Goal: Task Accomplishment & Management: Complete application form

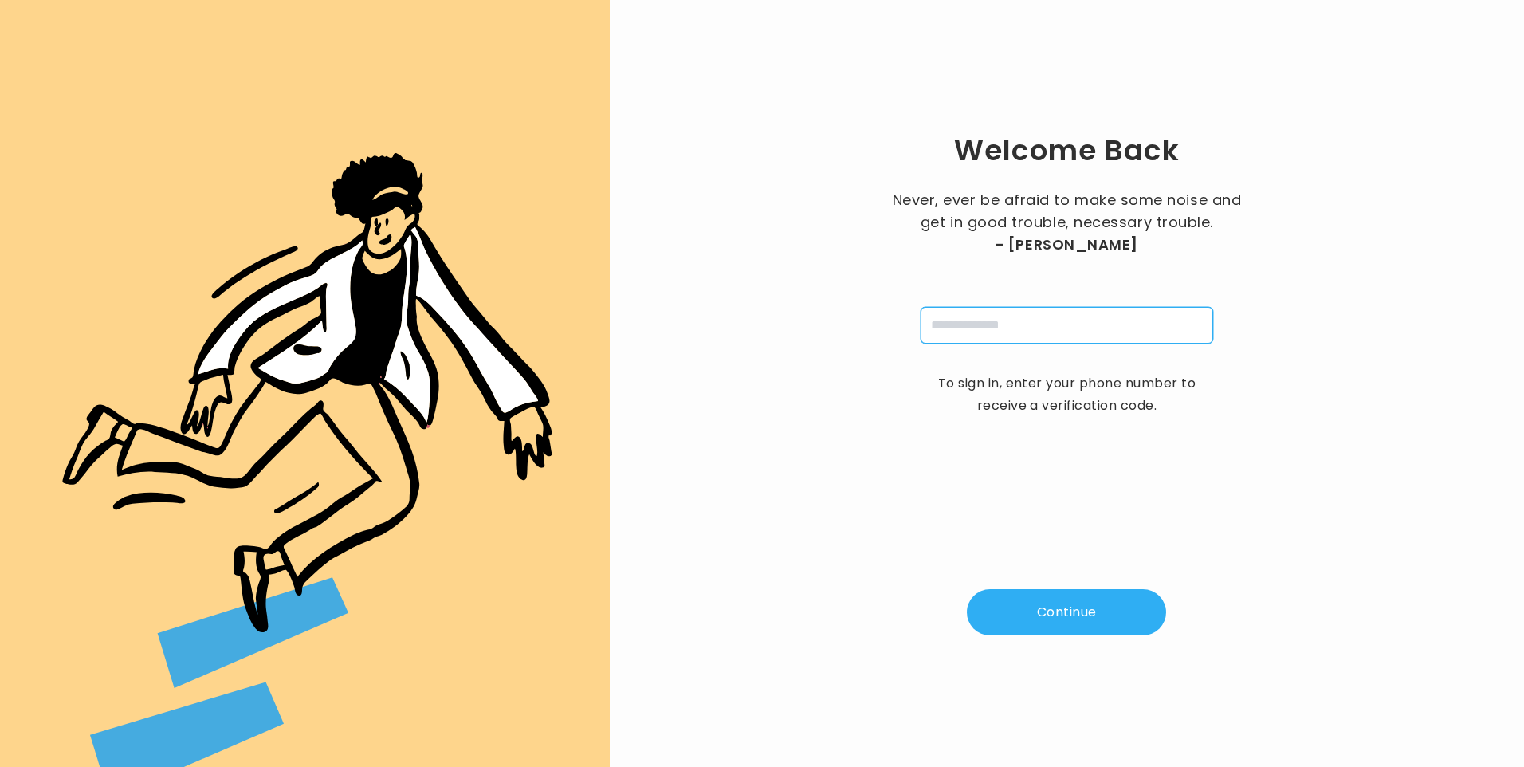
click at [948, 330] on input "tel" at bounding box center [1066, 325] width 292 height 37
type input "**********"
click at [1057, 620] on button "Continue" at bounding box center [1066, 612] width 199 height 46
type input "*"
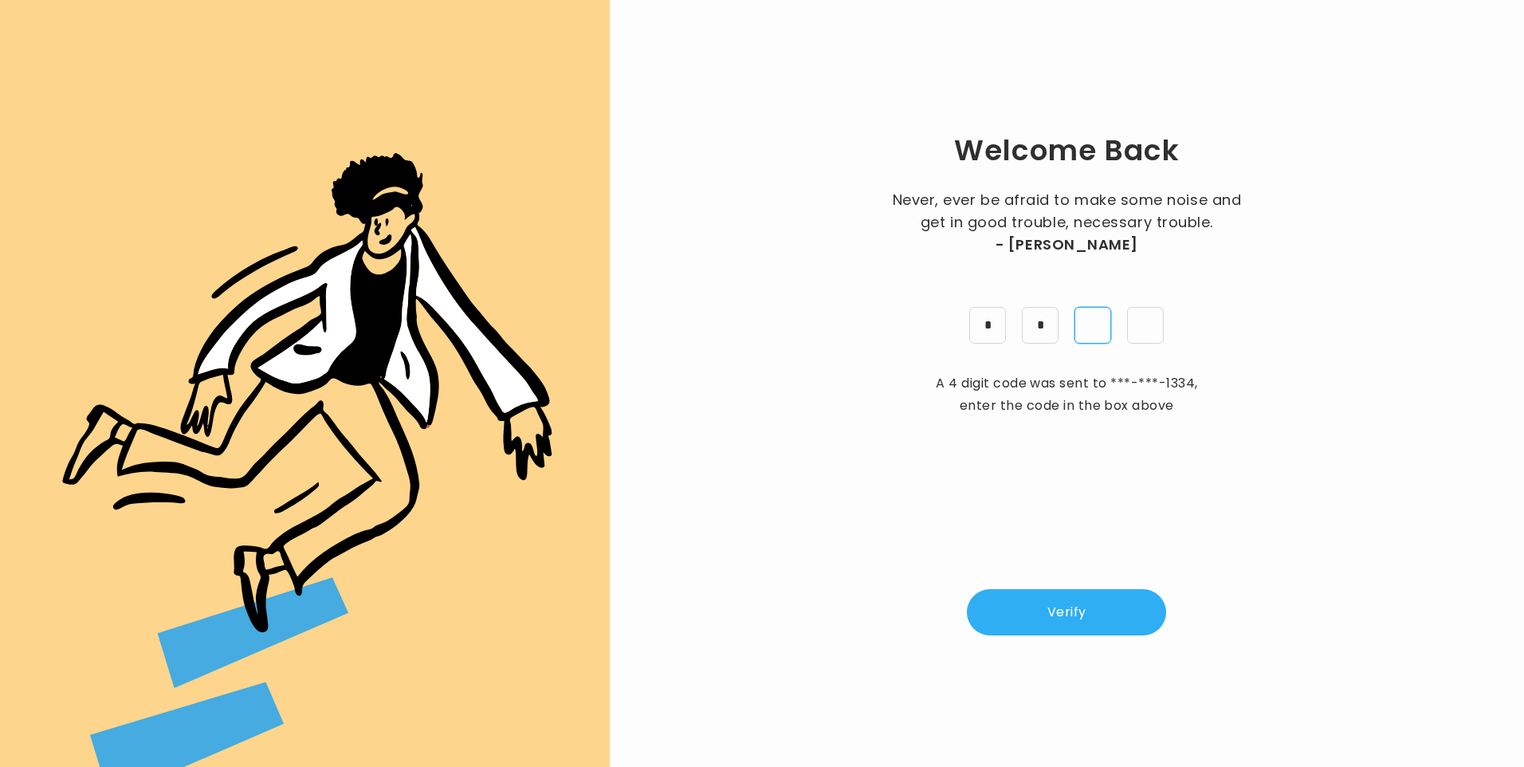
type input "*"
click at [1054, 622] on button "Verify" at bounding box center [1066, 612] width 199 height 46
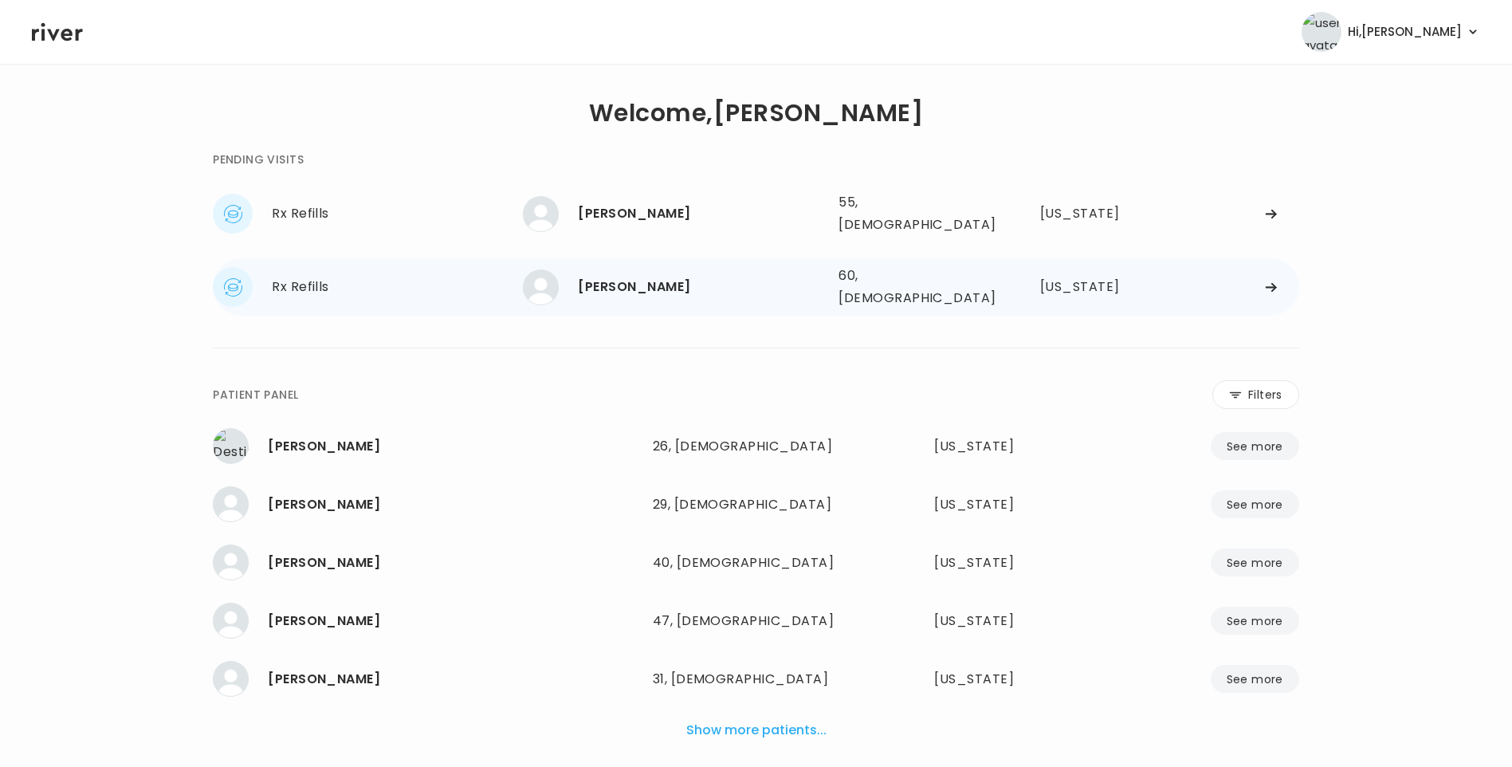
click at [629, 280] on div "[PERSON_NAME]" at bounding box center [702, 287] width 248 height 22
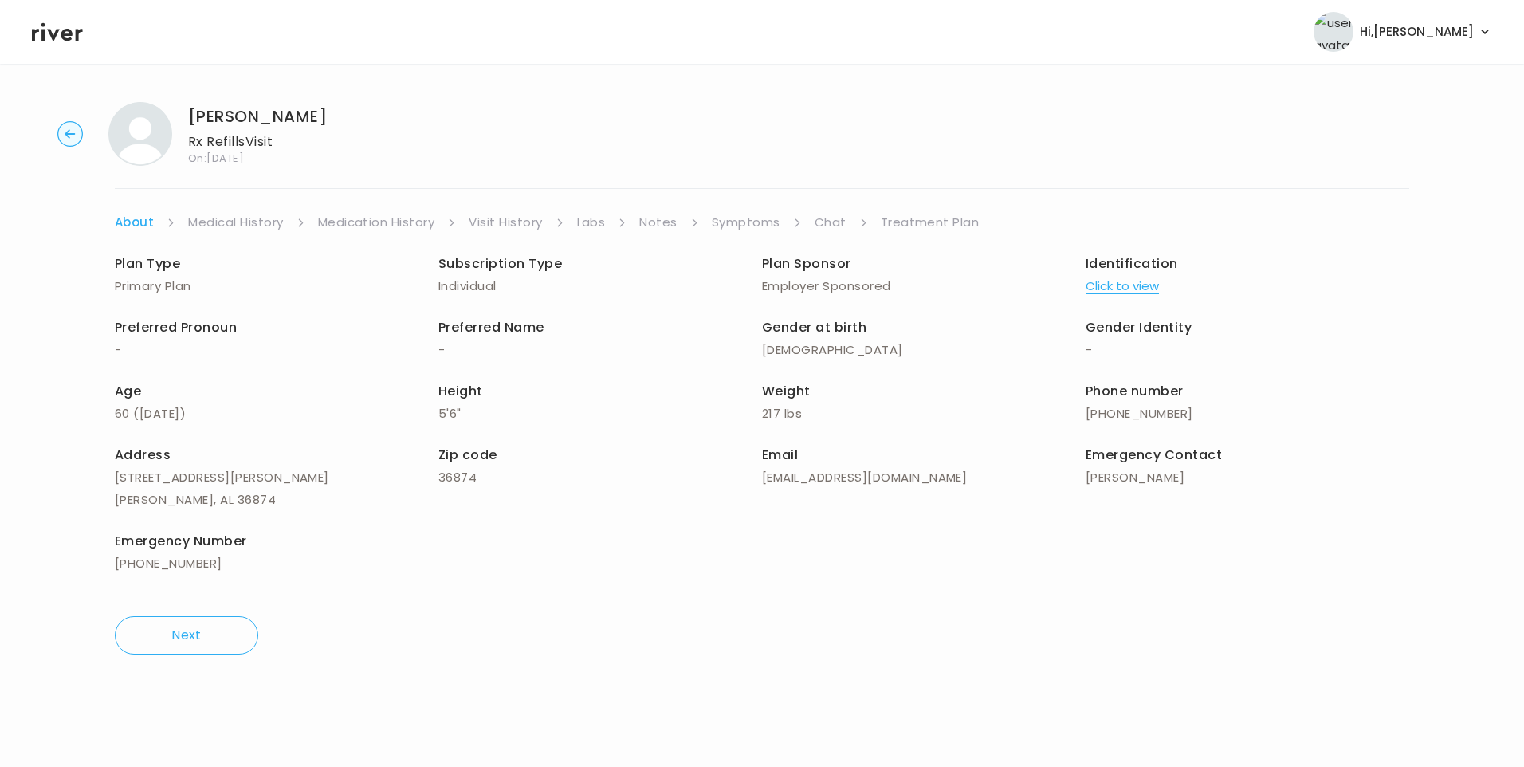
click at [936, 218] on link "Treatment Plan" at bounding box center [930, 222] width 99 height 22
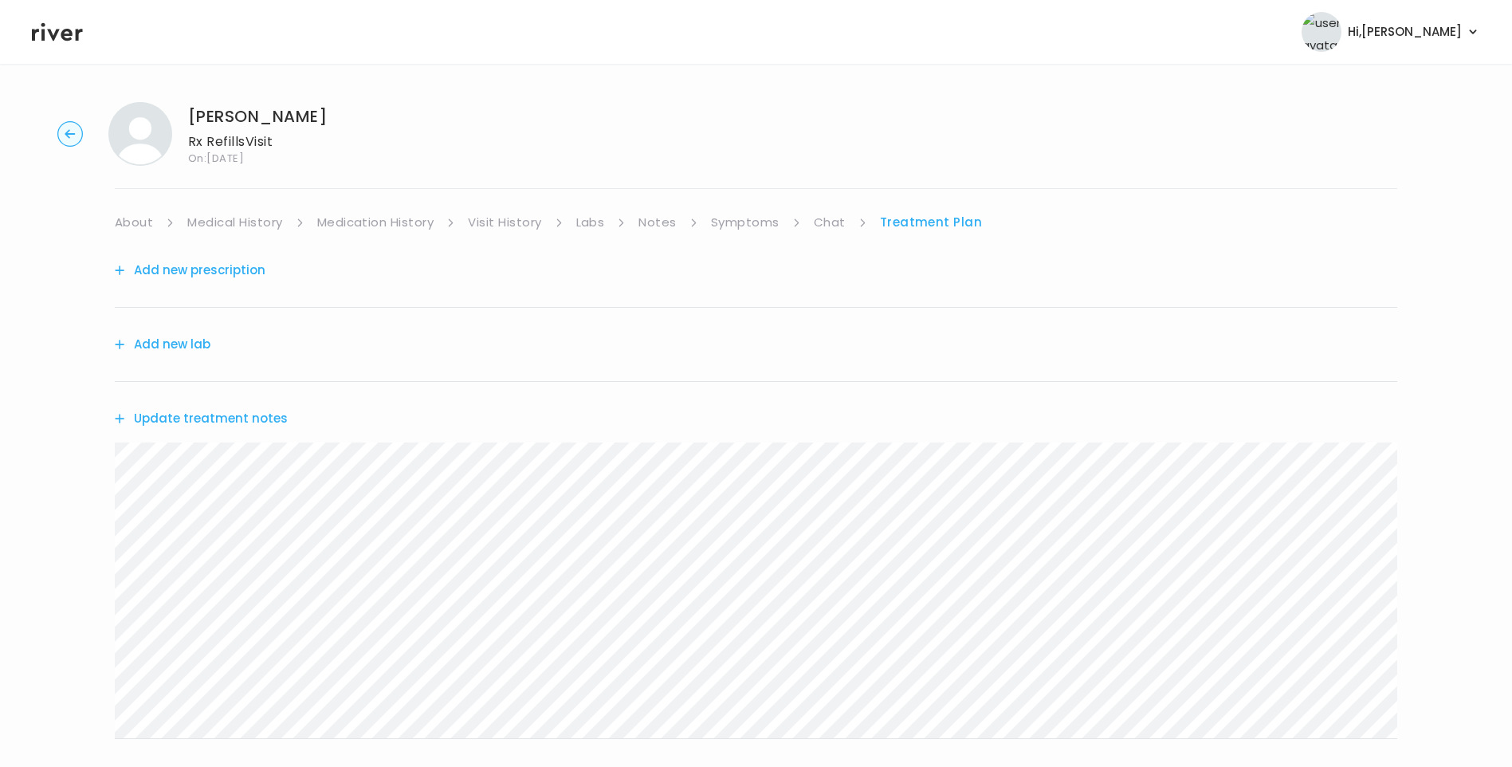
click at [241, 418] on button "Update treatment notes" at bounding box center [201, 418] width 173 height 22
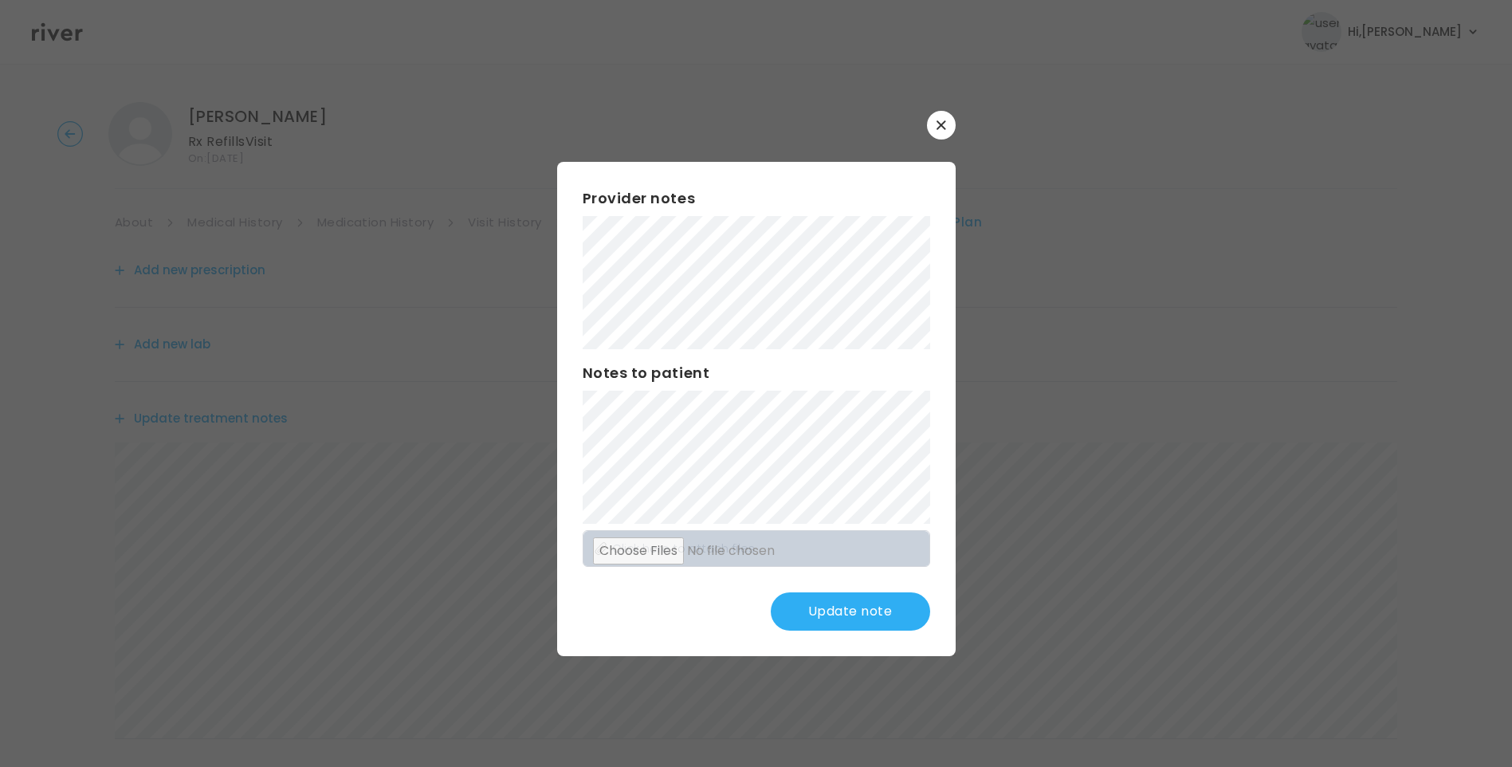
click at [879, 614] on button "Update note" at bounding box center [850, 611] width 159 height 38
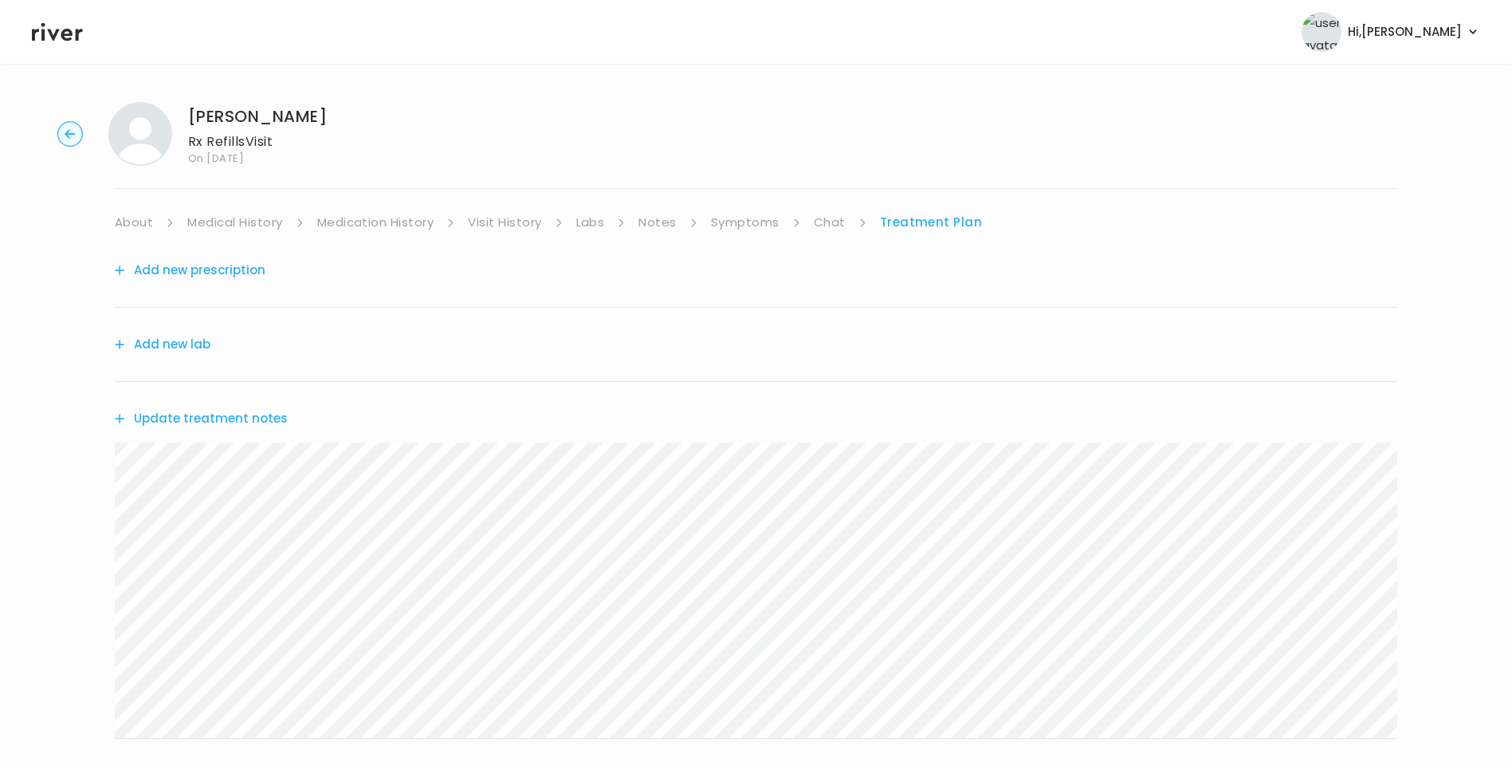
click at [829, 222] on link "Chat" at bounding box center [830, 222] width 32 height 22
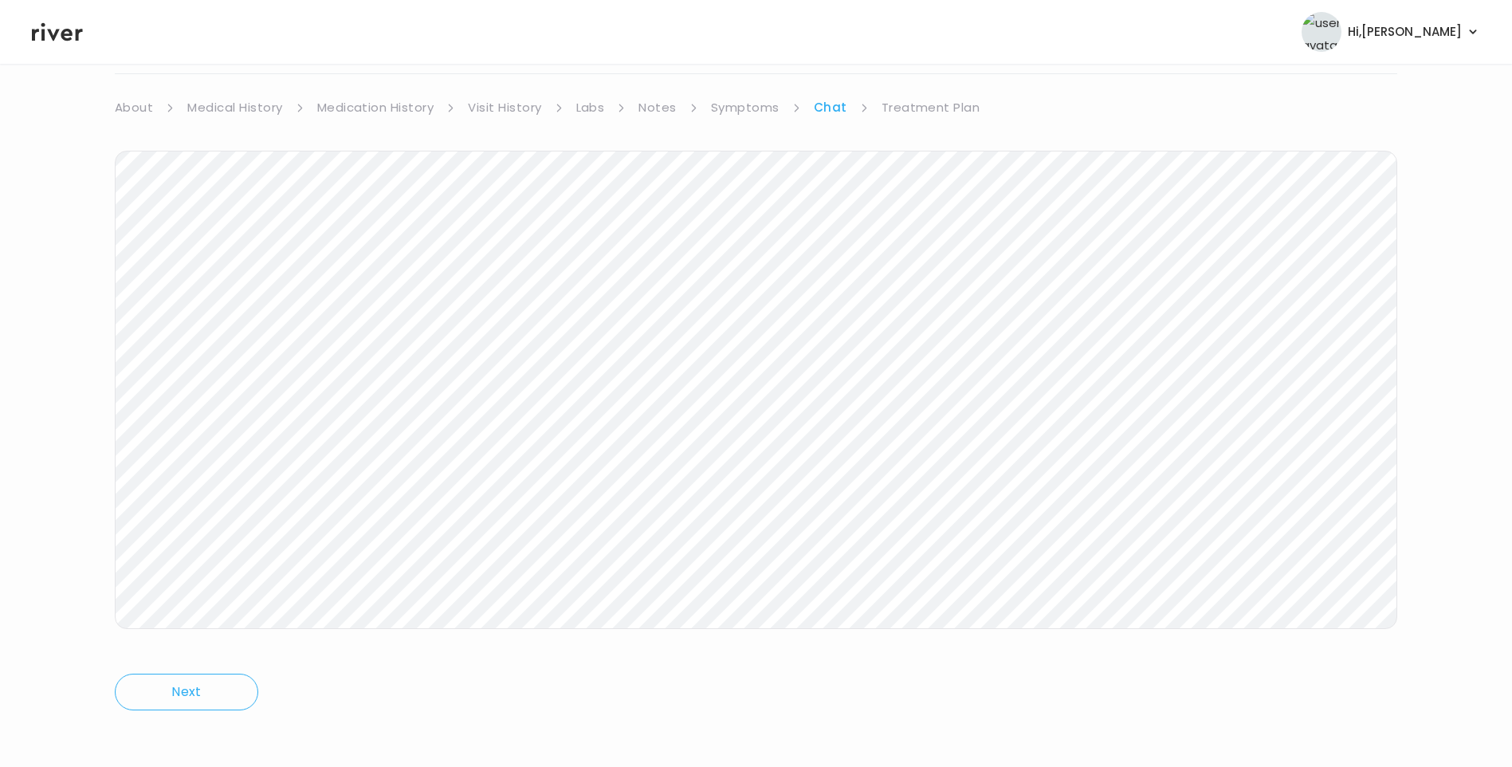
scroll to position [119, 0]
drag, startPoint x: 950, startPoint y: 102, endPoint x: 957, endPoint y: 112, distance: 12.0
click at [948, 101] on link "Treatment Plan" at bounding box center [930, 103] width 99 height 22
click at [241, 295] on button "Update treatment notes" at bounding box center [201, 299] width 173 height 22
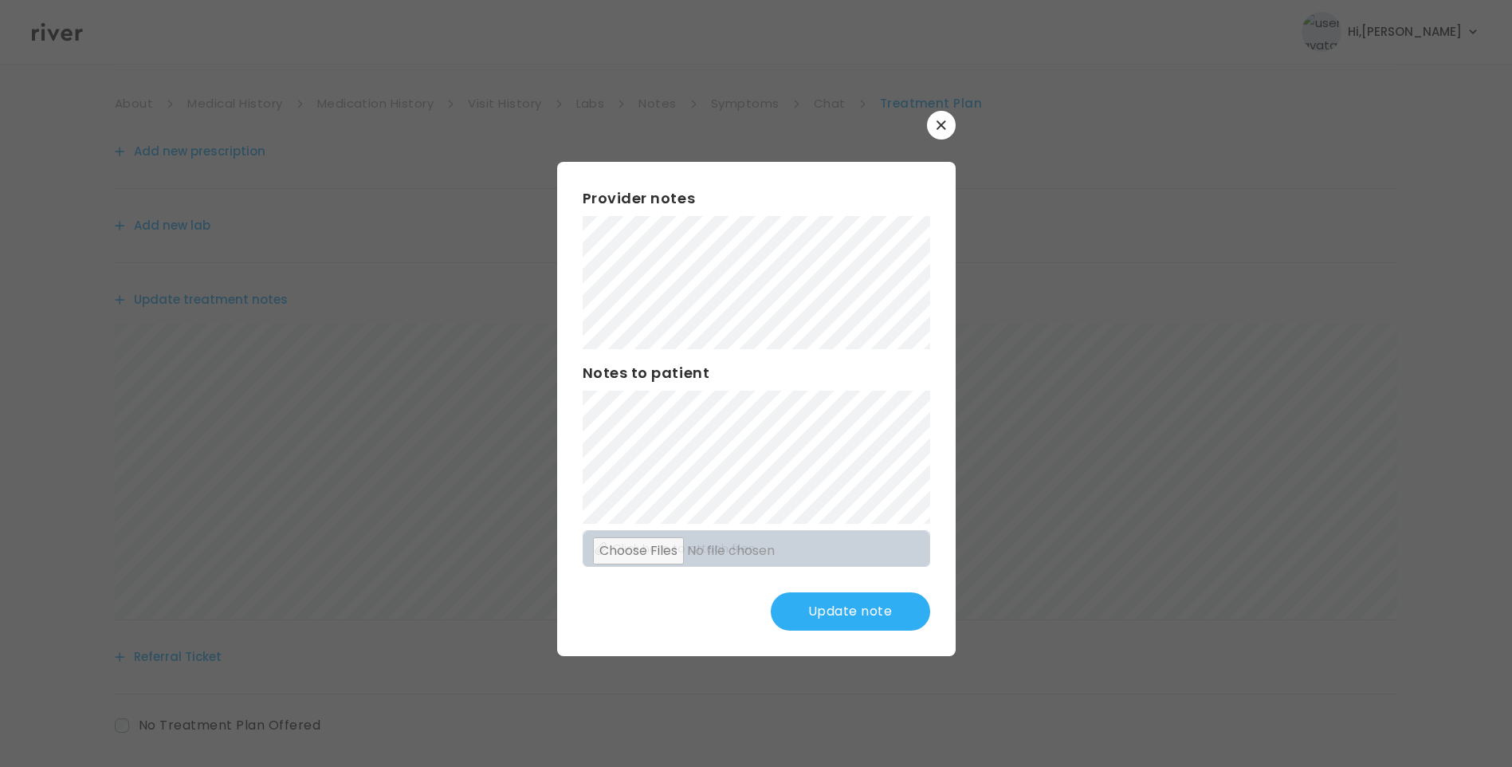
click at [875, 607] on button "Update note" at bounding box center [850, 611] width 159 height 38
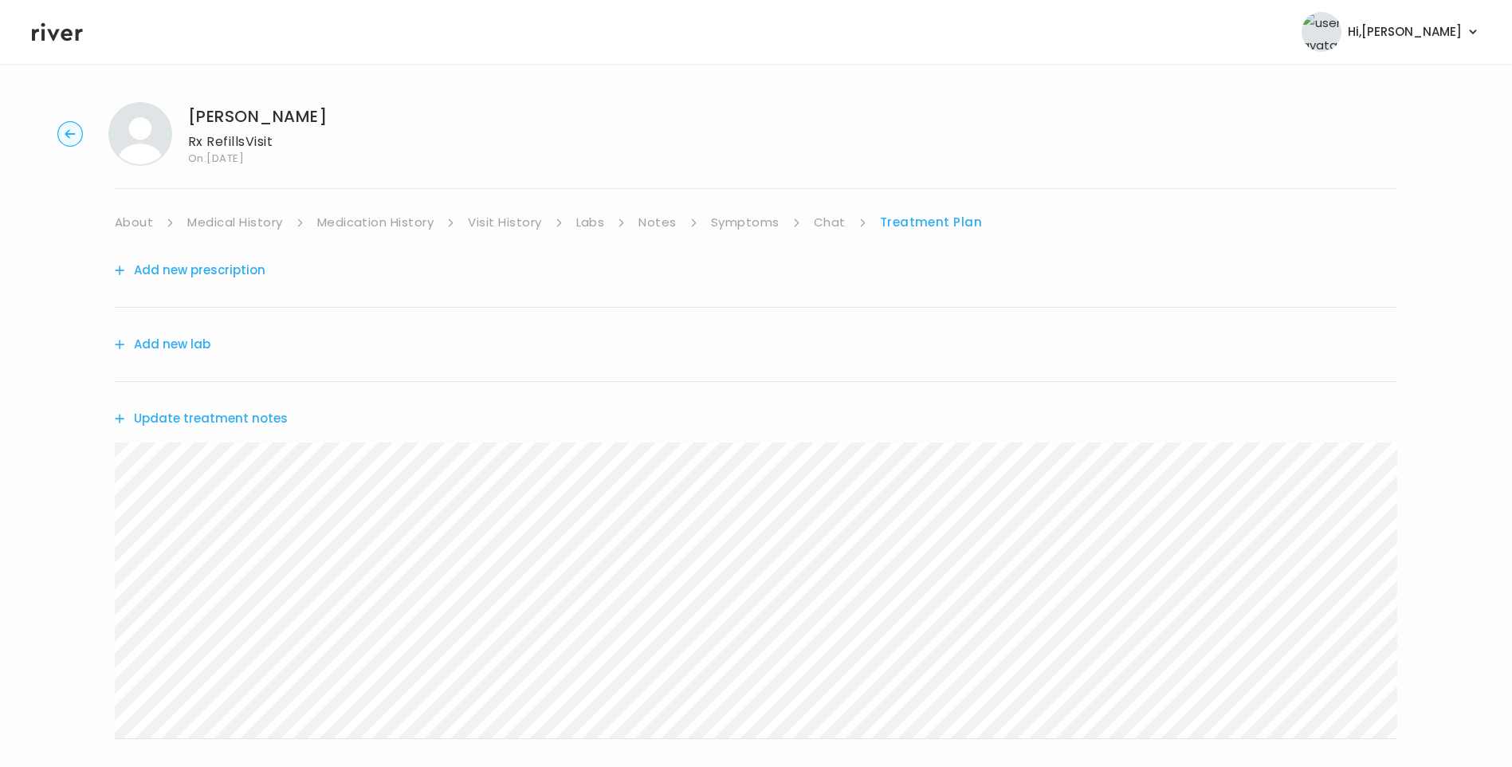
click at [764, 222] on link "Symptoms" at bounding box center [745, 222] width 69 height 22
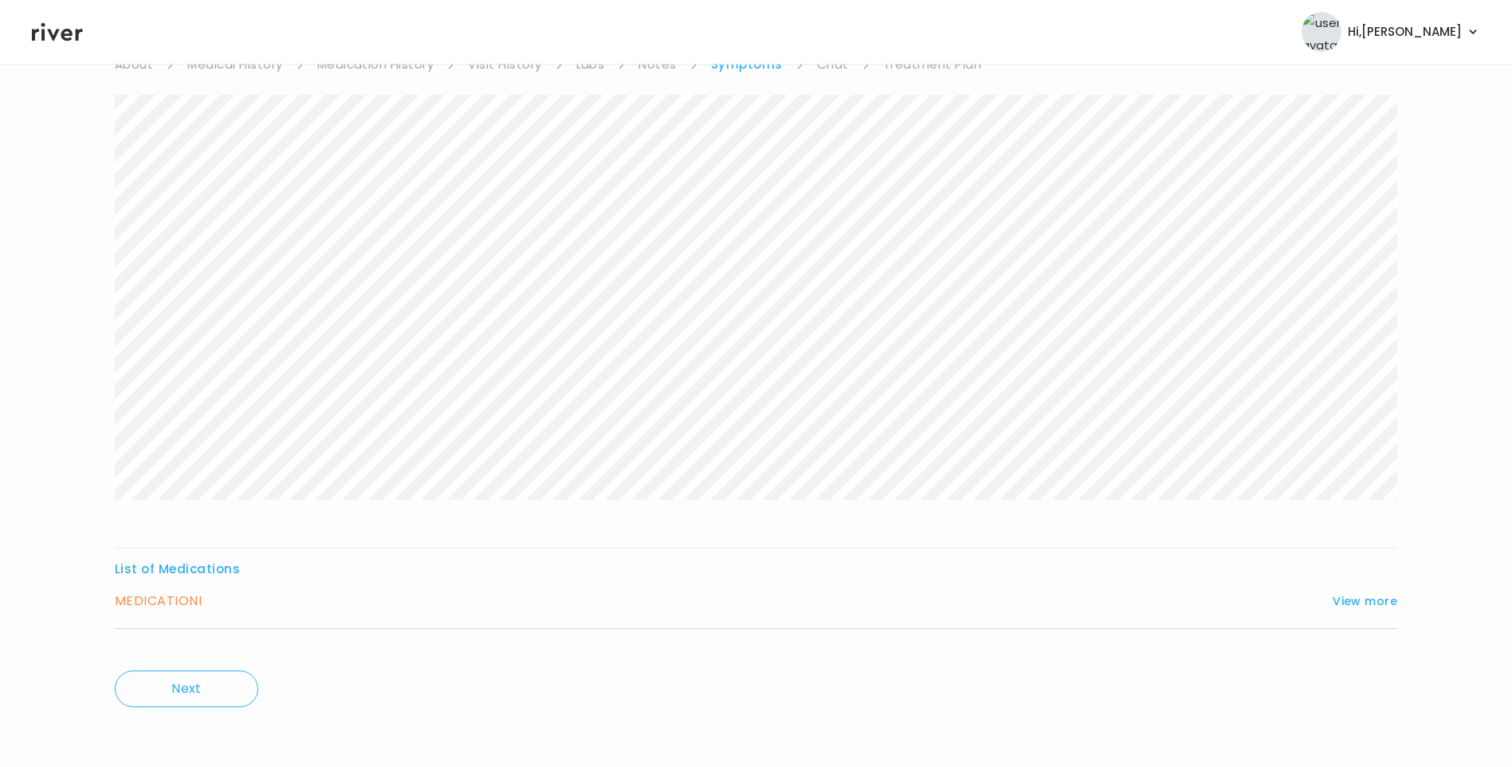
scroll to position [159, 0]
click at [162, 606] on h3 "MEDICATION I" at bounding box center [158, 600] width 87 height 22
click at [1362, 601] on button "View more" at bounding box center [1364, 600] width 65 height 19
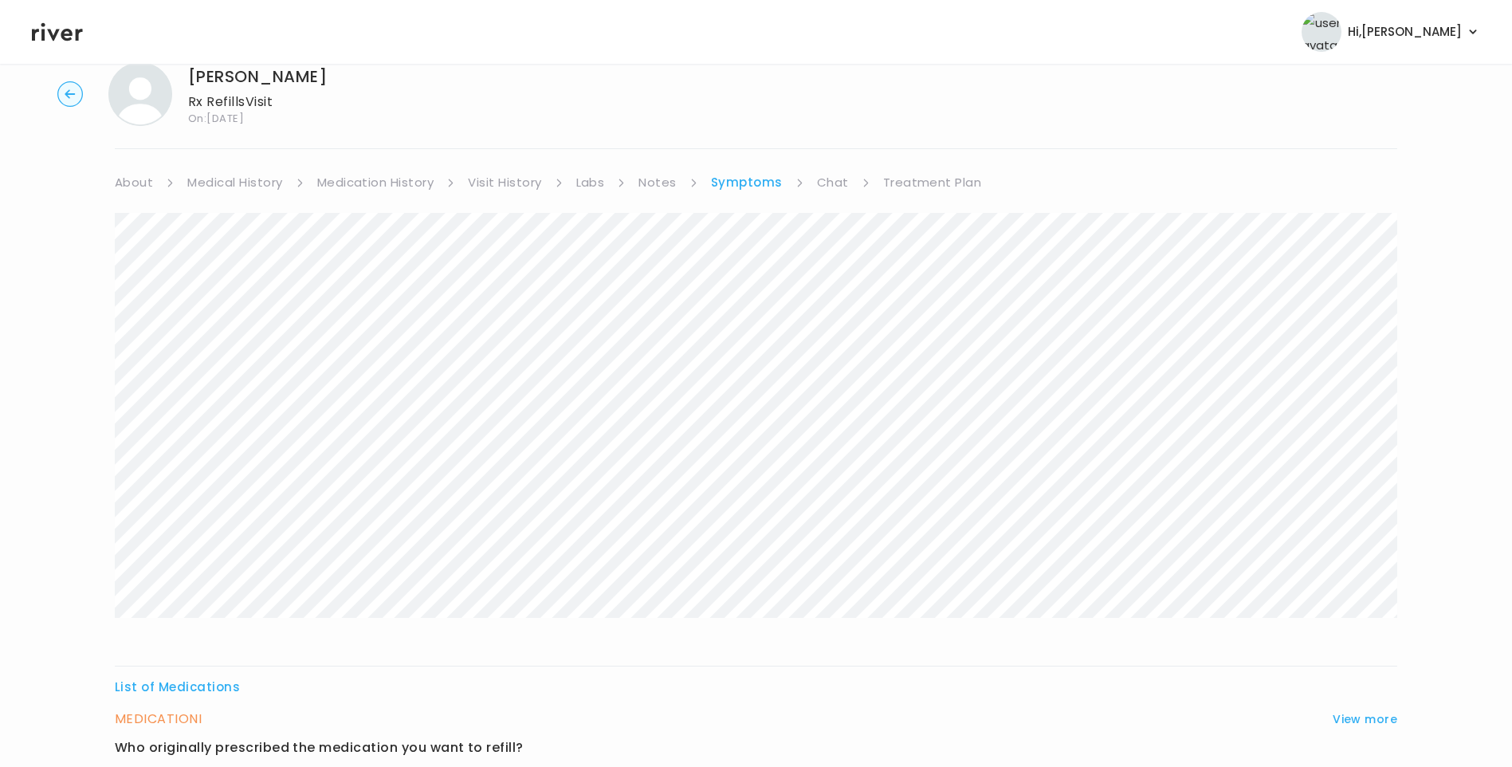
scroll to position [0, 0]
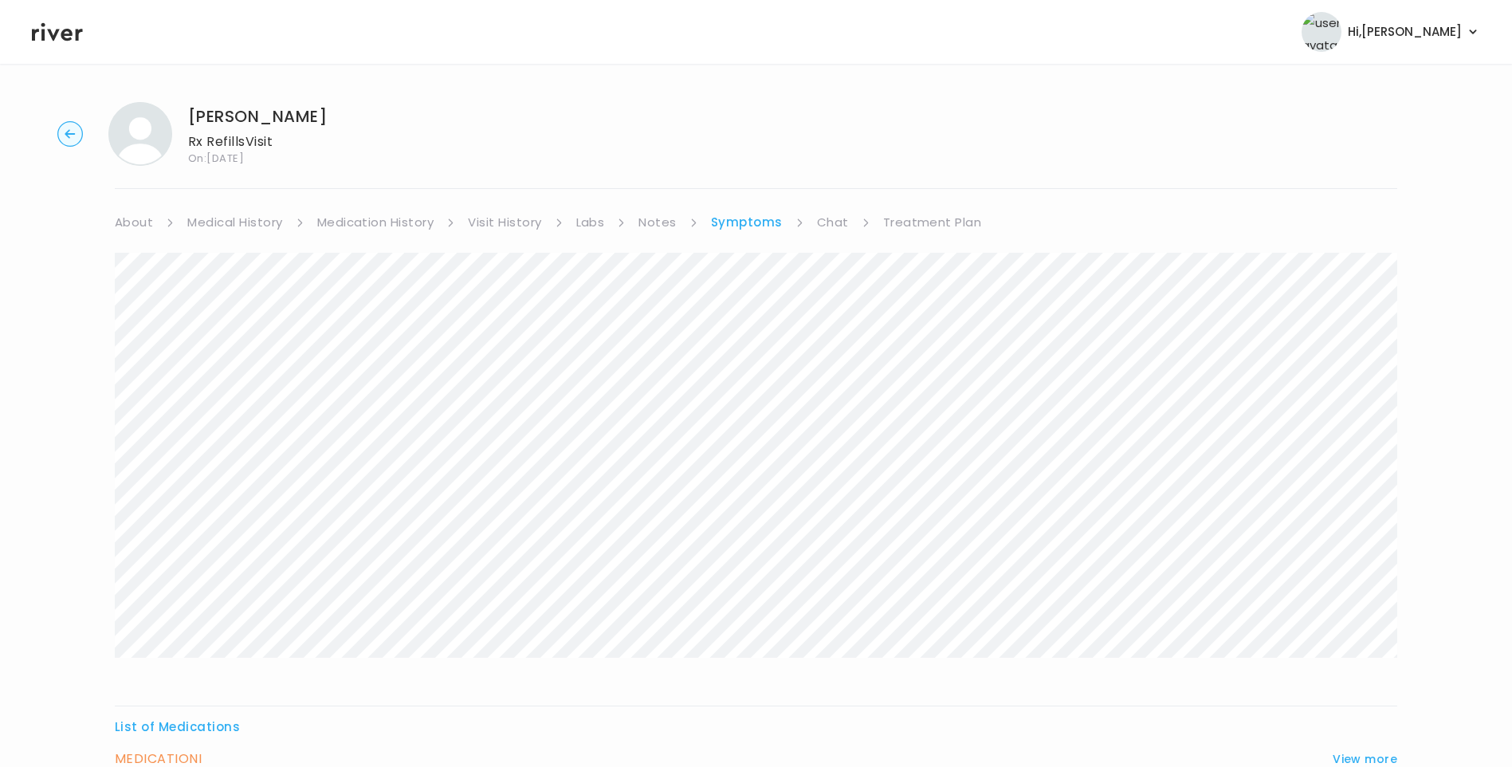
click at [943, 229] on link "Treatment Plan" at bounding box center [932, 222] width 99 height 22
click at [831, 220] on link "Chat" at bounding box center [830, 222] width 32 height 22
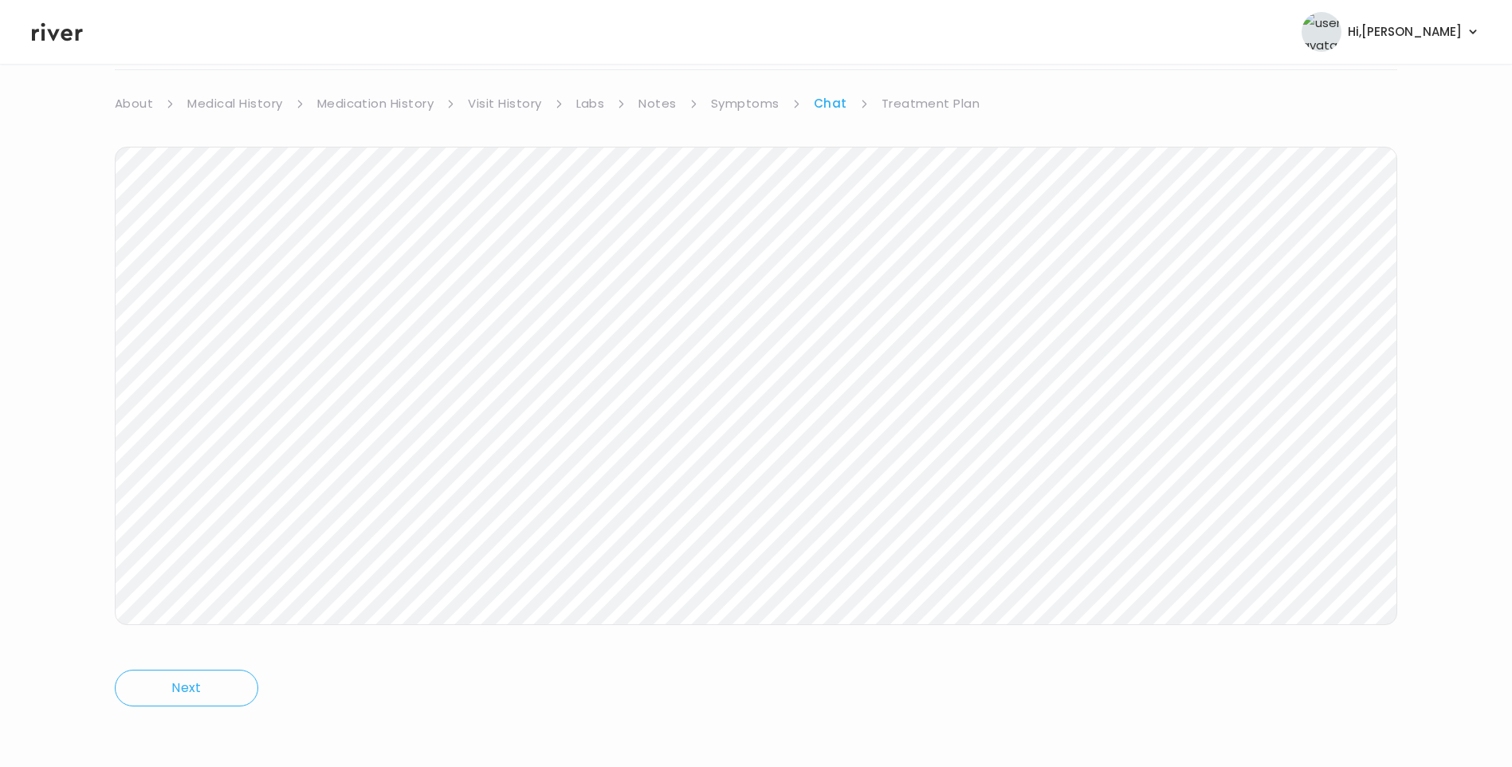
scroll to position [39, 0]
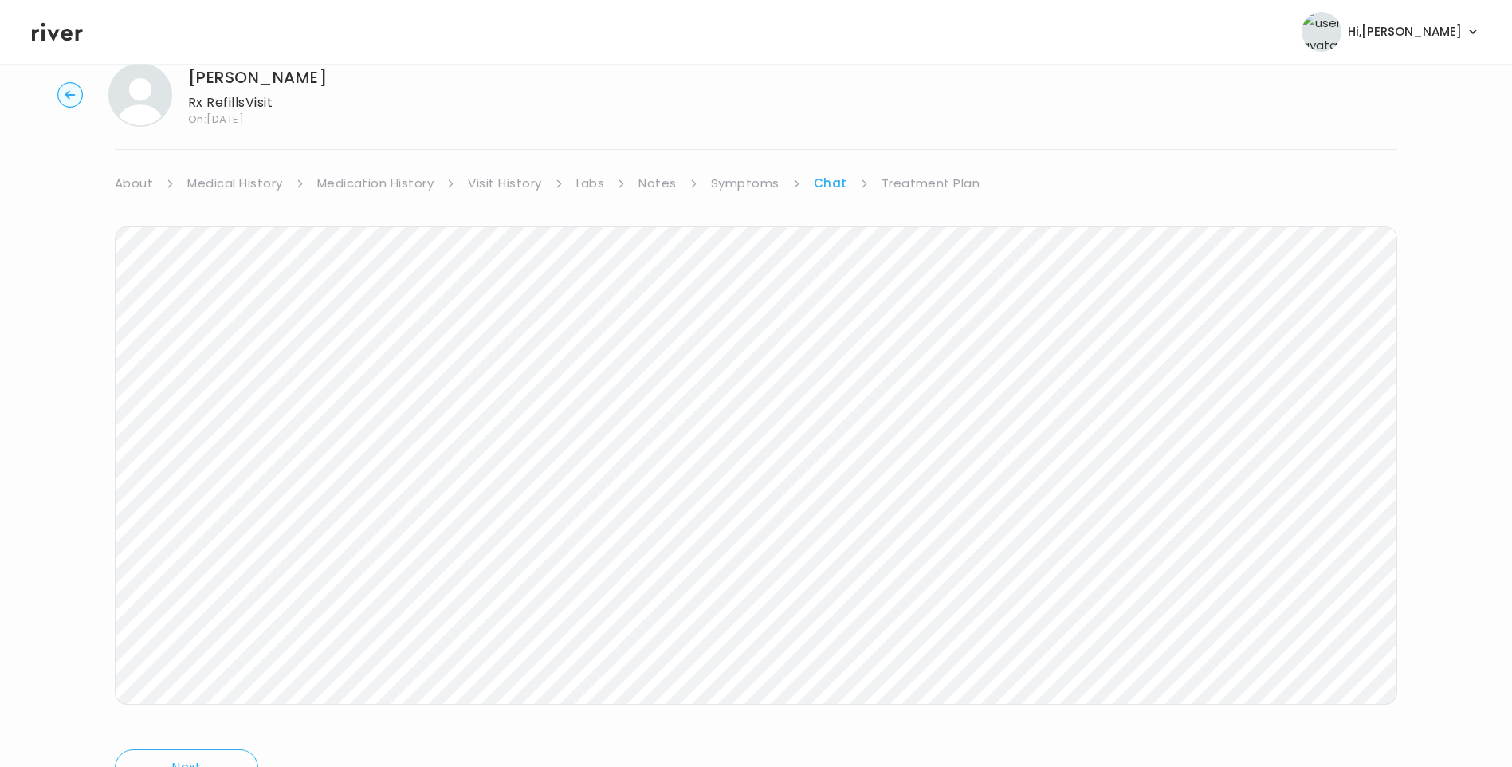
drag, startPoint x: 947, startPoint y: 182, endPoint x: 953, endPoint y: 190, distance: 9.6
click at [947, 182] on link "Treatment Plan" at bounding box center [930, 183] width 99 height 22
click at [768, 189] on link "Symptoms" at bounding box center [745, 183] width 69 height 22
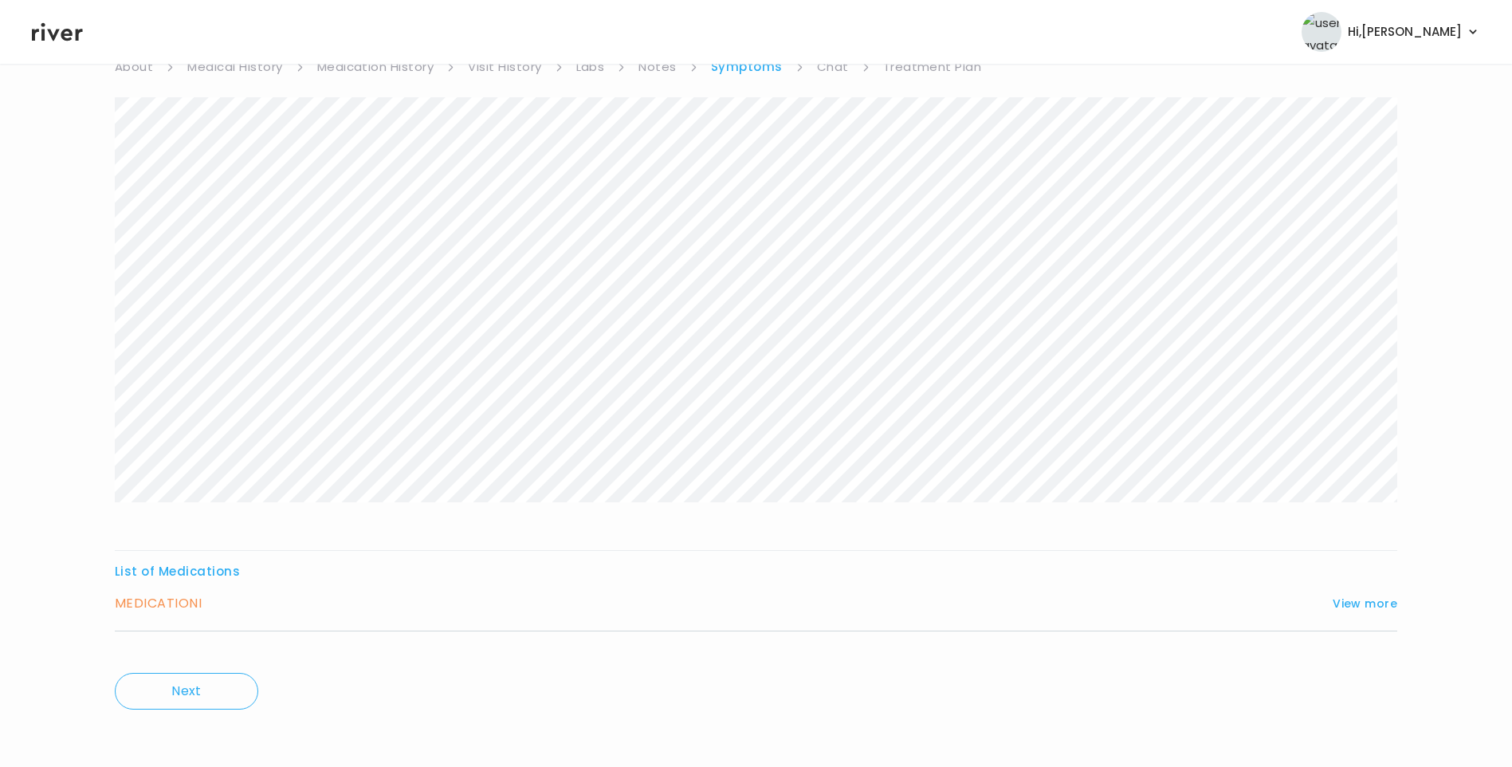
scroll to position [159, 0]
click at [1352, 599] on button "View more" at bounding box center [1364, 600] width 65 height 19
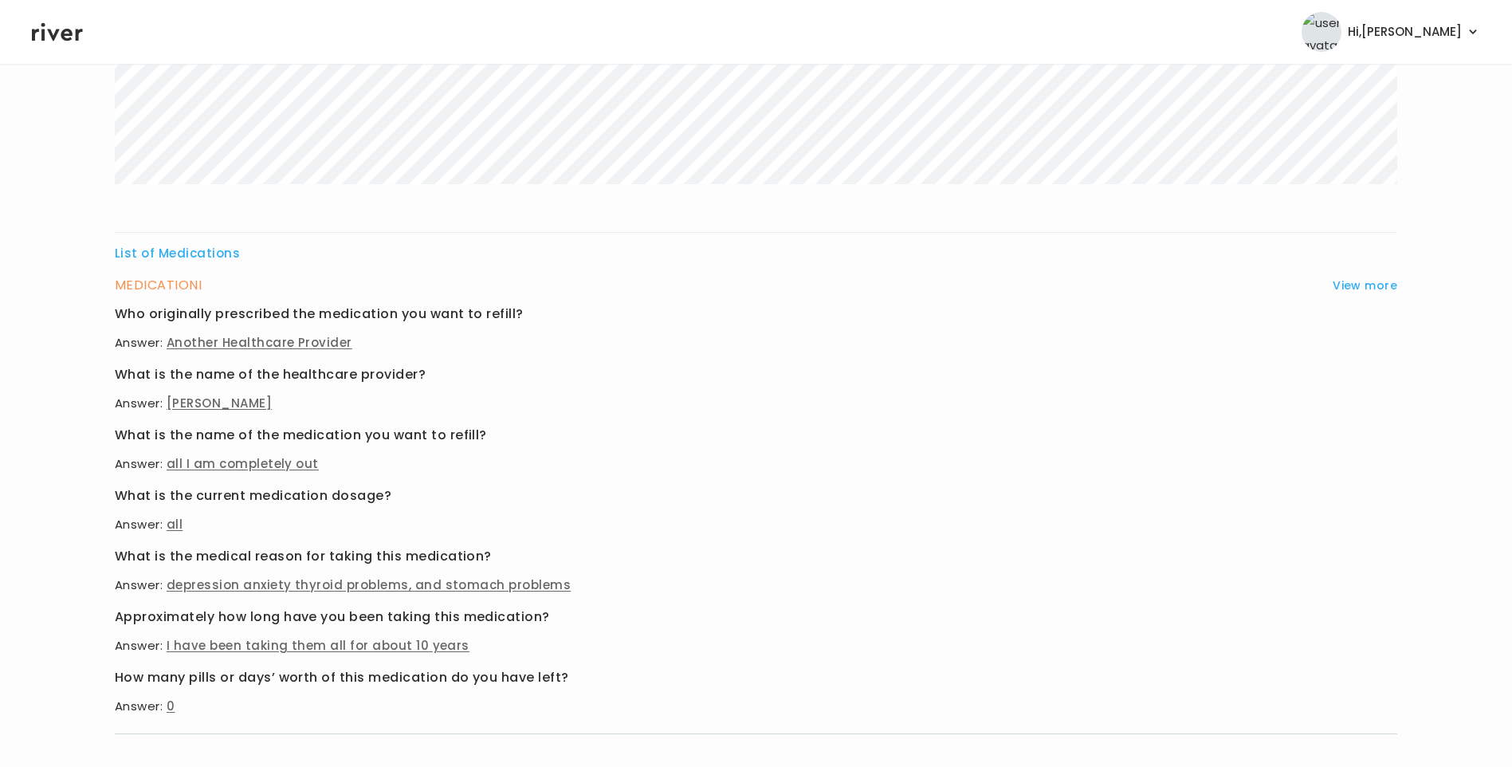
scroll to position [477, 0]
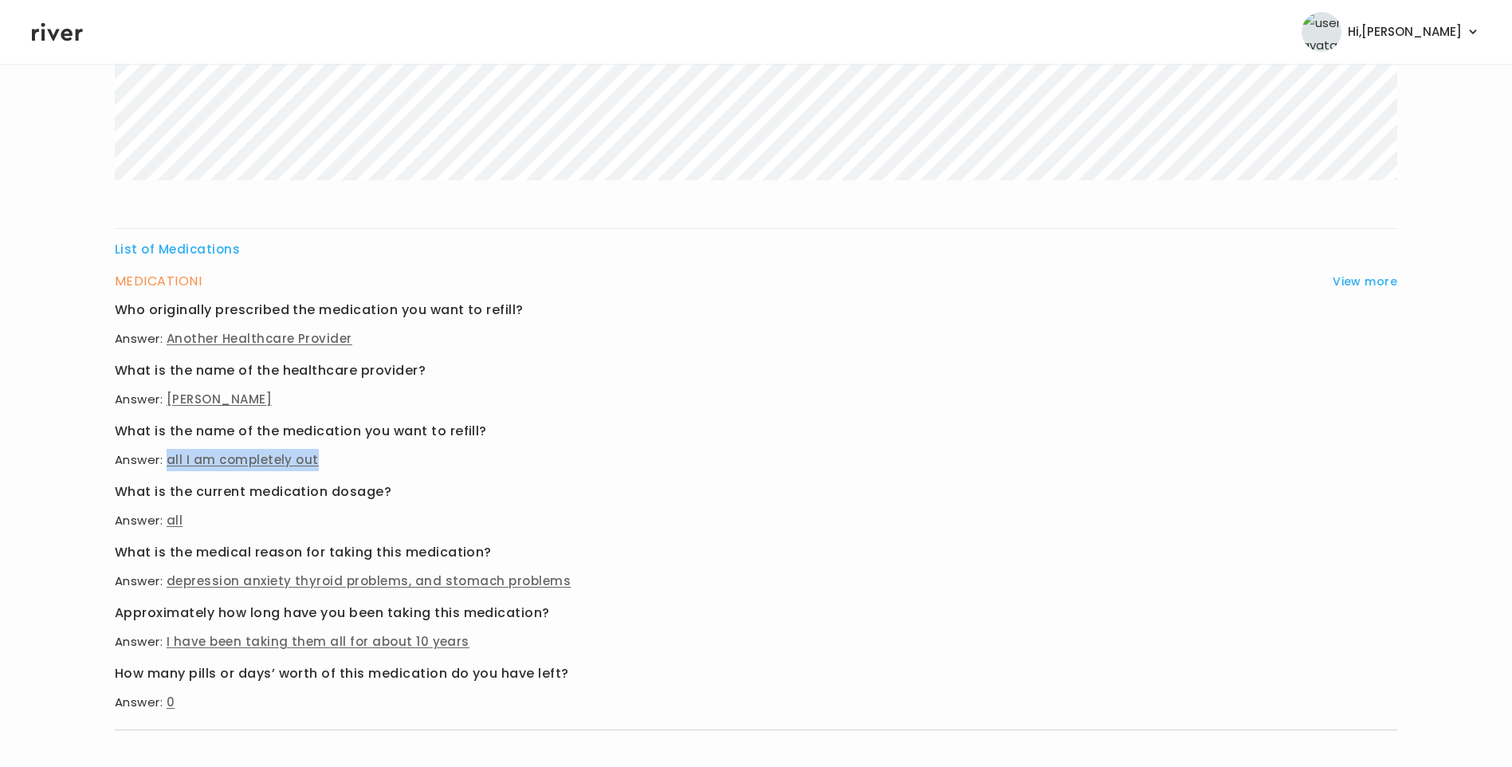
drag, startPoint x: 166, startPoint y: 457, endPoint x: 369, endPoint y: 459, distance: 203.2
click at [369, 459] on p "Answer: all I am completely out" at bounding box center [756, 460] width 1282 height 22
copy span "all I am completely out"
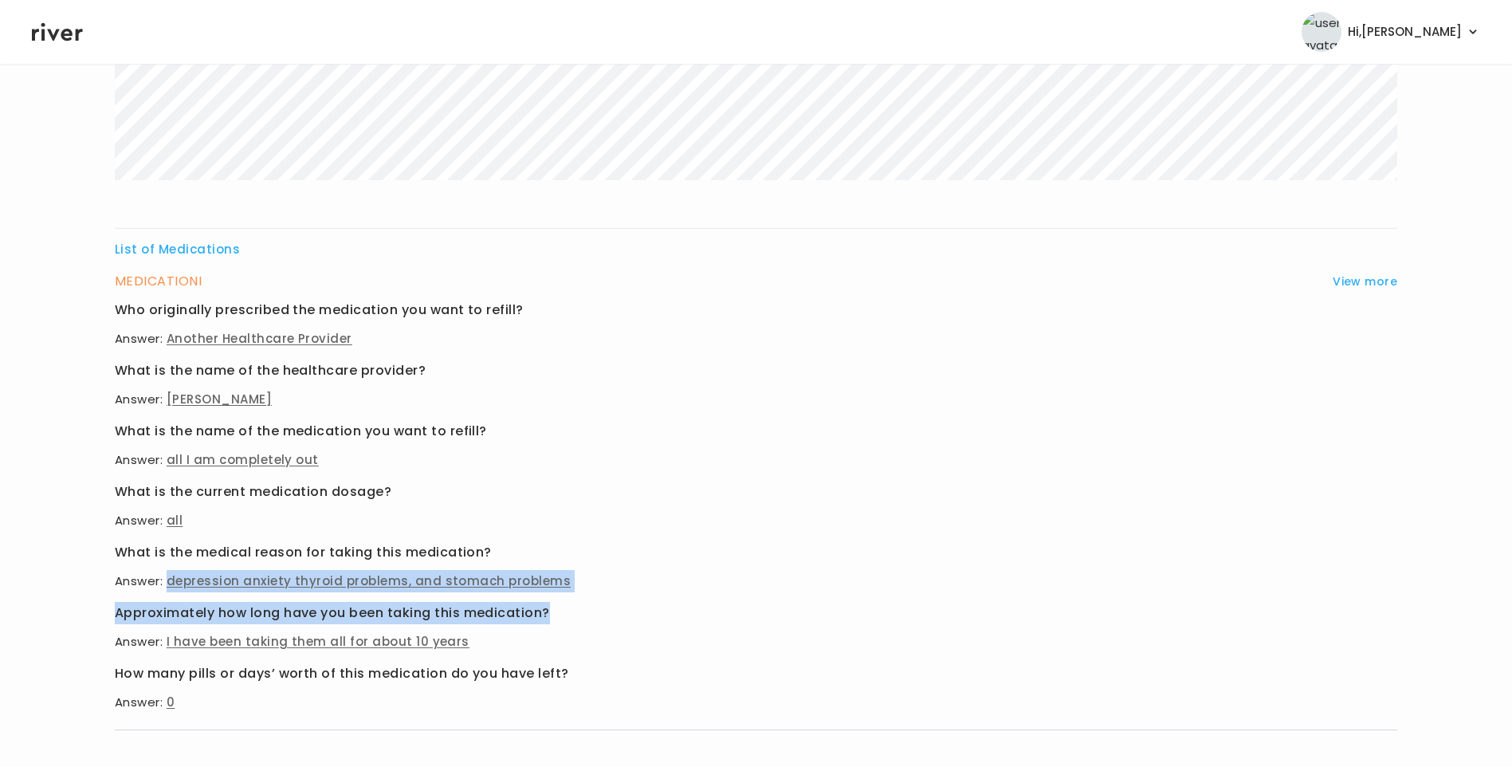
drag, startPoint x: 169, startPoint y: 581, endPoint x: 591, endPoint y: 593, distance: 421.7
click at [591, 593] on div "Who originally prescribed the medication you want to refill? Answer: Another He…" at bounding box center [756, 506] width 1282 height 414
click at [387, 577] on span "depression anxiety thyroid problems, and stomach problems" at bounding box center [369, 580] width 404 height 17
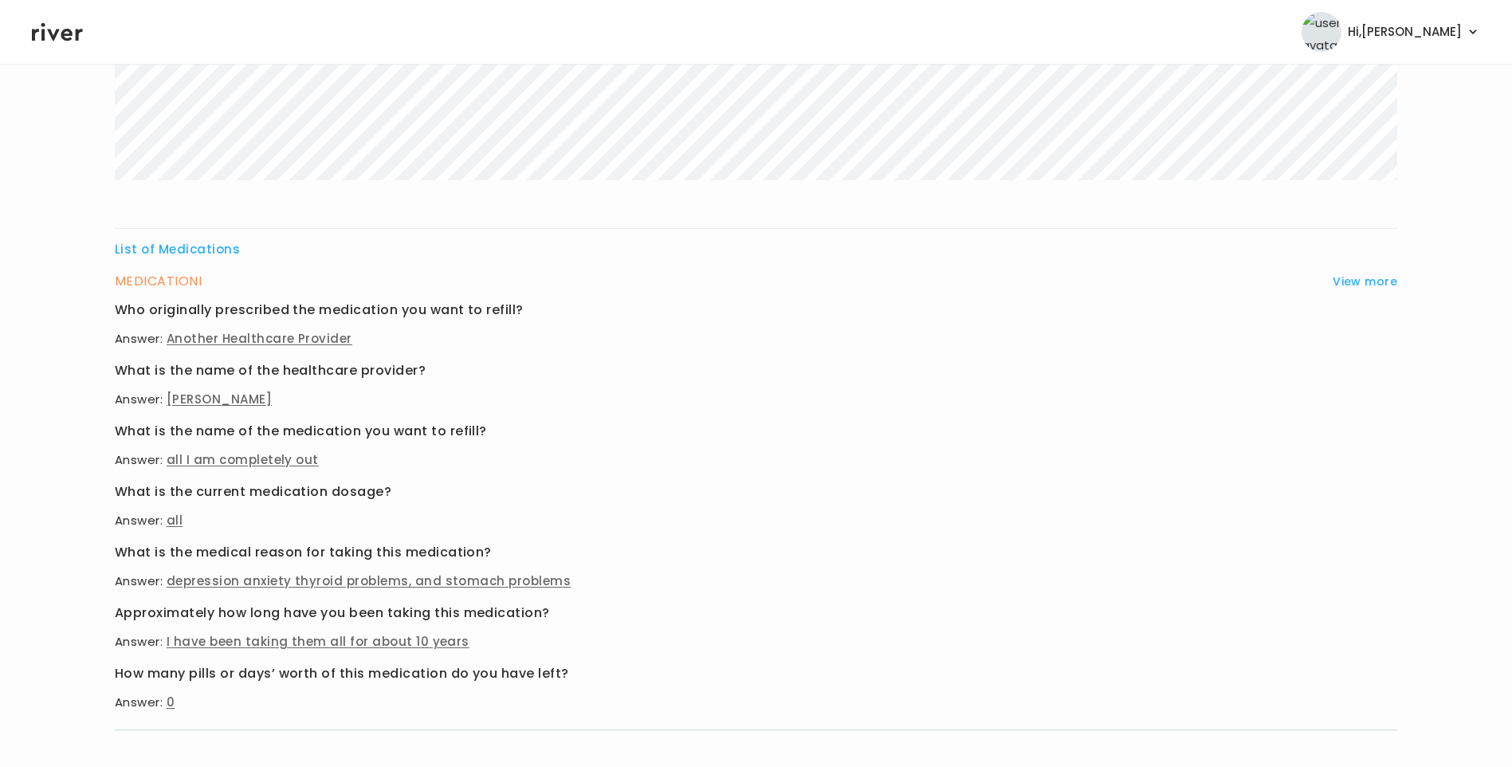
click at [182, 559] on h3 "What is the medical reason for taking this medication?" at bounding box center [756, 552] width 1282 height 22
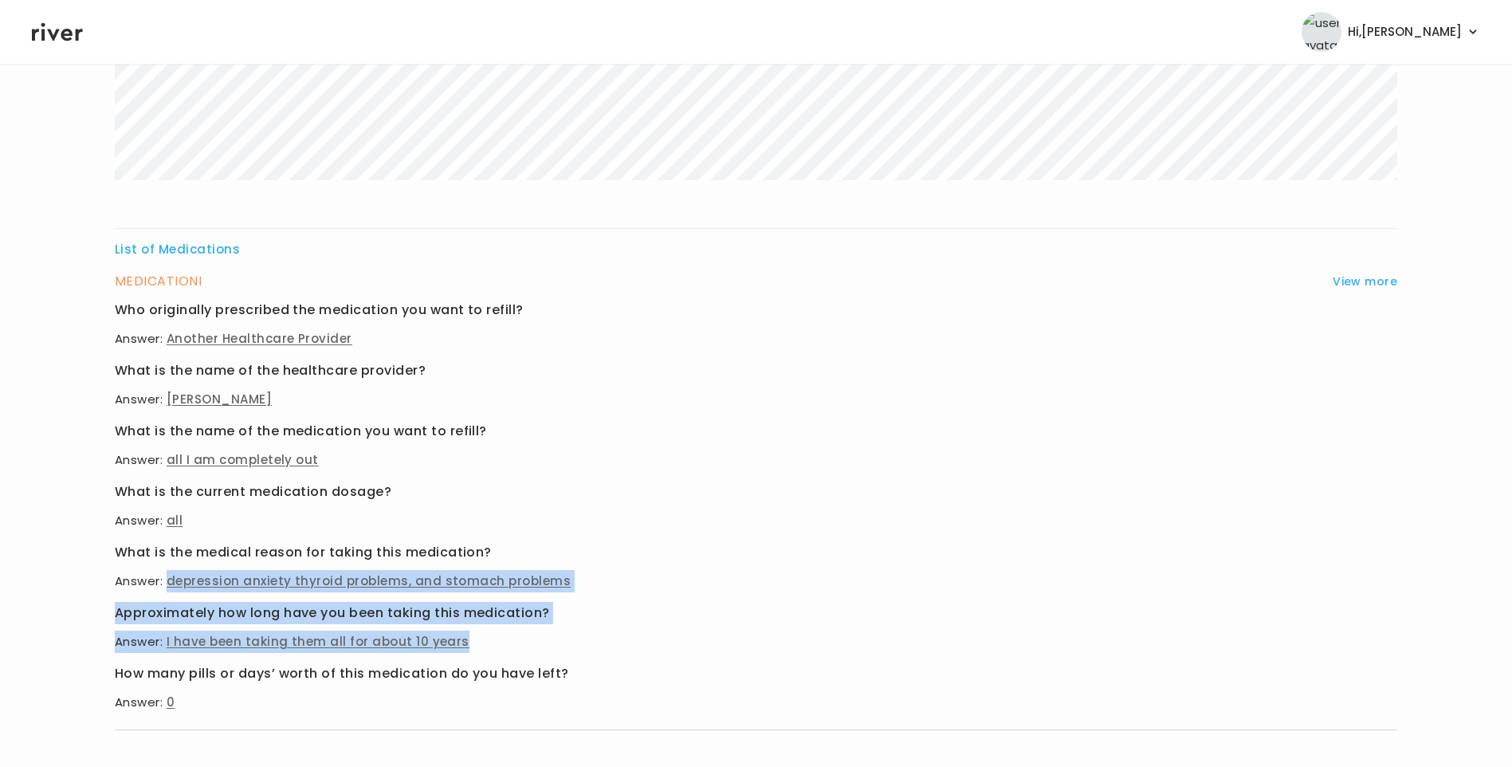
drag, startPoint x: 167, startPoint y: 583, endPoint x: 478, endPoint y: 646, distance: 317.0
click at [478, 646] on div "Who originally prescribed the medication you want to refill? Answer: Another He…" at bounding box center [756, 506] width 1282 height 414
drag, startPoint x: 478, startPoint y: 646, endPoint x: 427, endPoint y: 611, distance: 61.4
copy div "depression anxiety thyroid problems, and stomach problems Approximately how lon…"
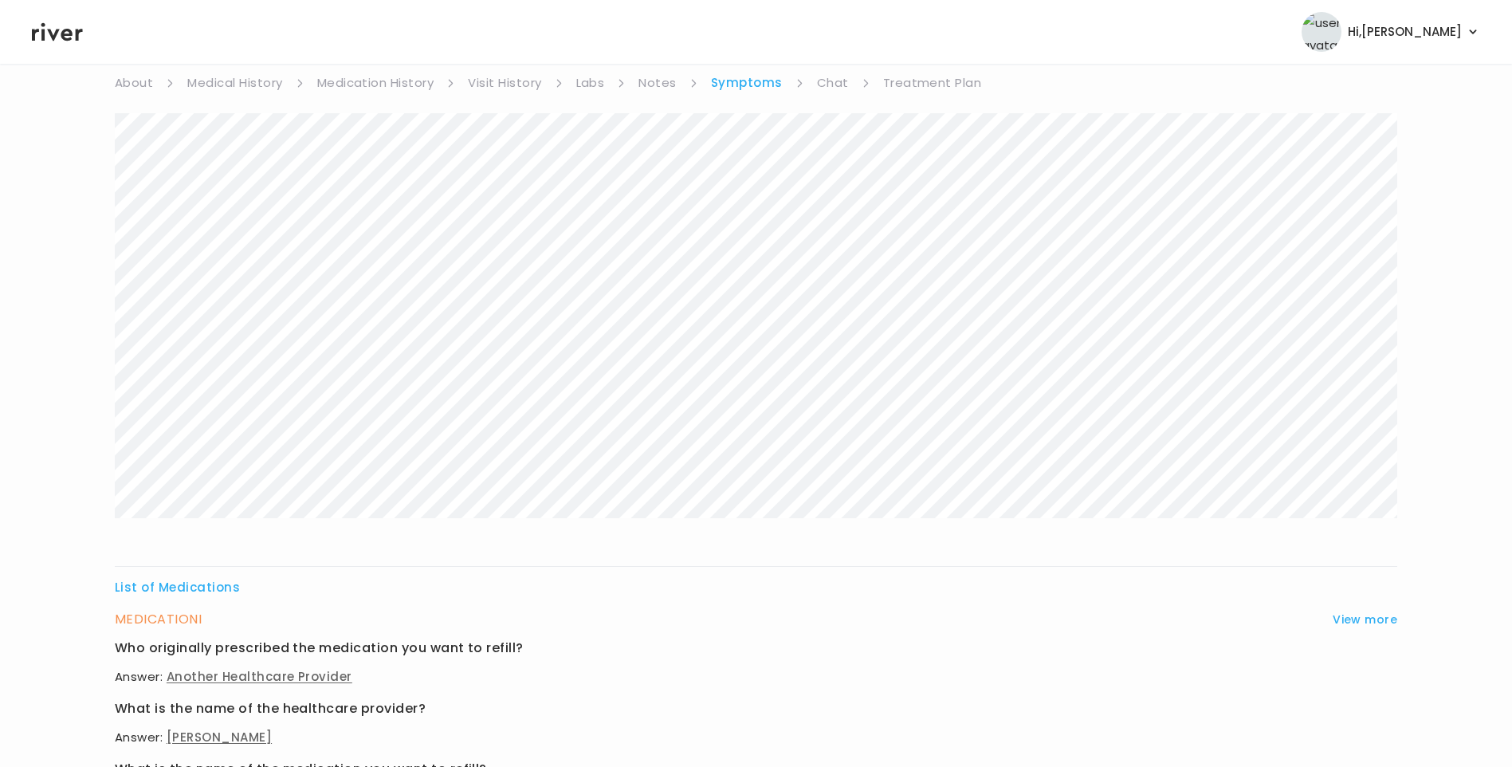
scroll to position [0, 0]
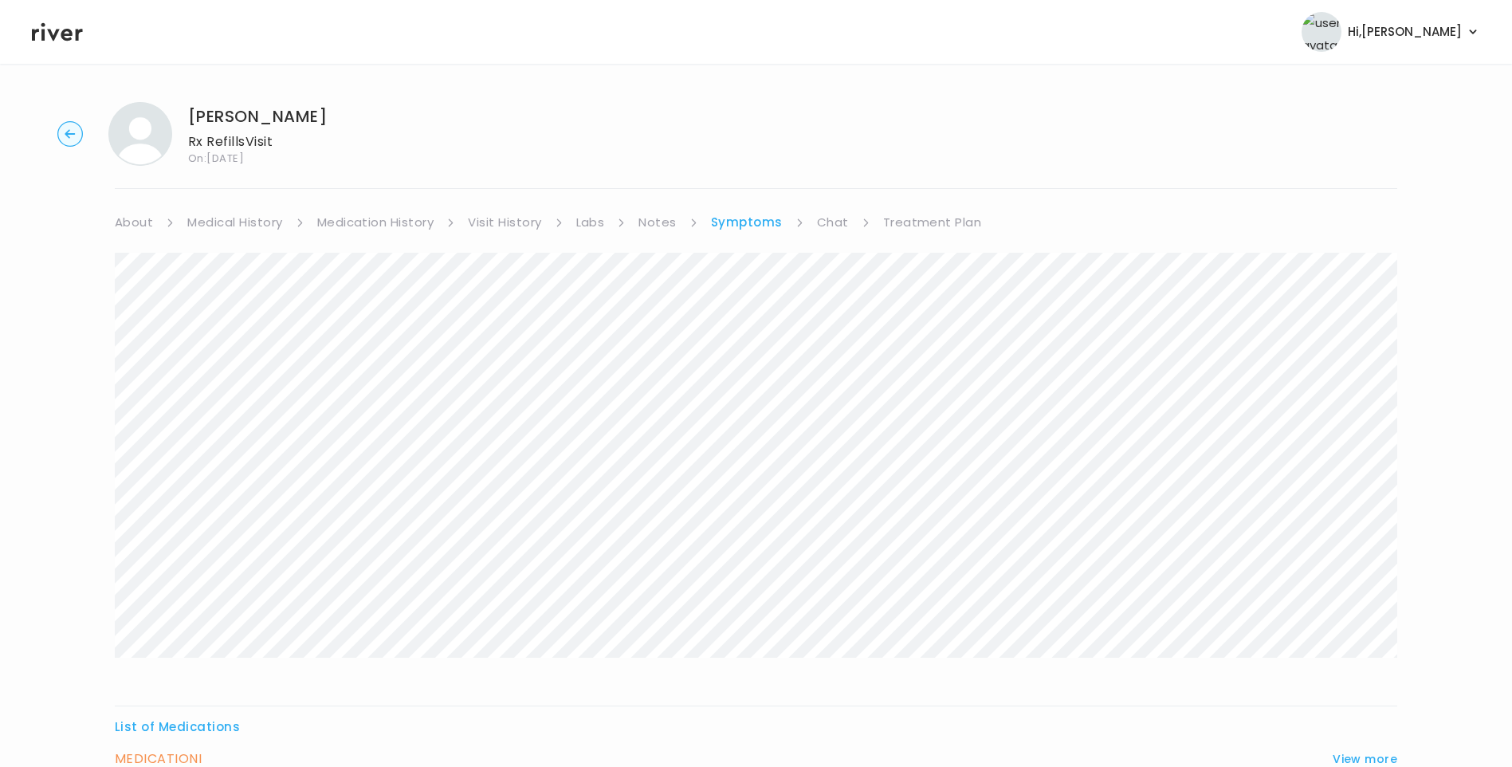
click at [909, 220] on link "Treatment Plan" at bounding box center [932, 222] width 99 height 22
click at [252, 411] on button "Update treatment notes" at bounding box center [201, 418] width 173 height 22
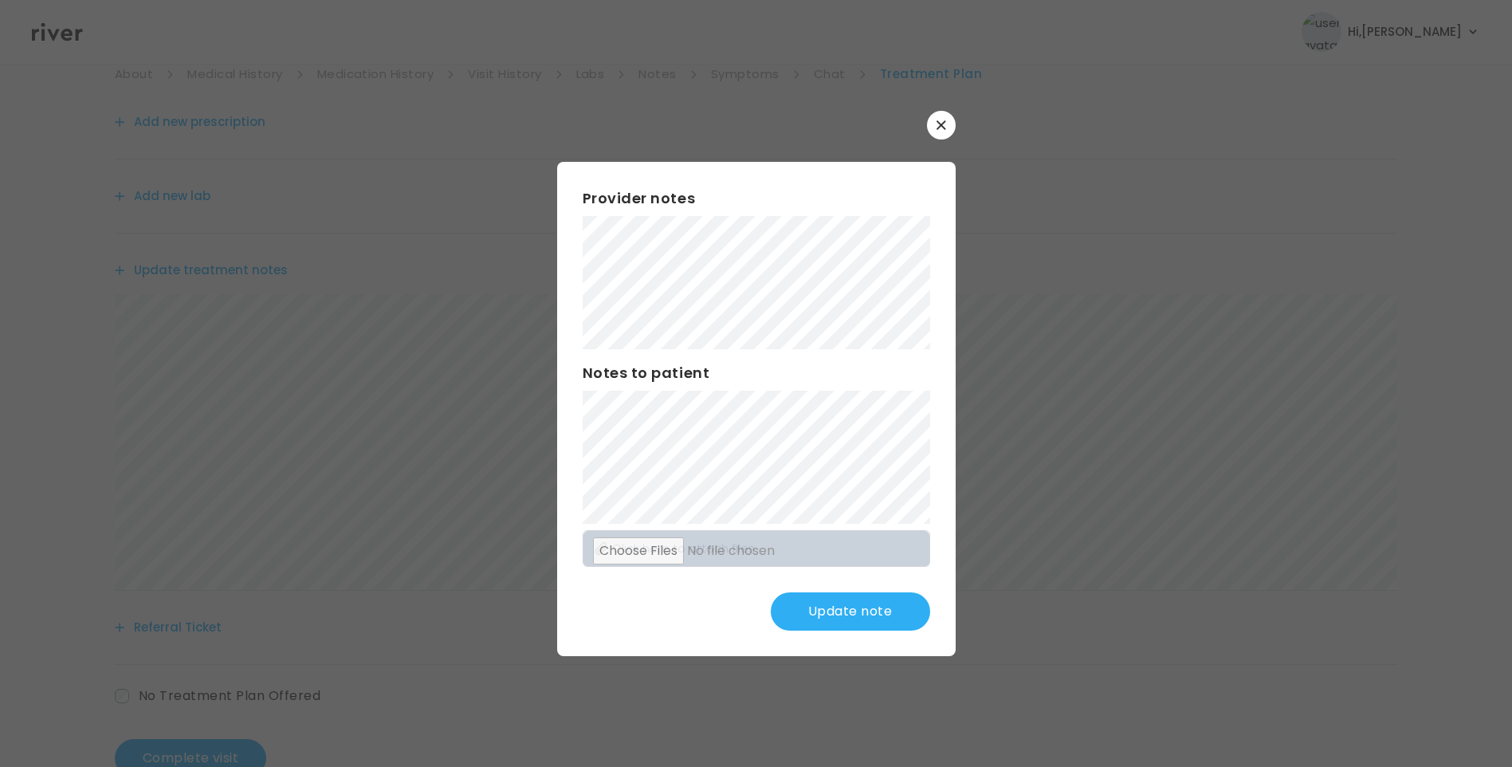
scroll to position [197, 0]
drag, startPoint x: 831, startPoint y: 602, endPoint x: 797, endPoint y: 591, distance: 35.8
click at [832, 602] on button "Update note" at bounding box center [850, 611] width 159 height 38
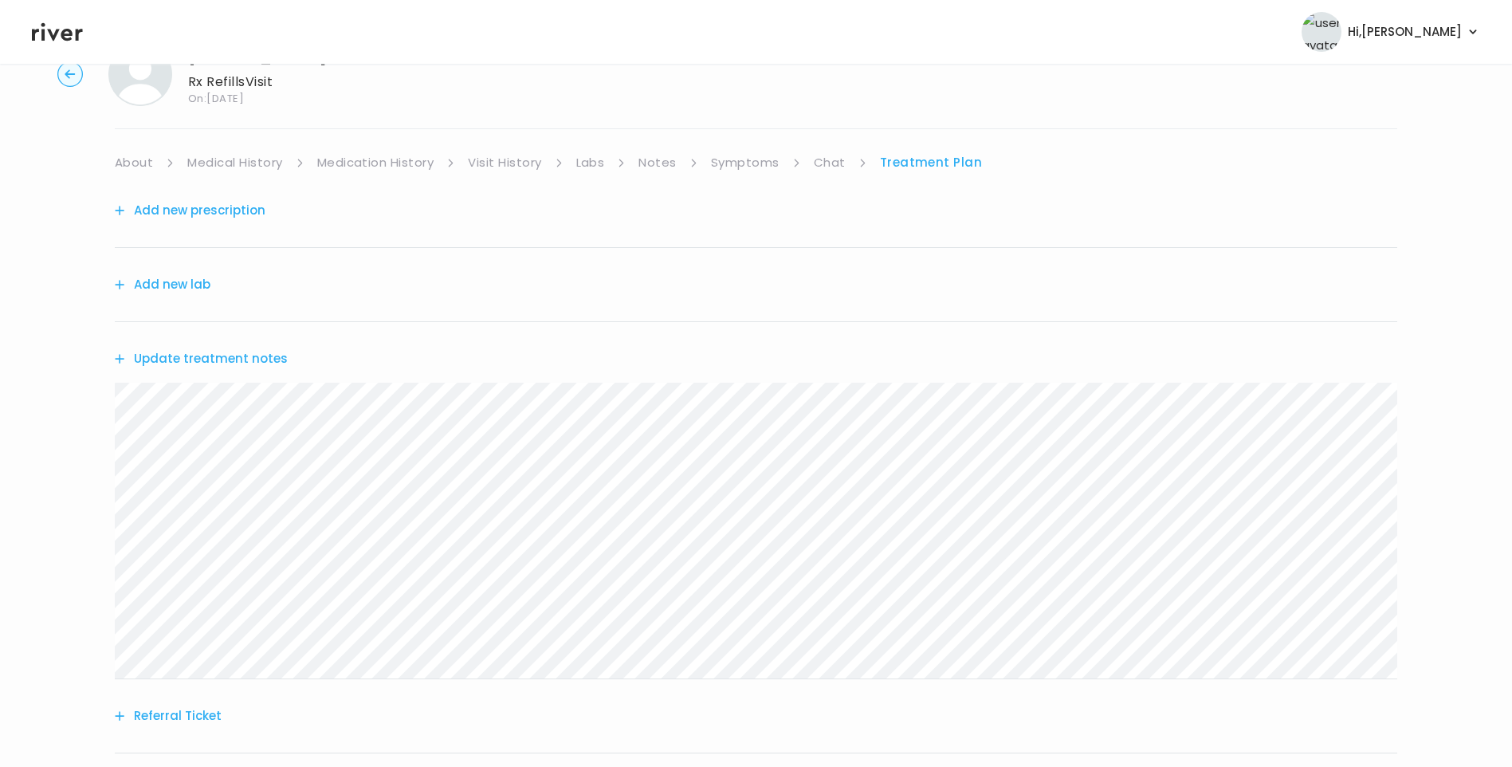
scroll to position [0, 0]
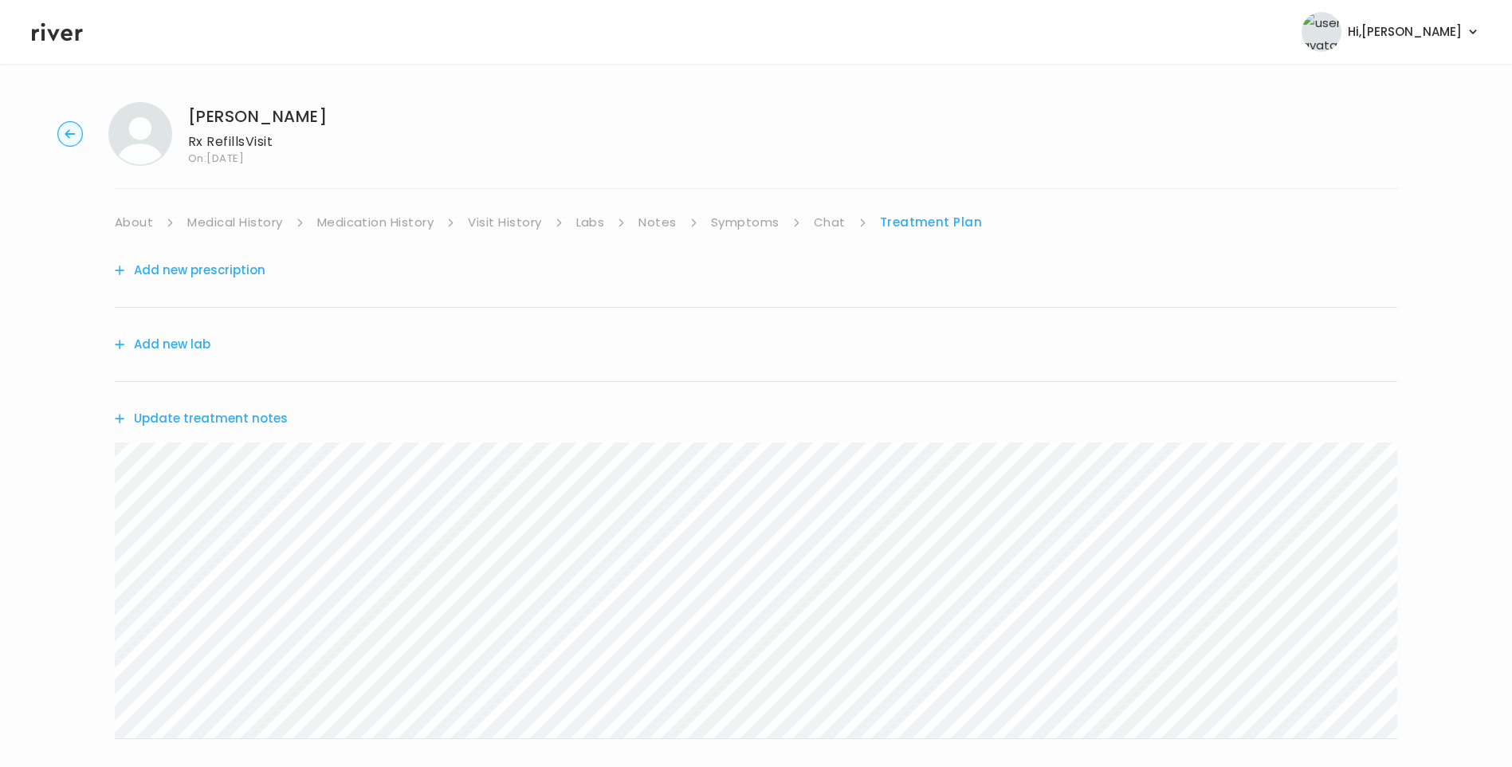
click at [133, 226] on link "About" at bounding box center [134, 222] width 38 height 22
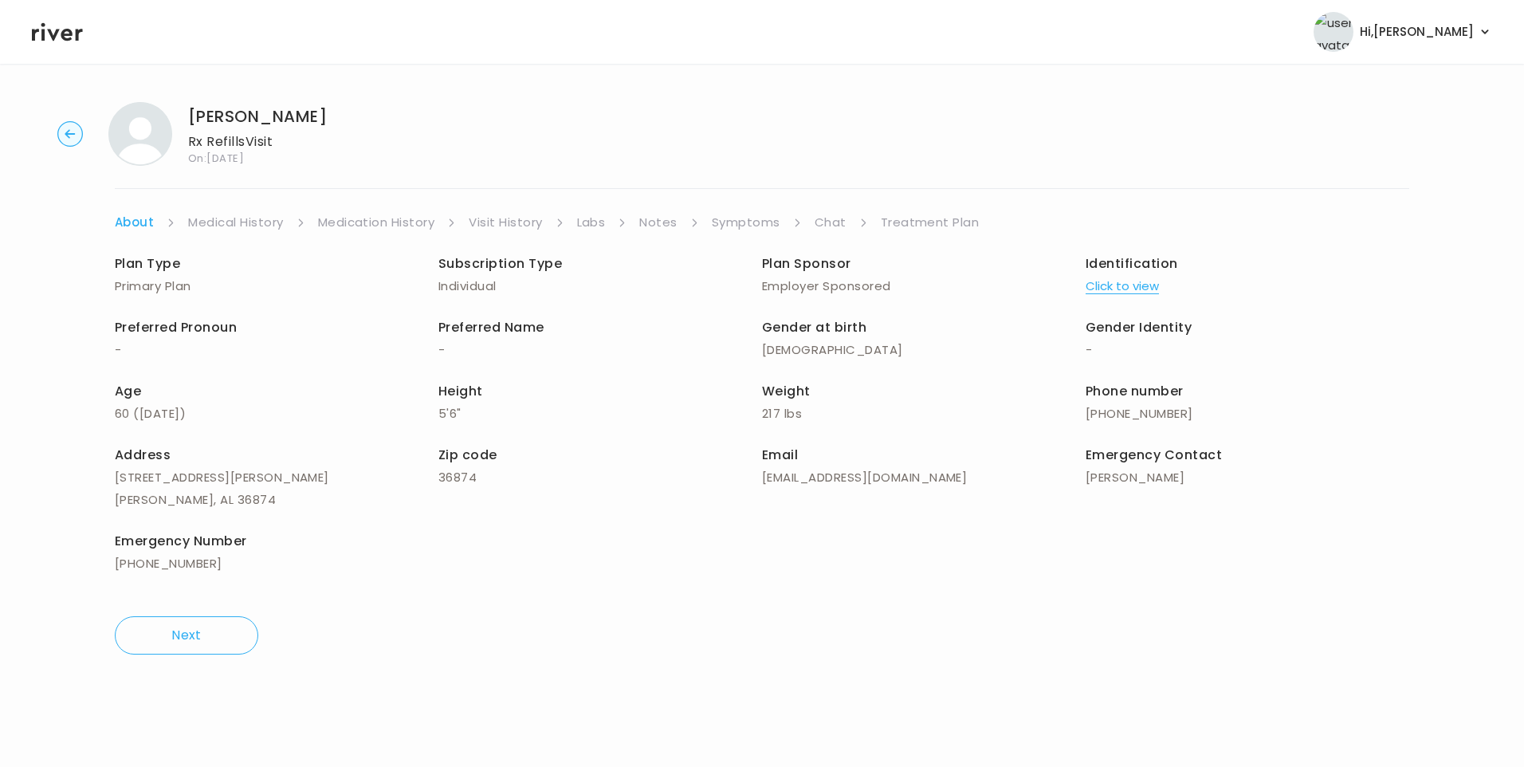
click at [950, 223] on link "Treatment Plan" at bounding box center [930, 222] width 99 height 22
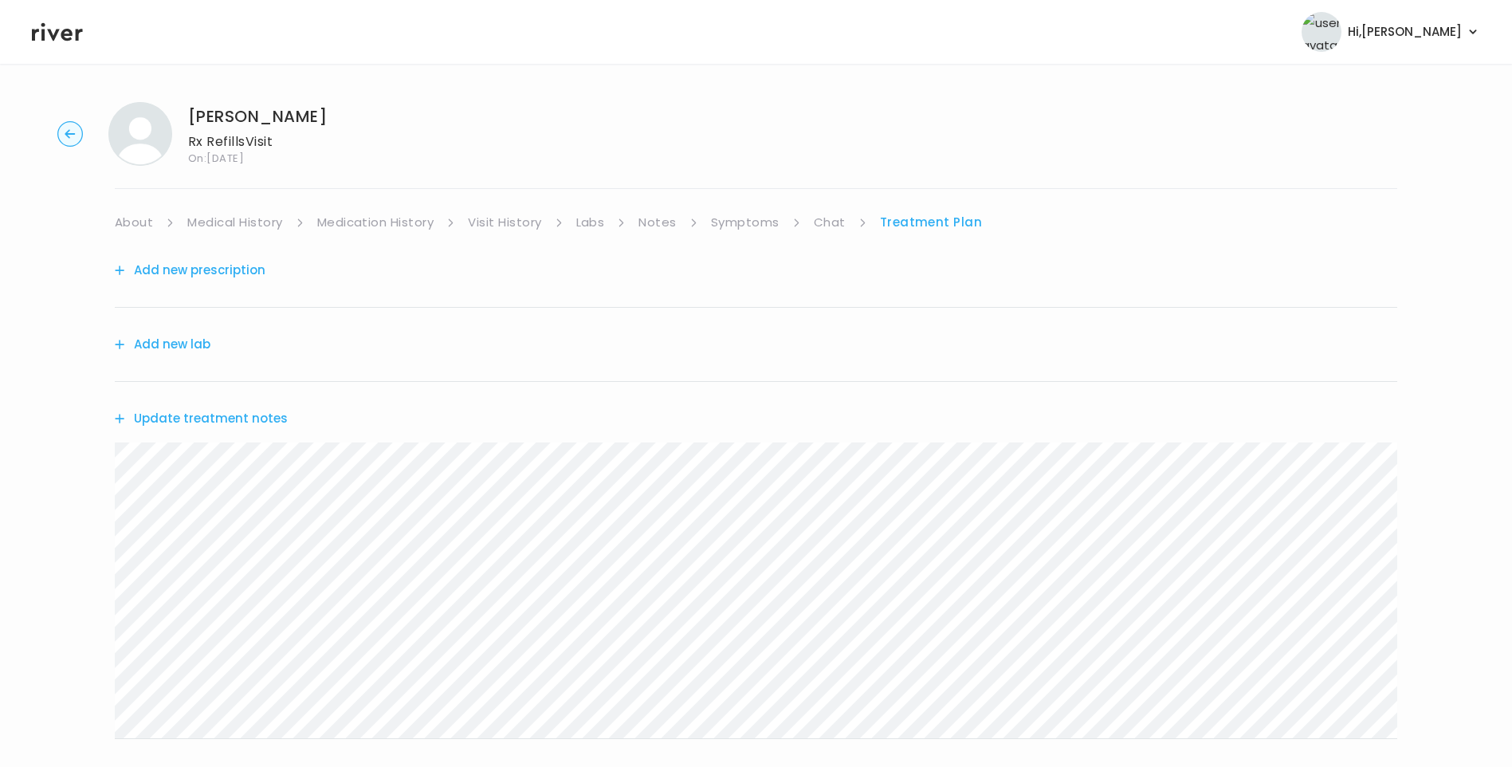
click at [245, 418] on button "Update treatment notes" at bounding box center [201, 418] width 173 height 22
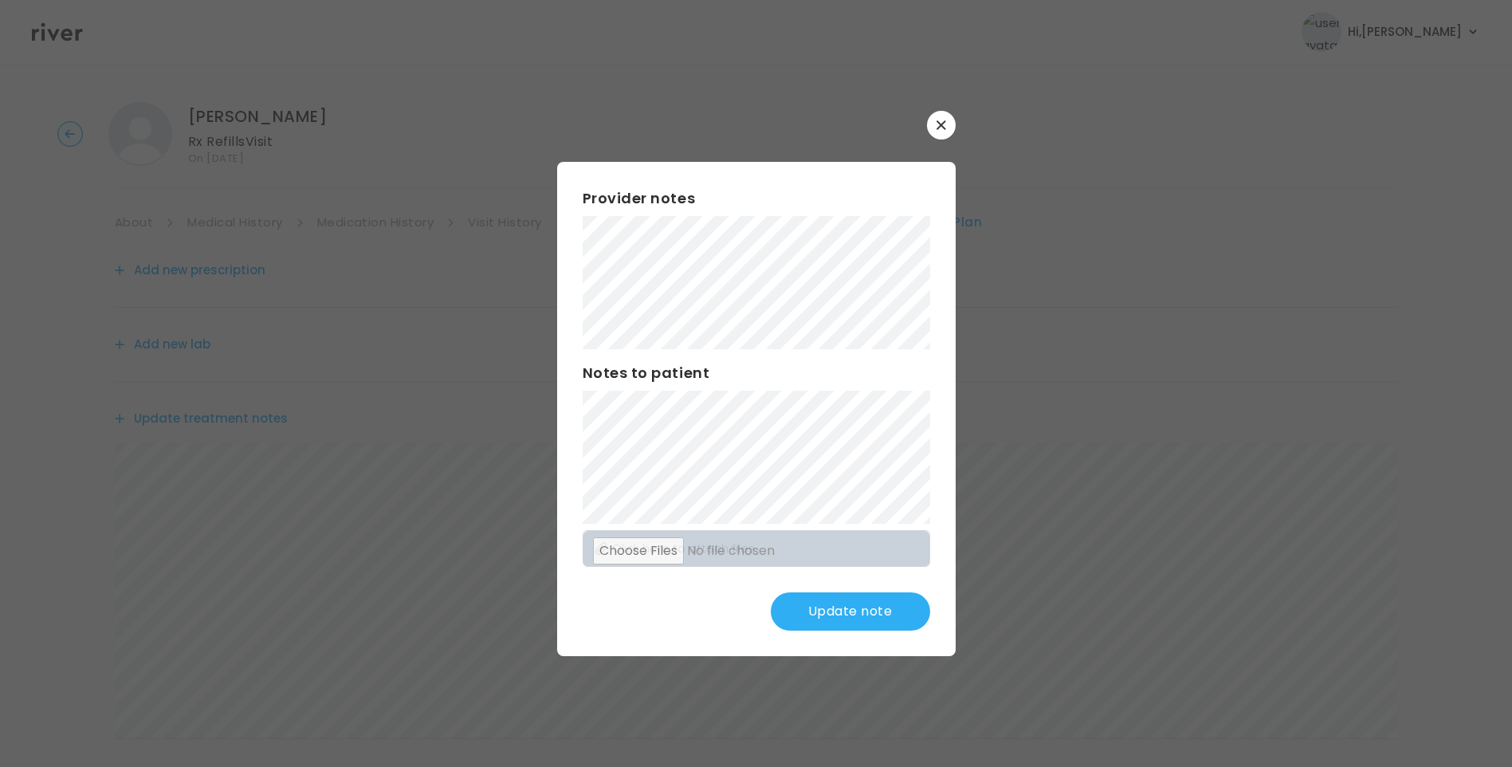
click at [851, 615] on button "Update note" at bounding box center [850, 611] width 159 height 38
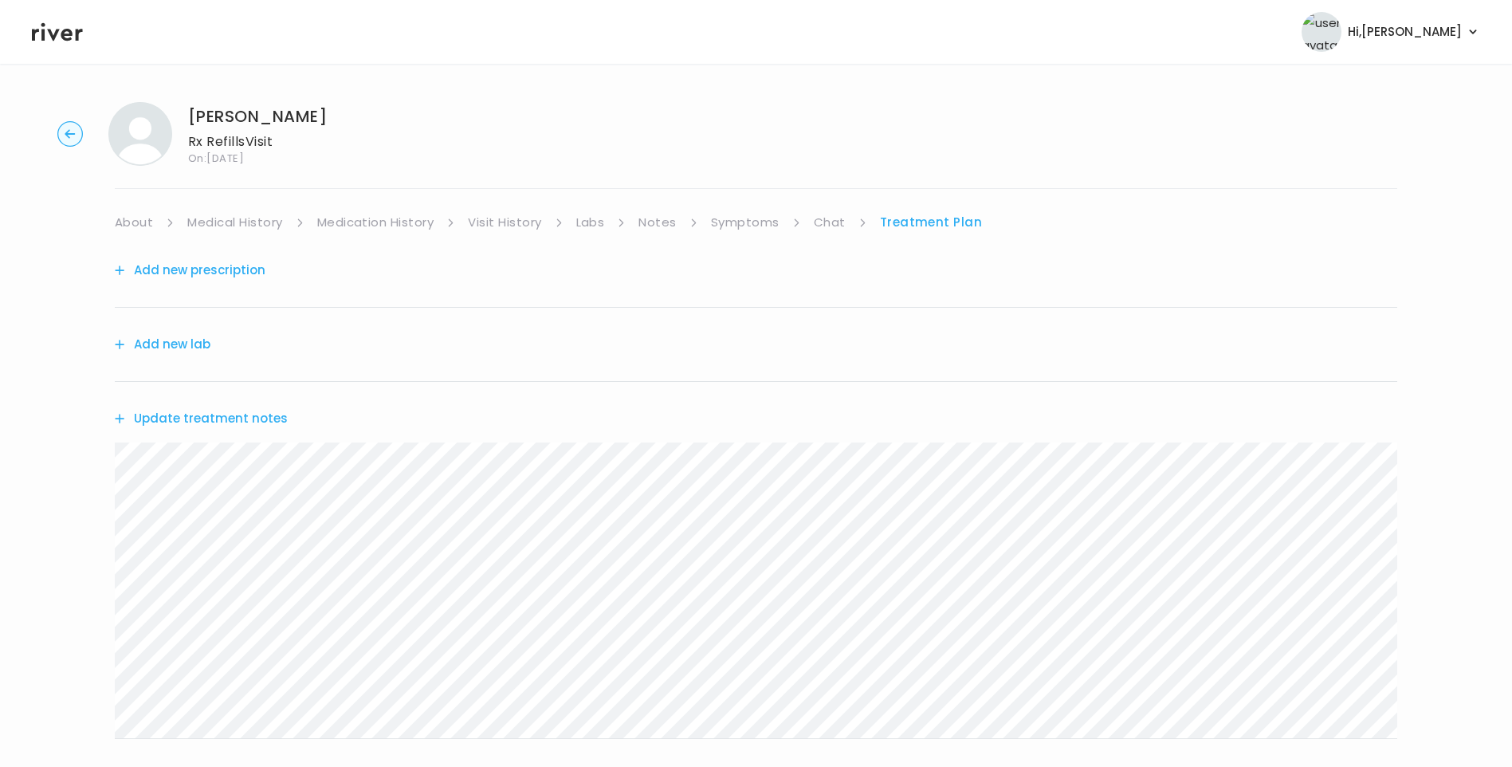
click at [751, 230] on link "Symptoms" at bounding box center [745, 222] width 69 height 22
click at [821, 220] on link "Chat" at bounding box center [833, 222] width 32 height 22
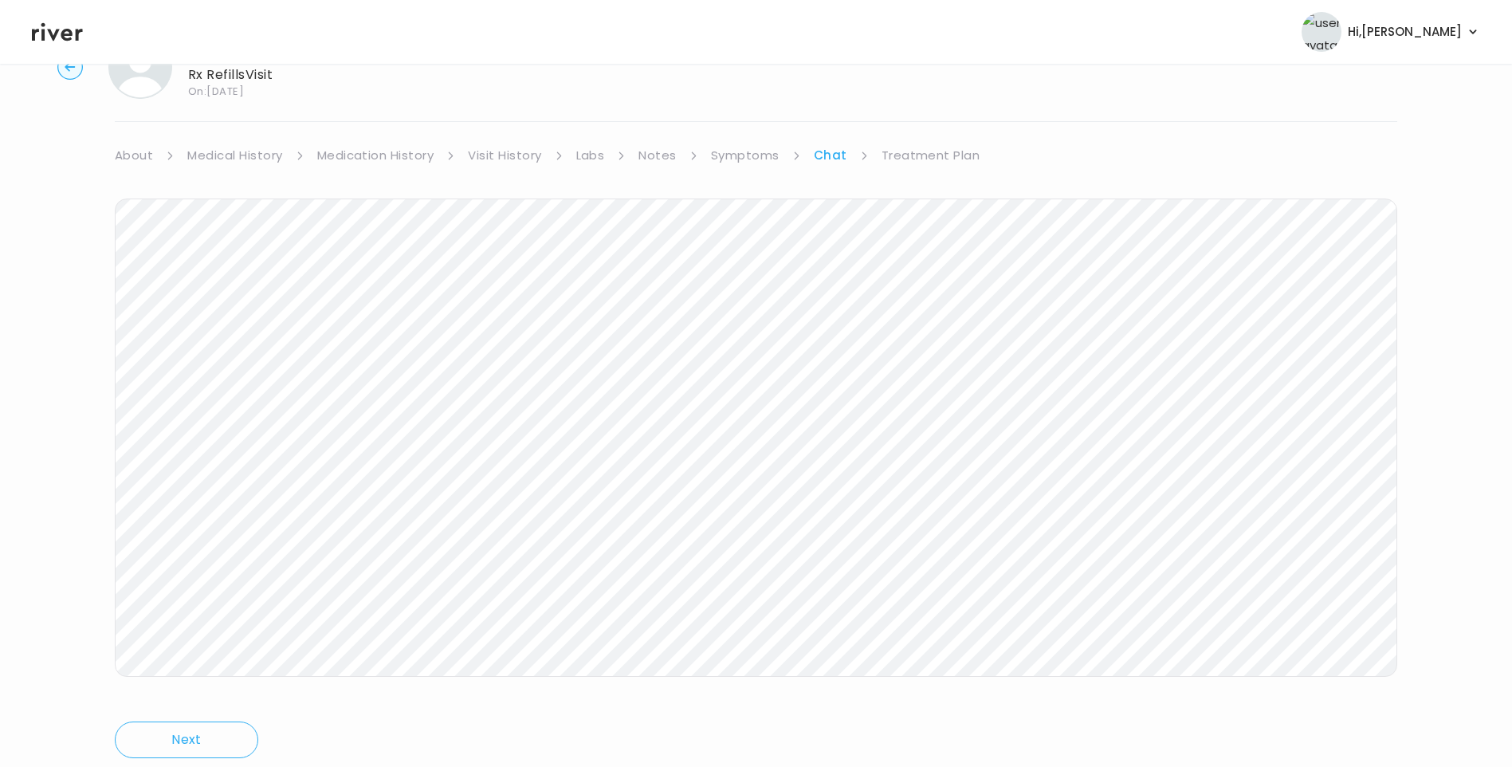
scroll to position [39, 0]
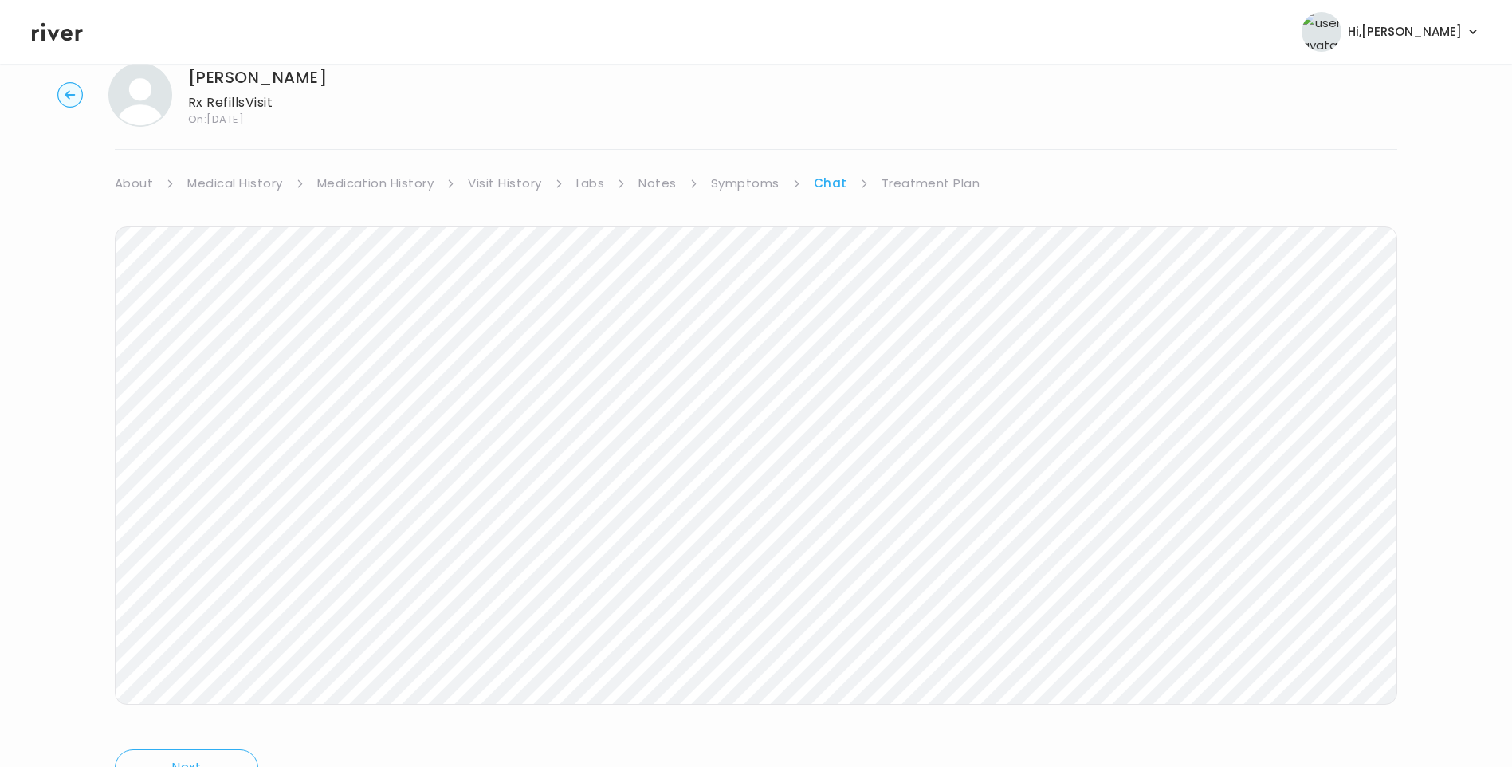
click at [759, 179] on link "Symptoms" at bounding box center [745, 183] width 69 height 22
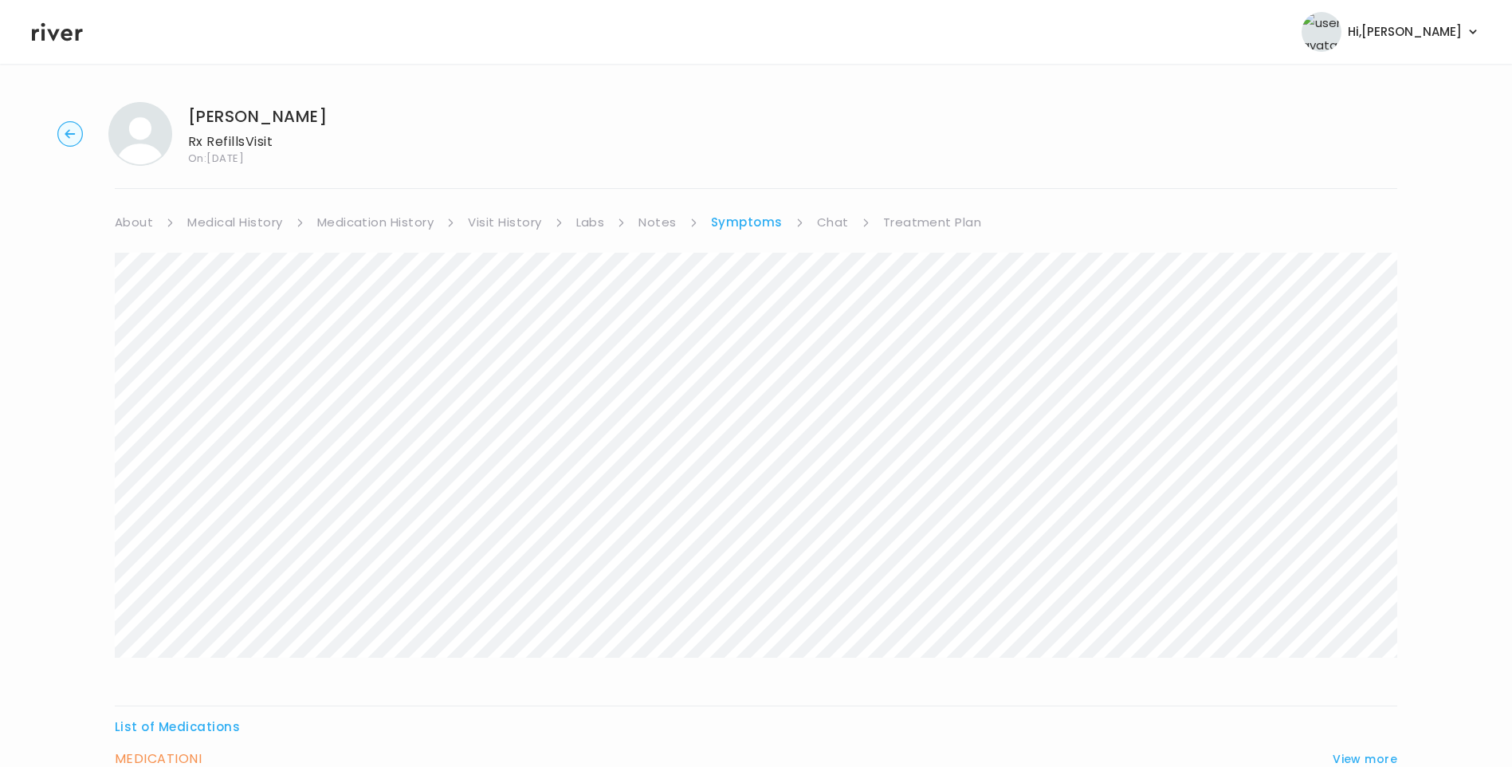
click at [940, 218] on link "Treatment Plan" at bounding box center [932, 222] width 99 height 22
click at [277, 418] on button "Update treatment notes" at bounding box center [201, 418] width 173 height 22
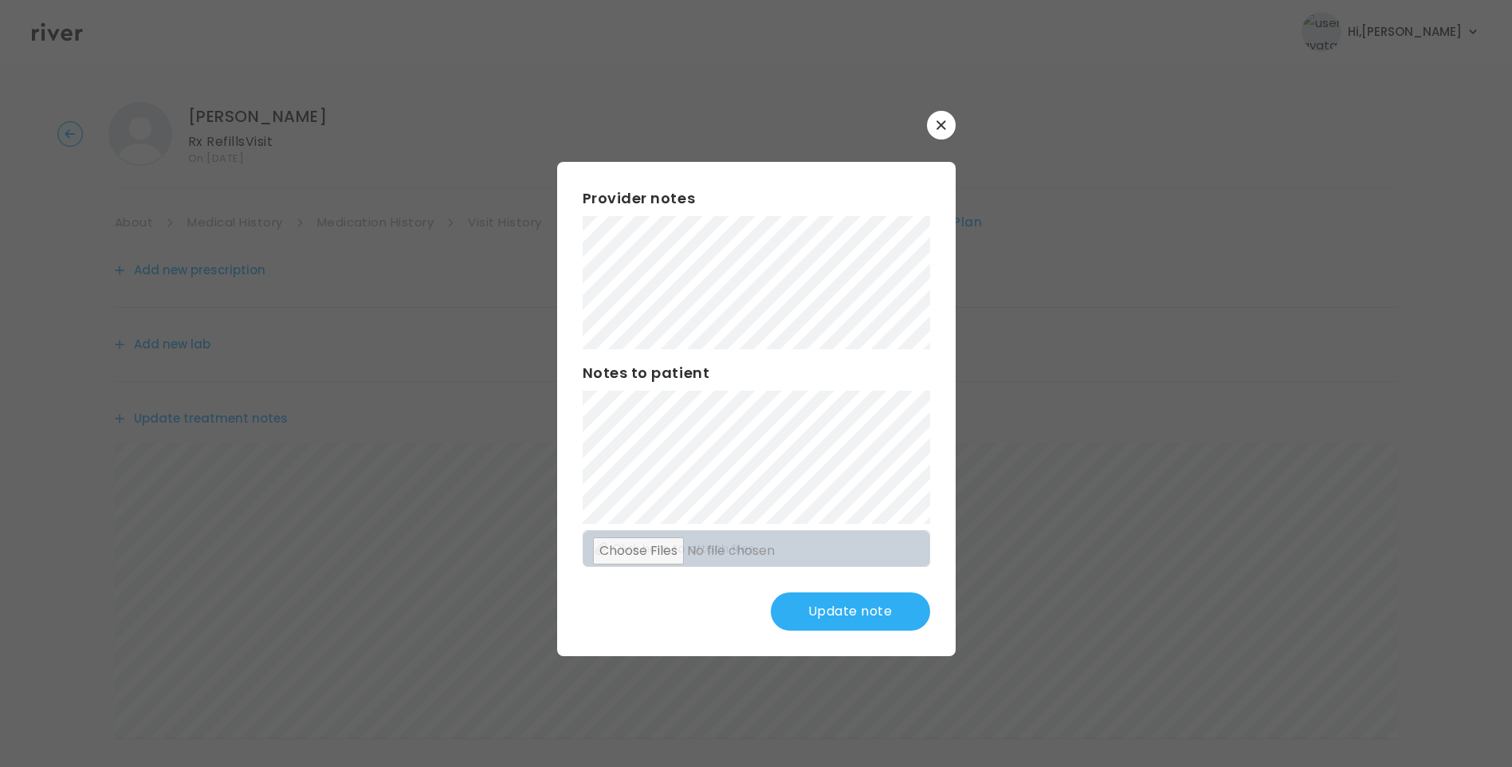
click at [859, 610] on button "Update note" at bounding box center [850, 611] width 159 height 38
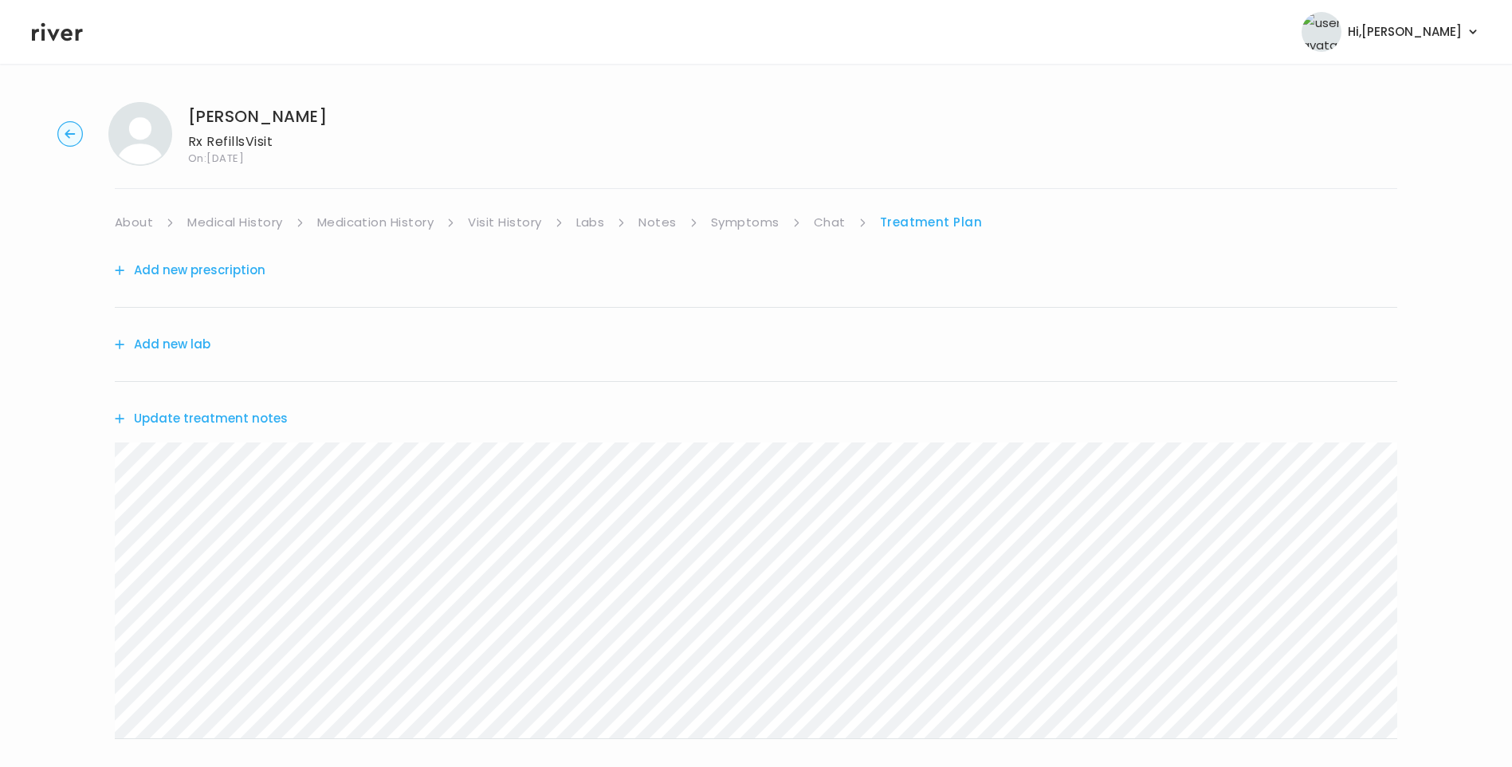
click at [41, 384] on div "Joanna Sparks Rx Refills Visit On: 22 Sep 2025 About Medical History Medication…" at bounding box center [756, 513] width 1512 height 849
click at [831, 222] on link "Chat" at bounding box center [830, 222] width 32 height 22
click at [935, 222] on link "Treatment Plan" at bounding box center [930, 222] width 99 height 22
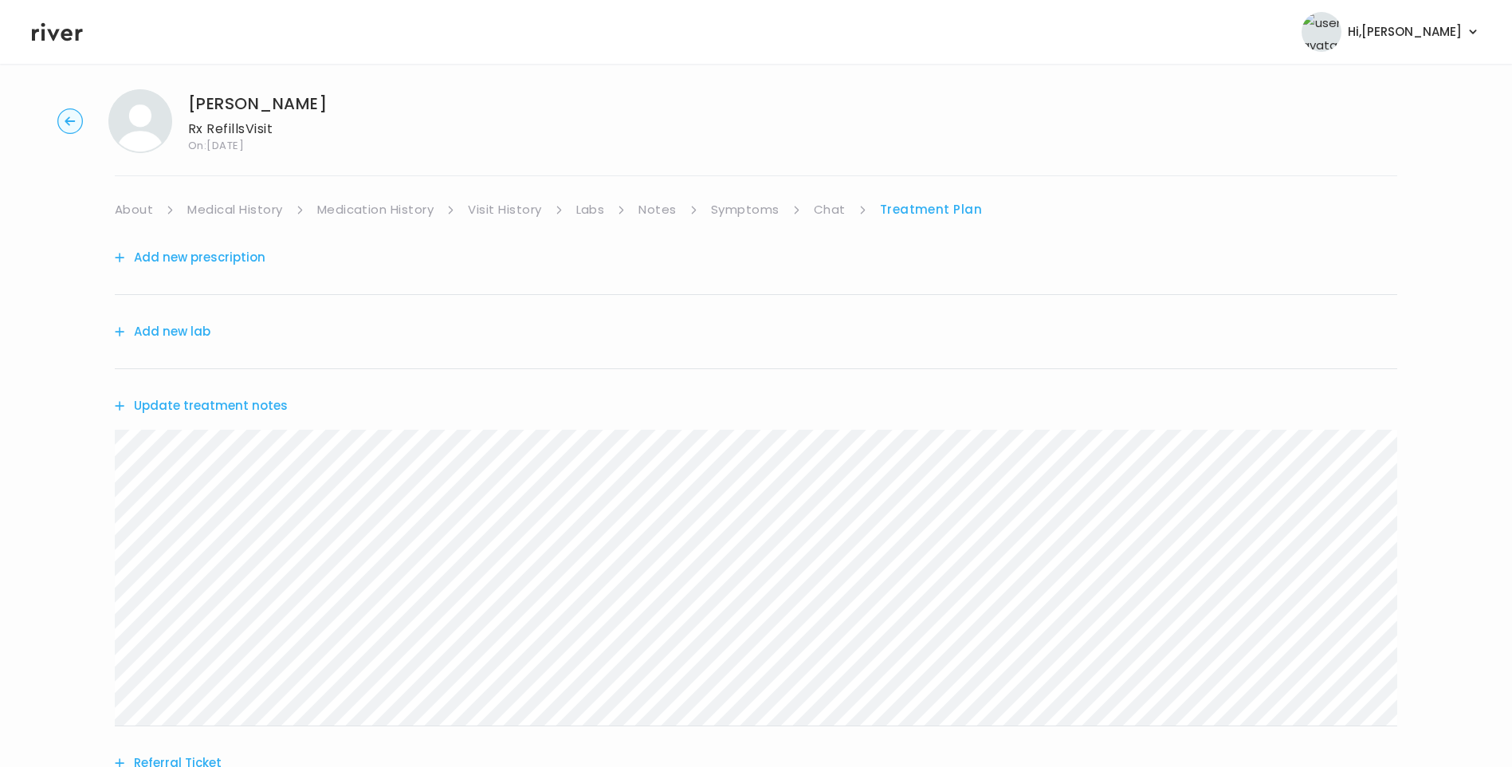
scroll to position [197, 0]
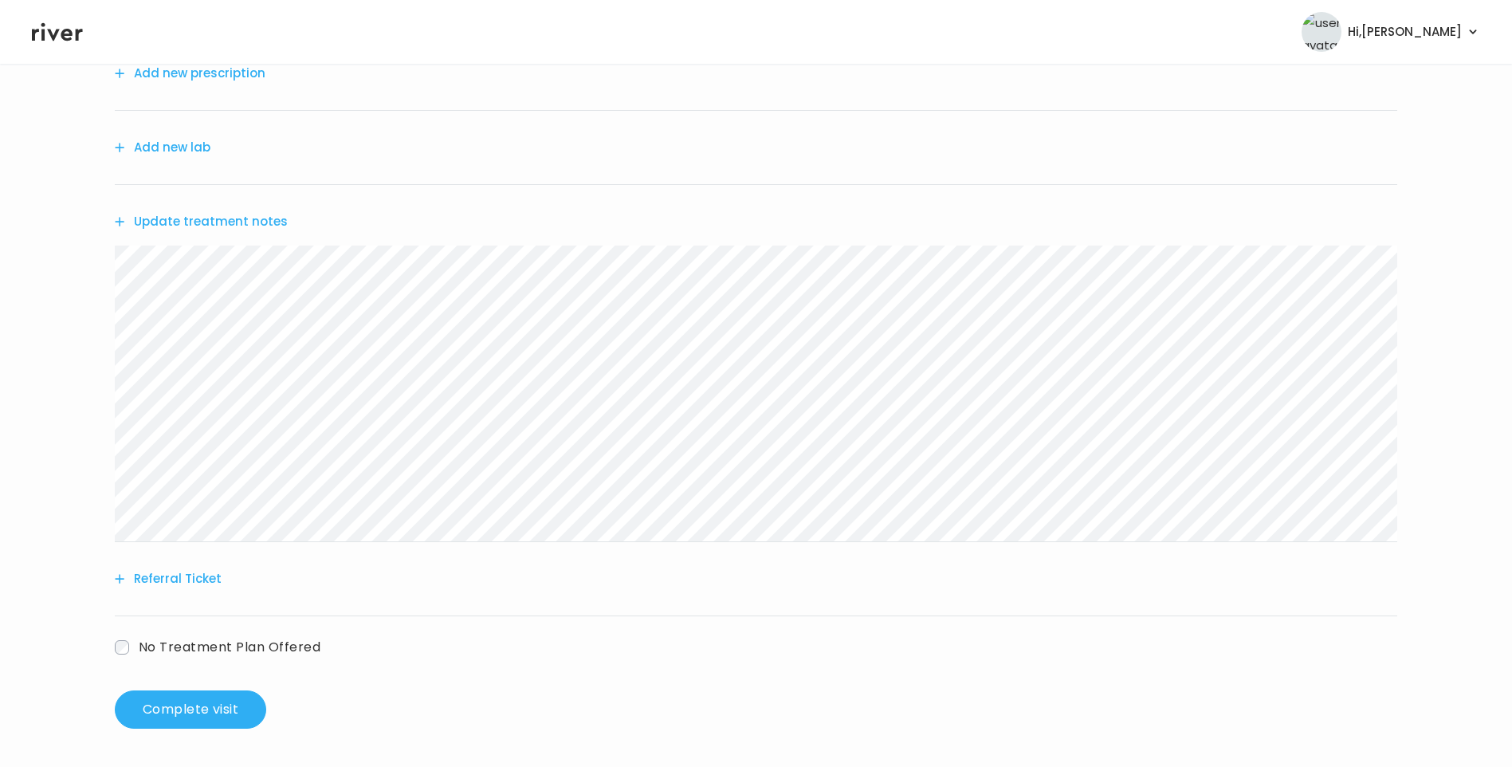
click at [190, 584] on button "Referral Ticket" at bounding box center [168, 578] width 107 height 22
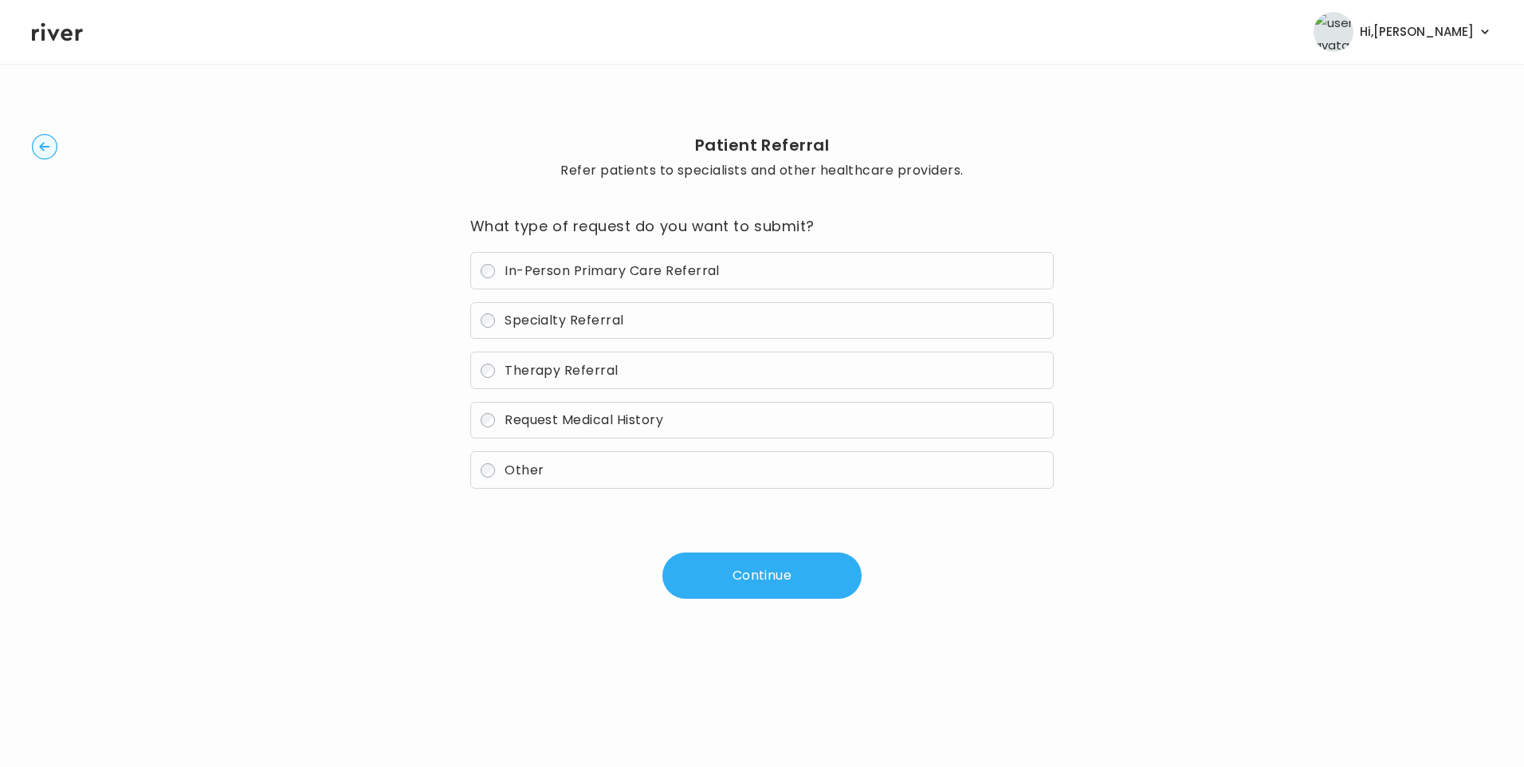
click at [554, 276] on span "In-Person Primary Care Referral" at bounding box center [611, 270] width 215 height 18
click at [755, 571] on button "Continue" at bounding box center [761, 575] width 199 height 46
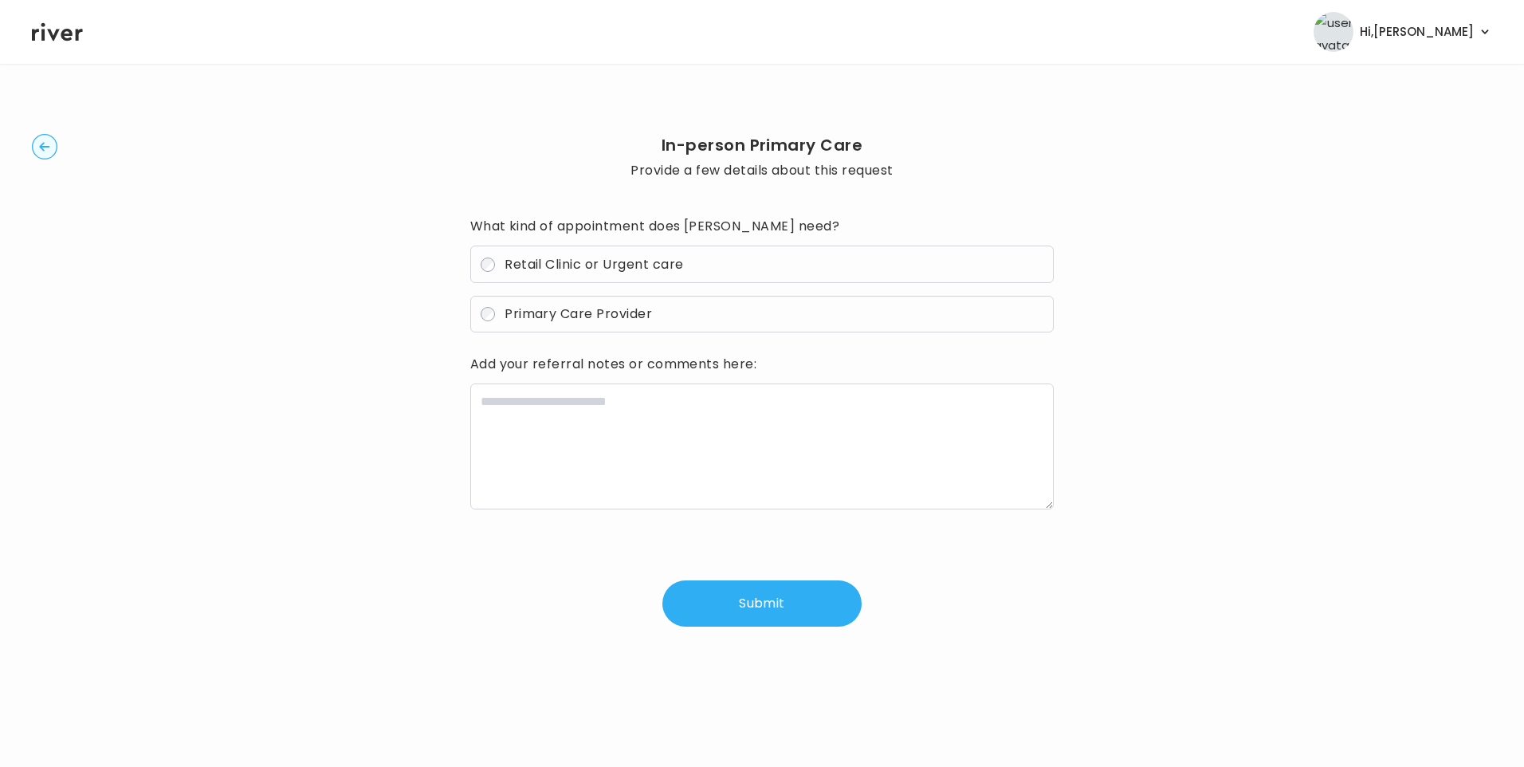
drag, startPoint x: 567, startPoint y: 318, endPoint x: 578, endPoint y: 337, distance: 21.8
click at [568, 318] on span "Primary Care Provider" at bounding box center [577, 313] width 147 height 18
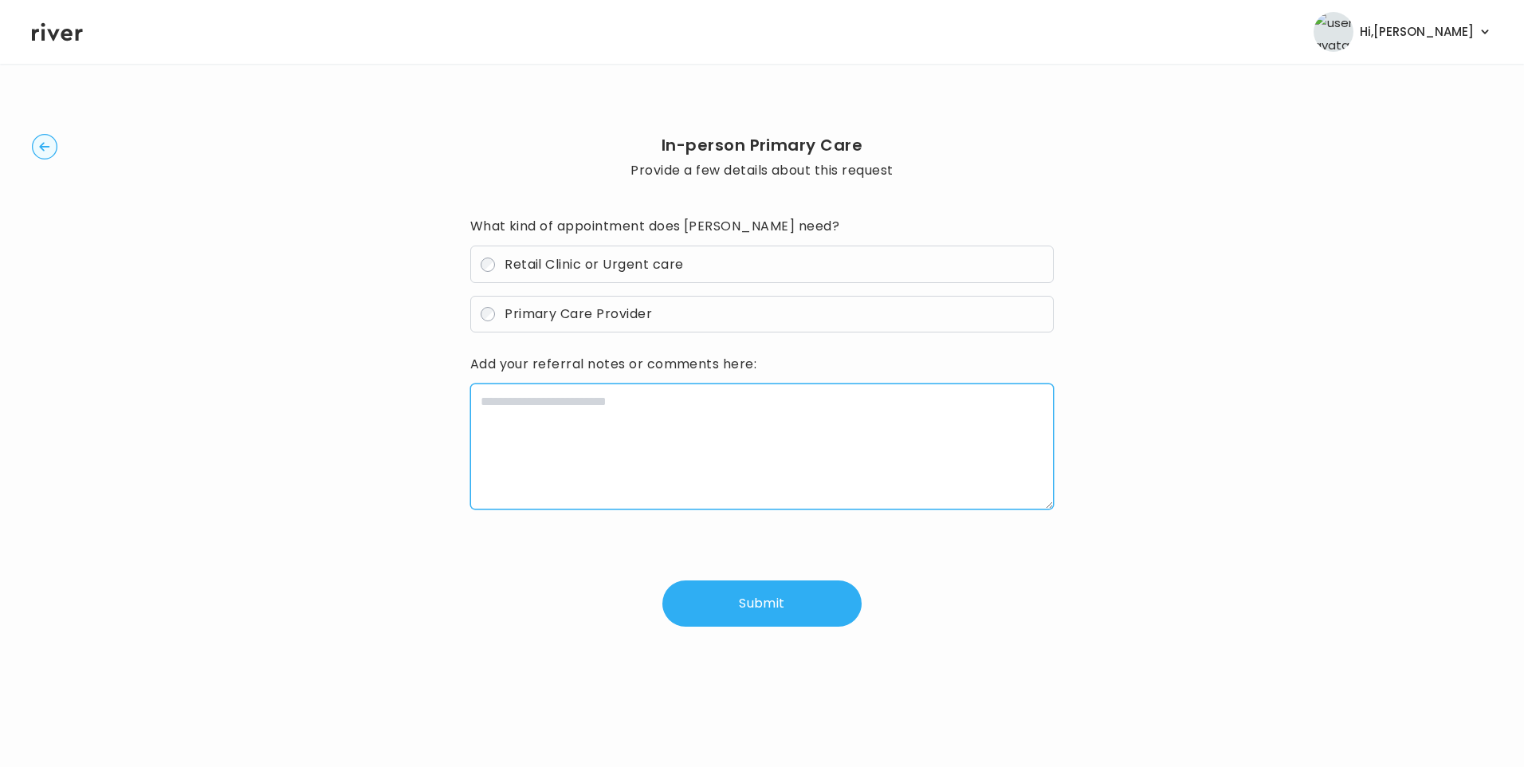
click at [588, 402] on textarea at bounding box center [762, 446] width 584 height 126
paste textarea "**********"
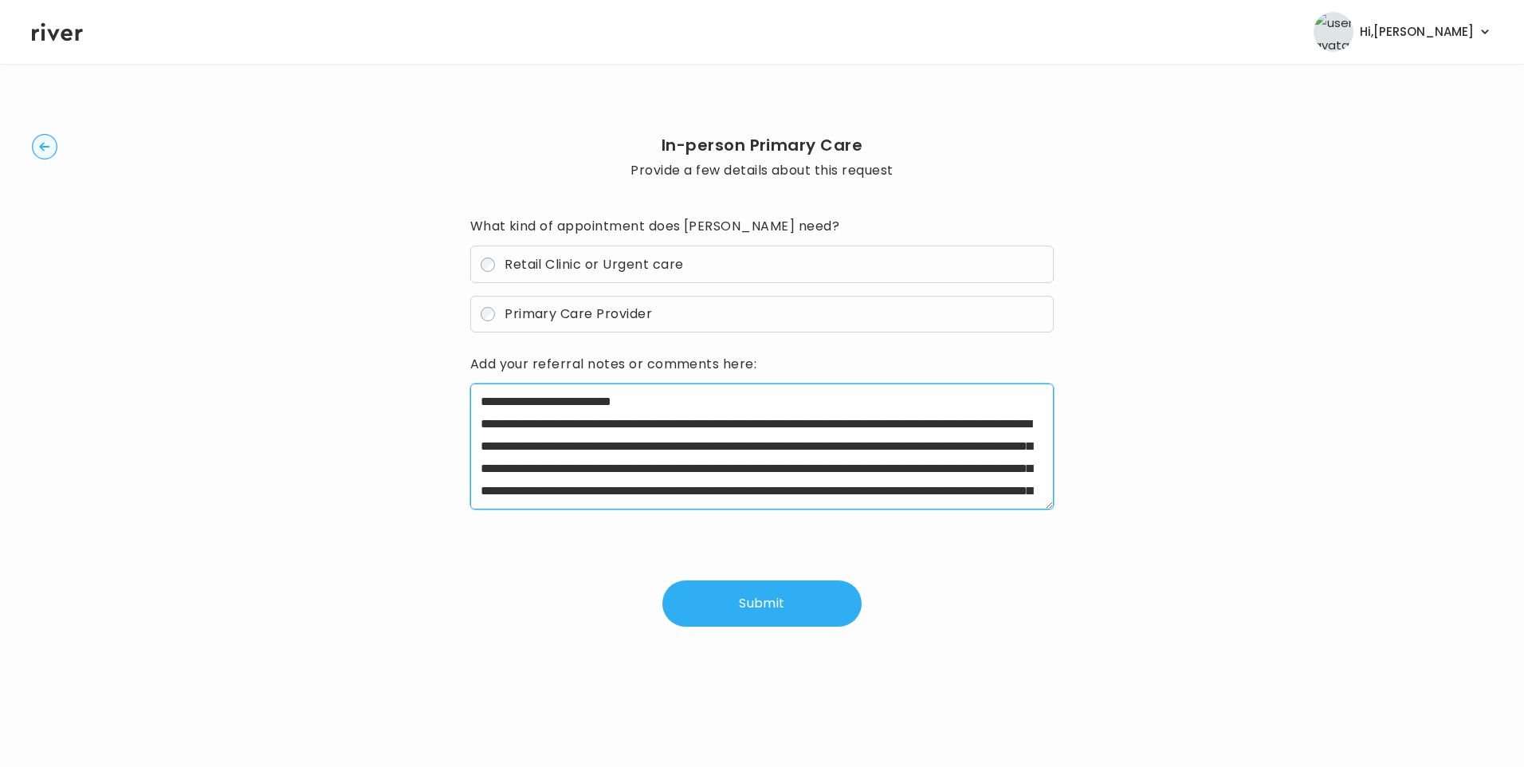
drag, startPoint x: 533, startPoint y: 428, endPoint x: 616, endPoint y: 426, distance: 82.9
click at [616, 426] on textarea "**********" at bounding box center [762, 446] width 584 height 126
click at [656, 406] on textarea "**********" at bounding box center [762, 446] width 584 height 126
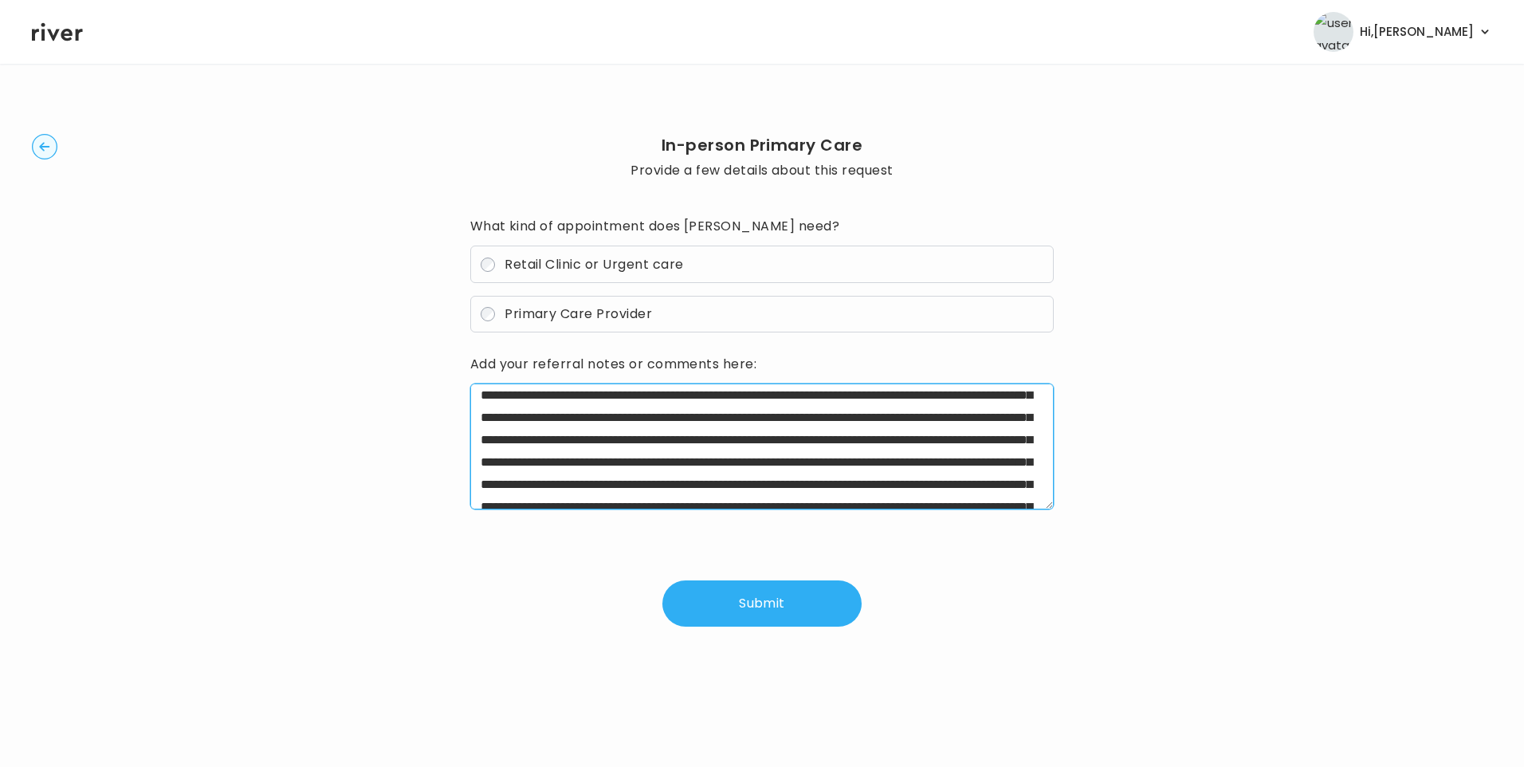
scroll to position [72, 0]
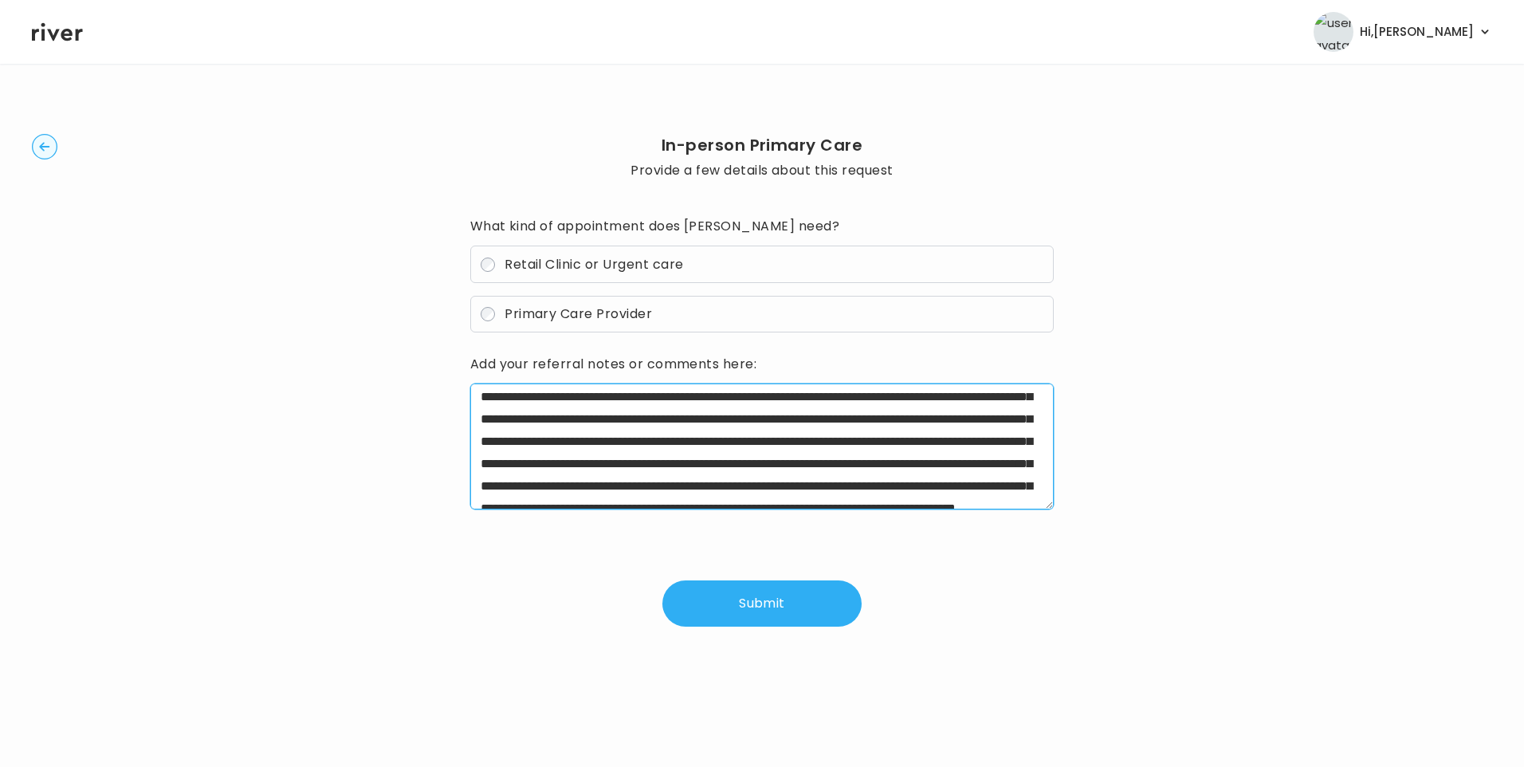
drag, startPoint x: 839, startPoint y: 388, endPoint x: 901, endPoint y: 421, distance: 70.2
click at [901, 421] on textarea "**********" at bounding box center [762, 446] width 584 height 126
drag, startPoint x: 606, startPoint y: 421, endPoint x: 519, endPoint y: 461, distance: 96.3
click at [514, 461] on textarea "**********" at bounding box center [762, 446] width 584 height 126
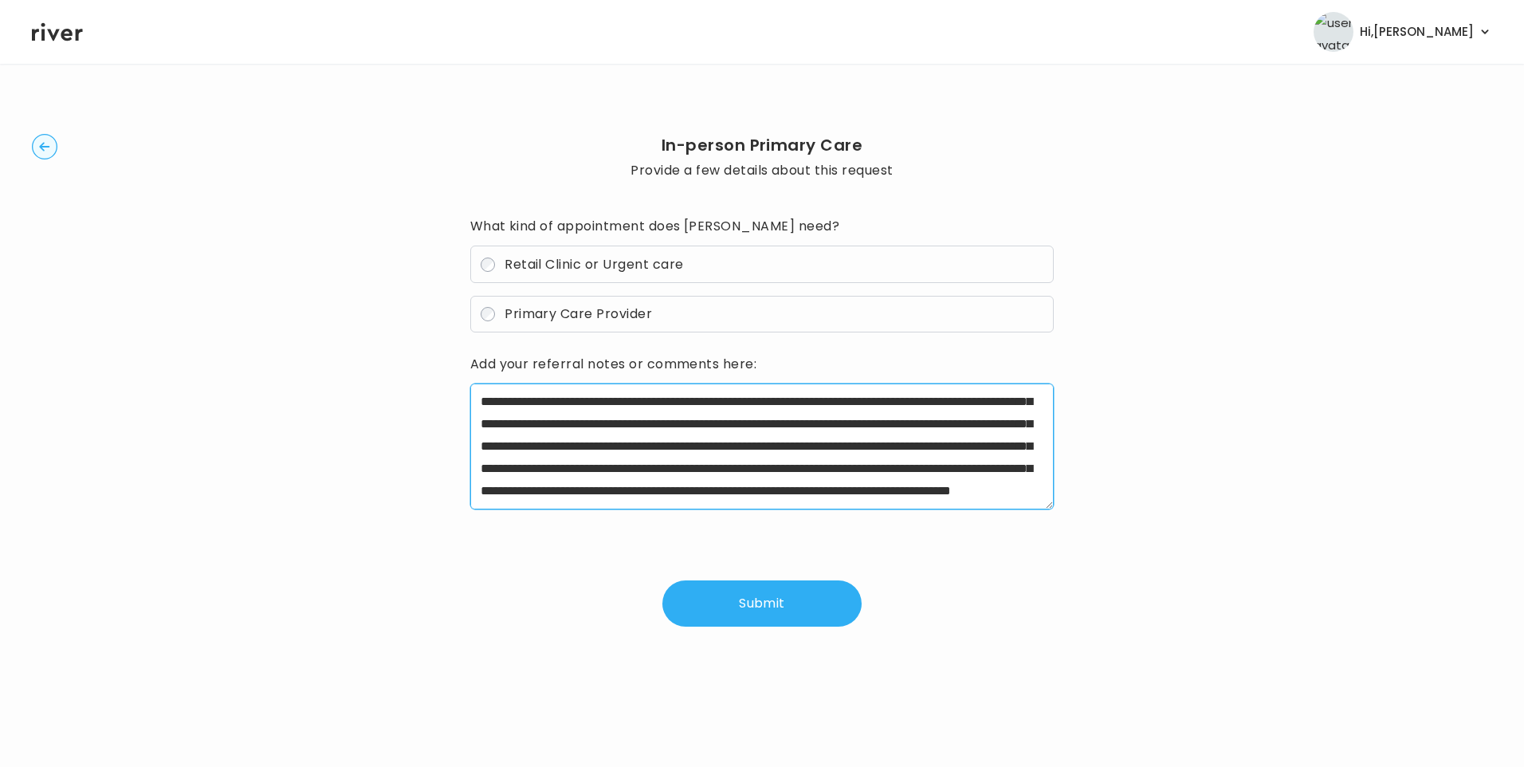
drag, startPoint x: 775, startPoint y: 422, endPoint x: 677, endPoint y: 483, distance: 115.6
click at [677, 483] on textarea "**********" at bounding box center [762, 446] width 584 height 126
drag, startPoint x: 773, startPoint y: 442, endPoint x: 867, endPoint y: 500, distance: 110.6
click at [867, 500] on textarea "**********" at bounding box center [762, 446] width 584 height 126
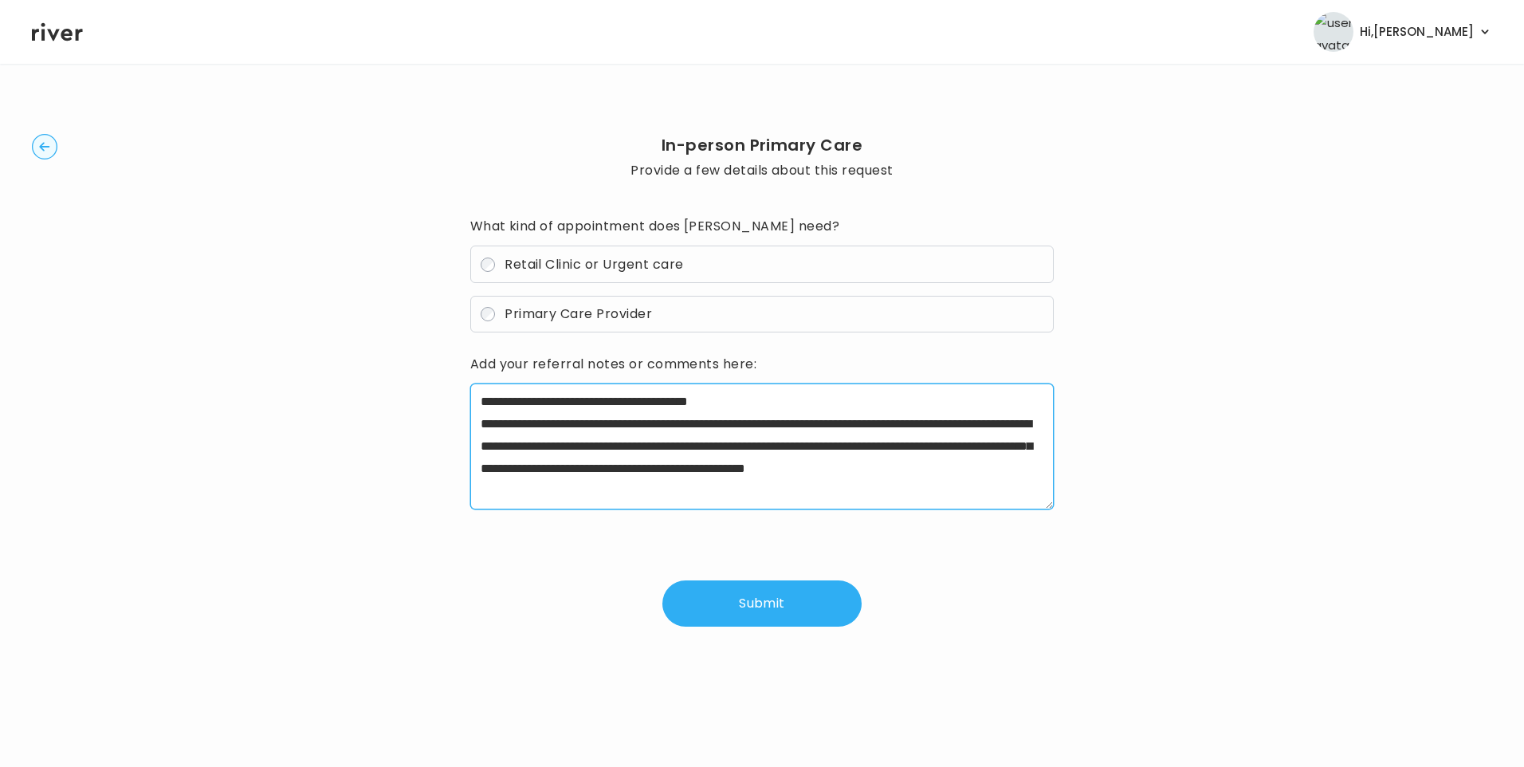
scroll to position [0, 0]
click at [784, 406] on textarea "**********" at bounding box center [762, 446] width 584 height 126
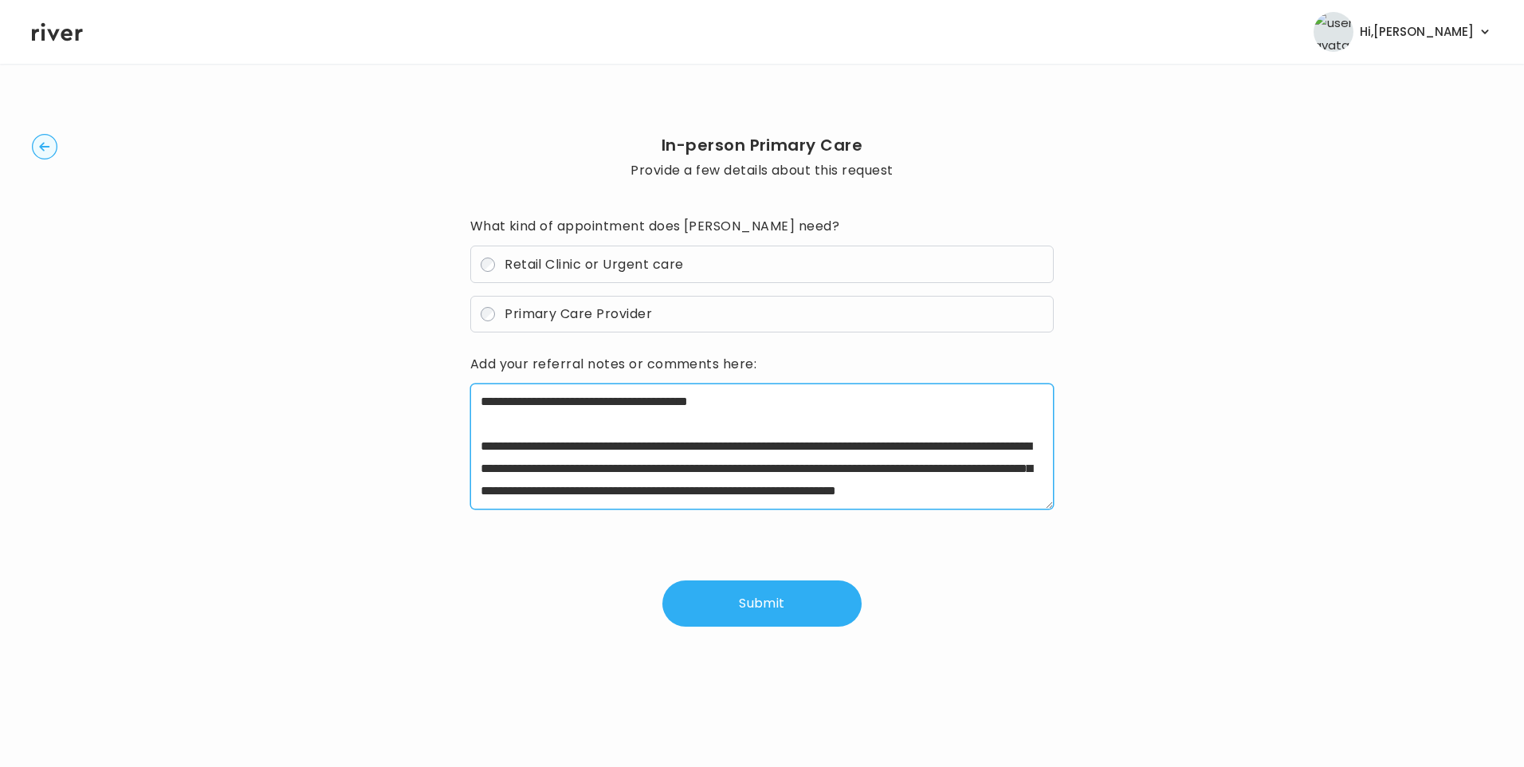
scroll to position [22, 0]
click at [728, 493] on textarea "**********" at bounding box center [762, 446] width 584 height 126
type textarea "**********"
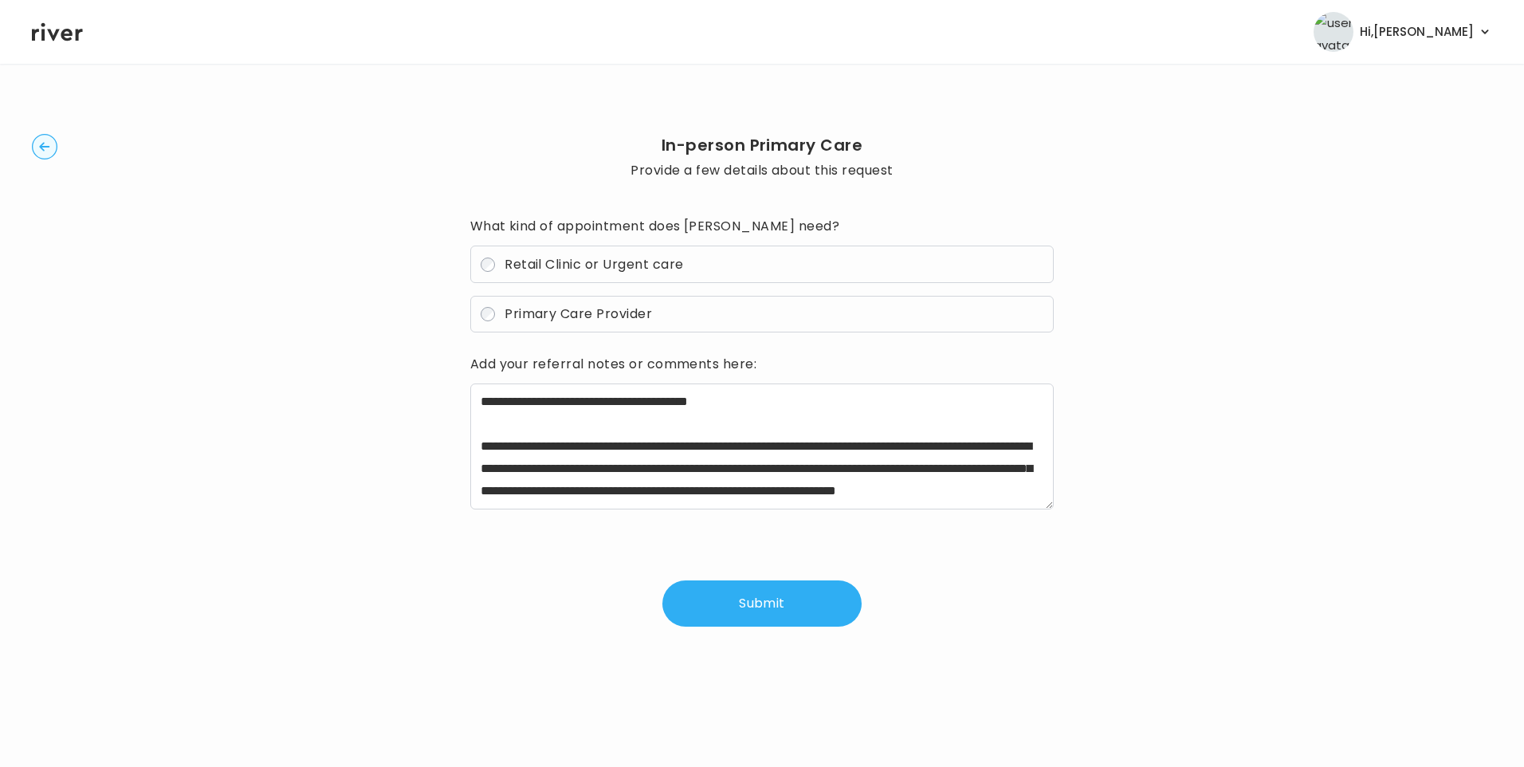
click at [771, 598] on button "Submit" at bounding box center [761, 603] width 199 height 46
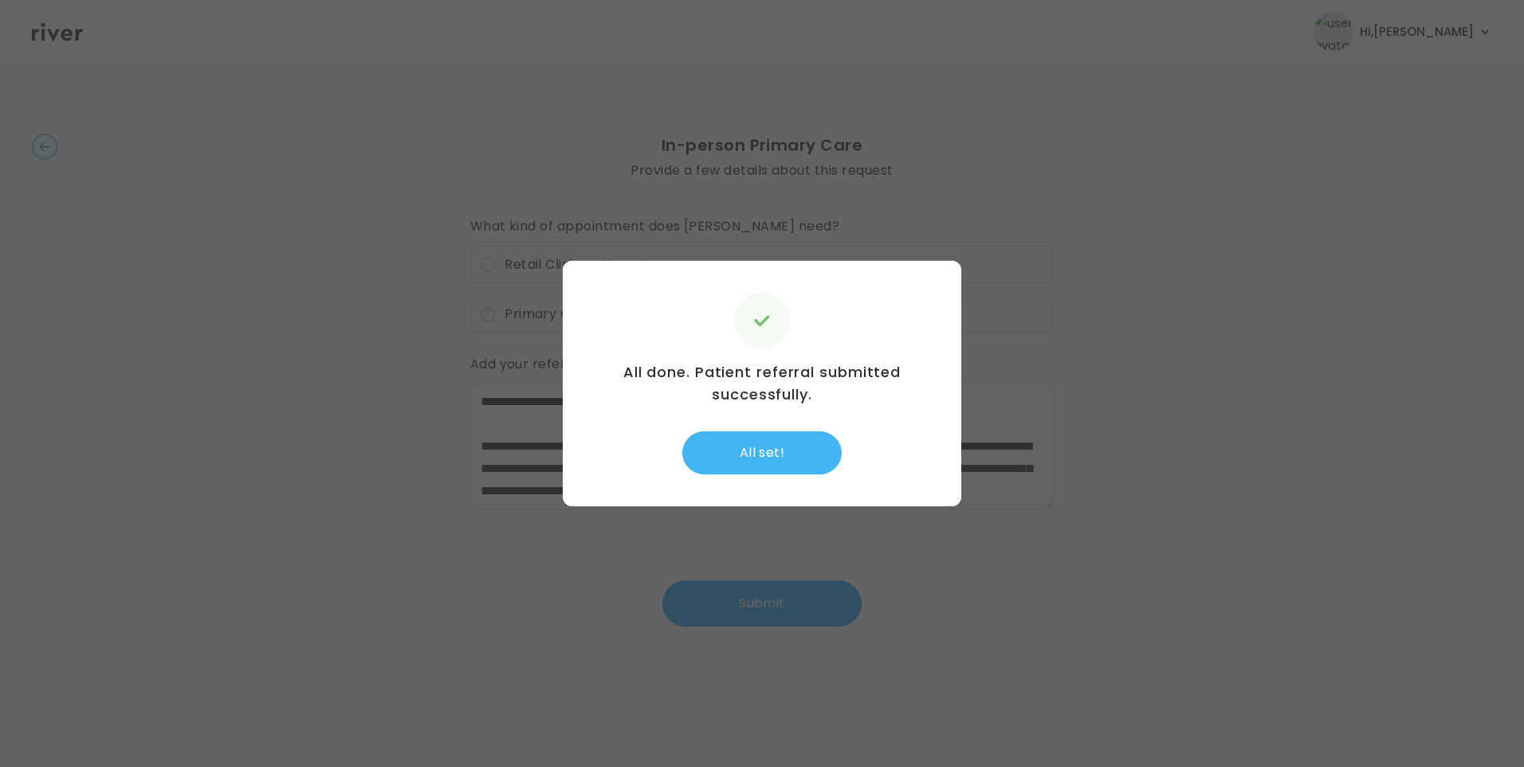
click at [780, 451] on button "All set!" at bounding box center [761, 452] width 159 height 43
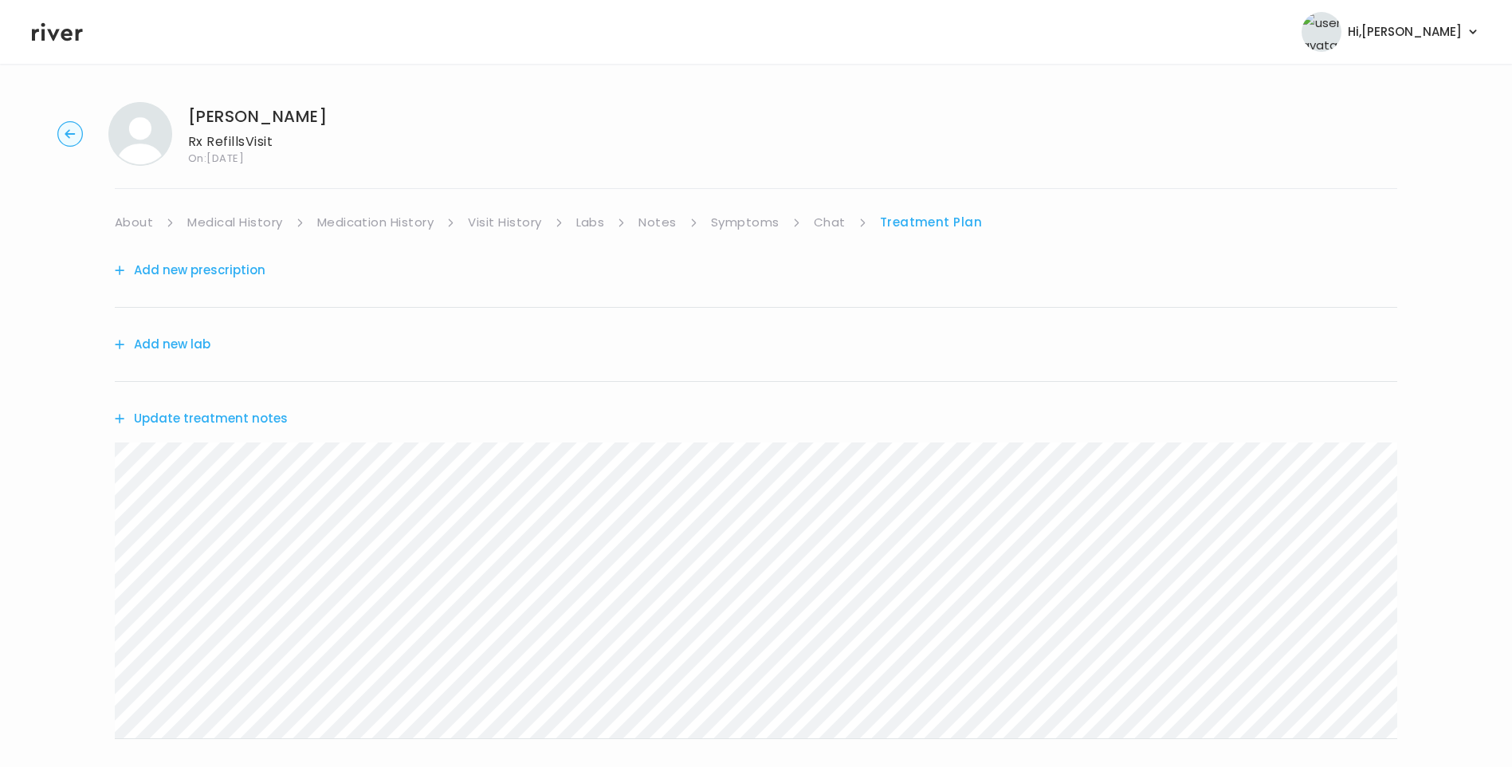
click at [839, 219] on link "Chat" at bounding box center [830, 222] width 32 height 22
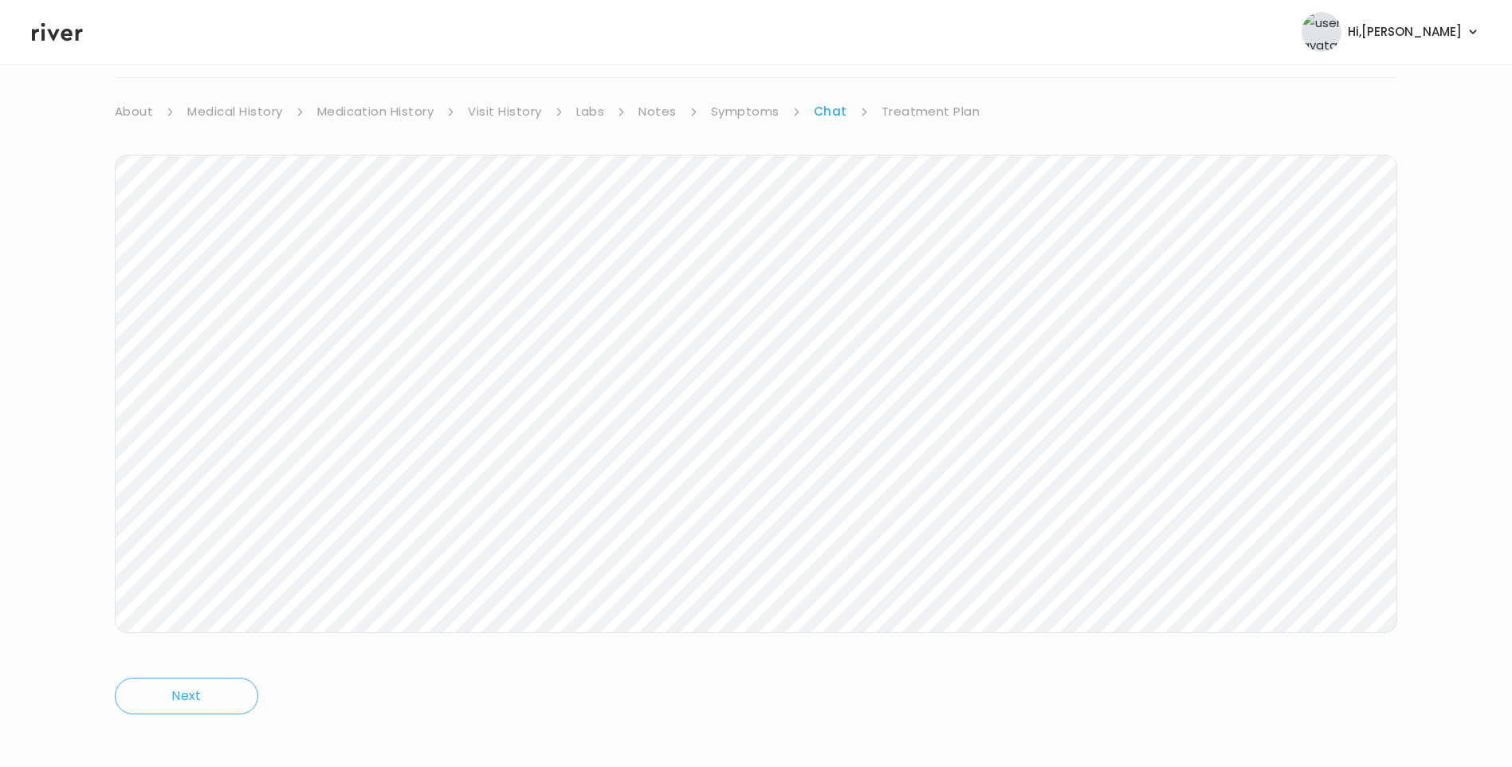
scroll to position [119, 0]
click at [902, 107] on link "Treatment Plan" at bounding box center [930, 103] width 99 height 22
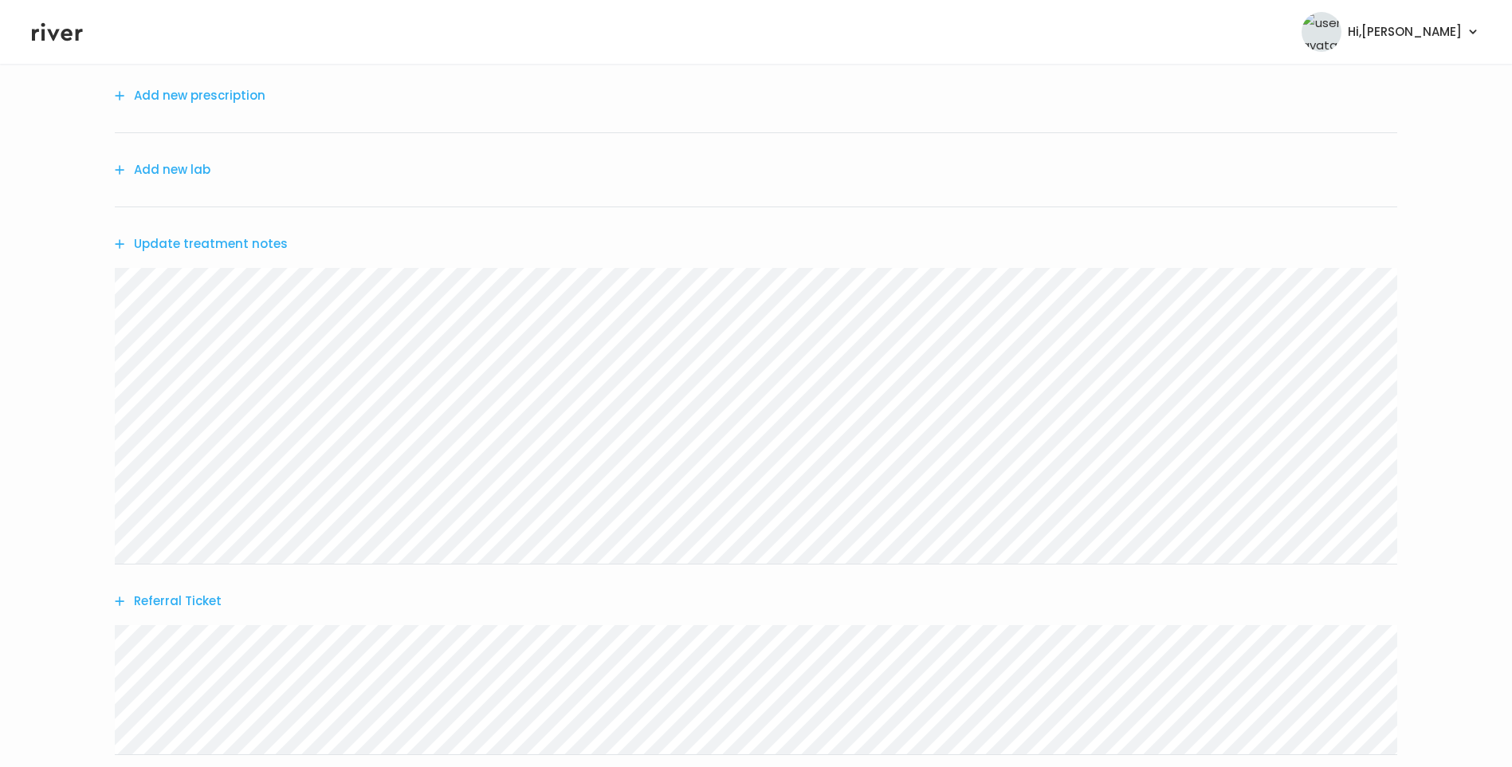
scroll to position [198, 0]
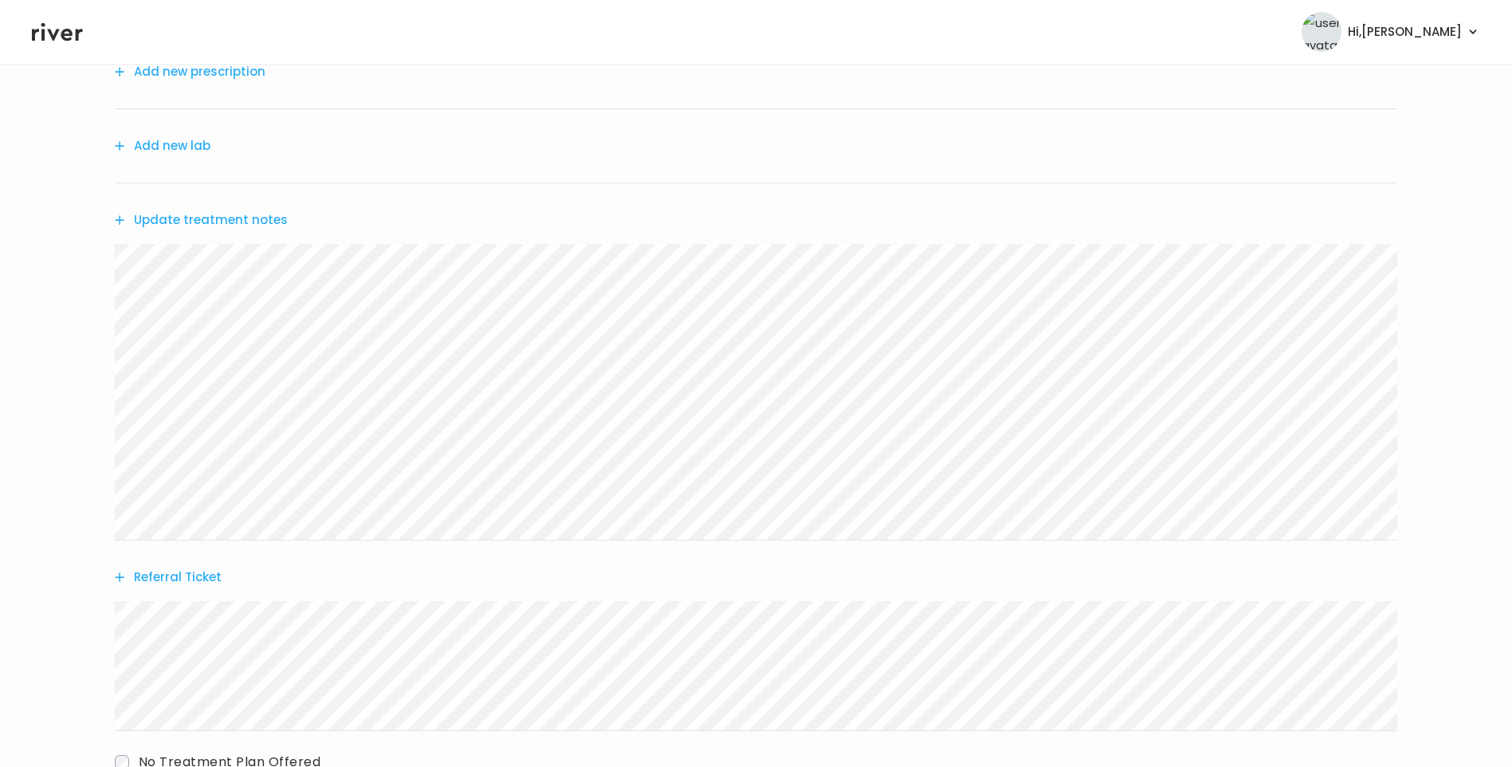
click at [222, 225] on button "Update treatment notes" at bounding box center [201, 220] width 173 height 22
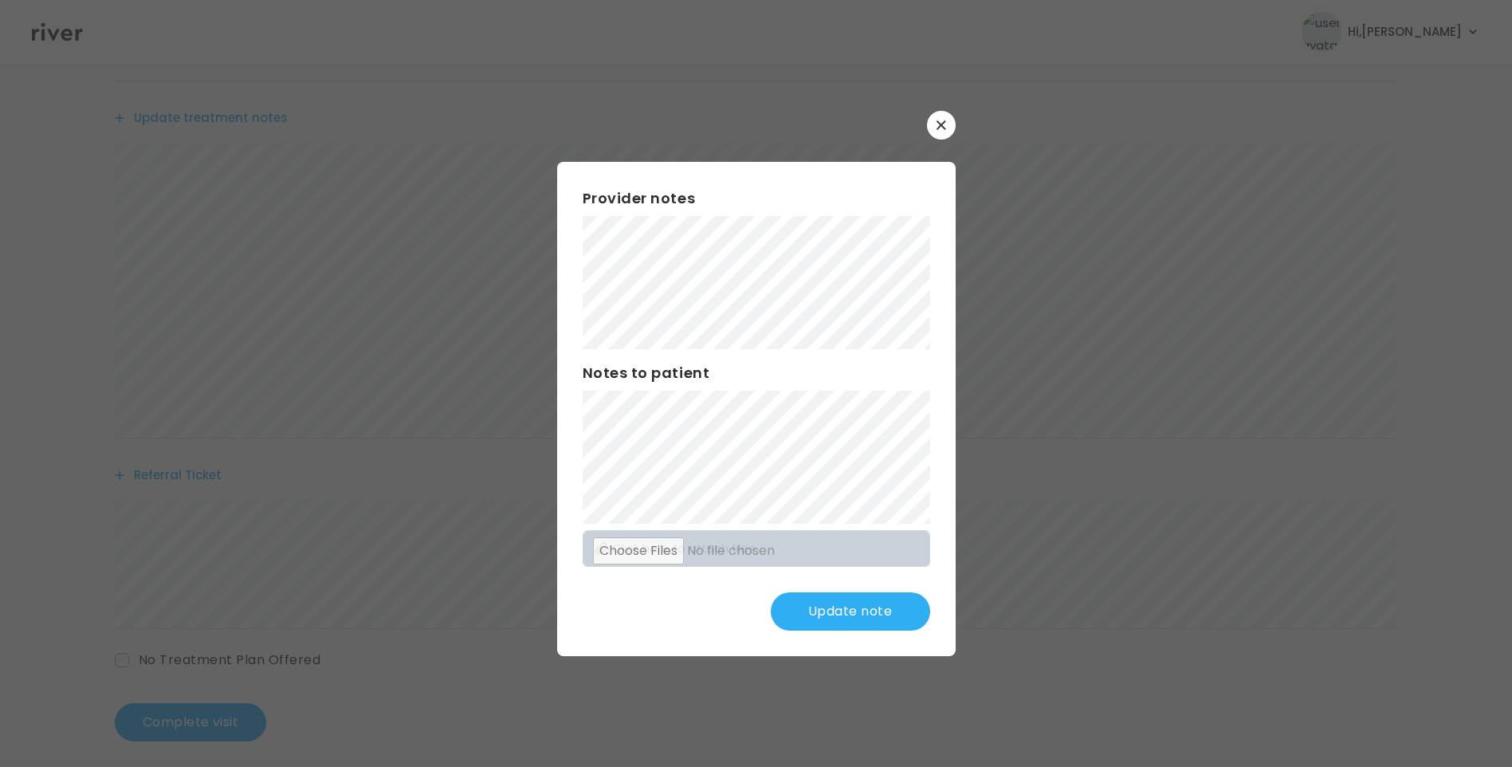
scroll to position [313, 0]
click at [878, 617] on button "Update note" at bounding box center [850, 611] width 159 height 38
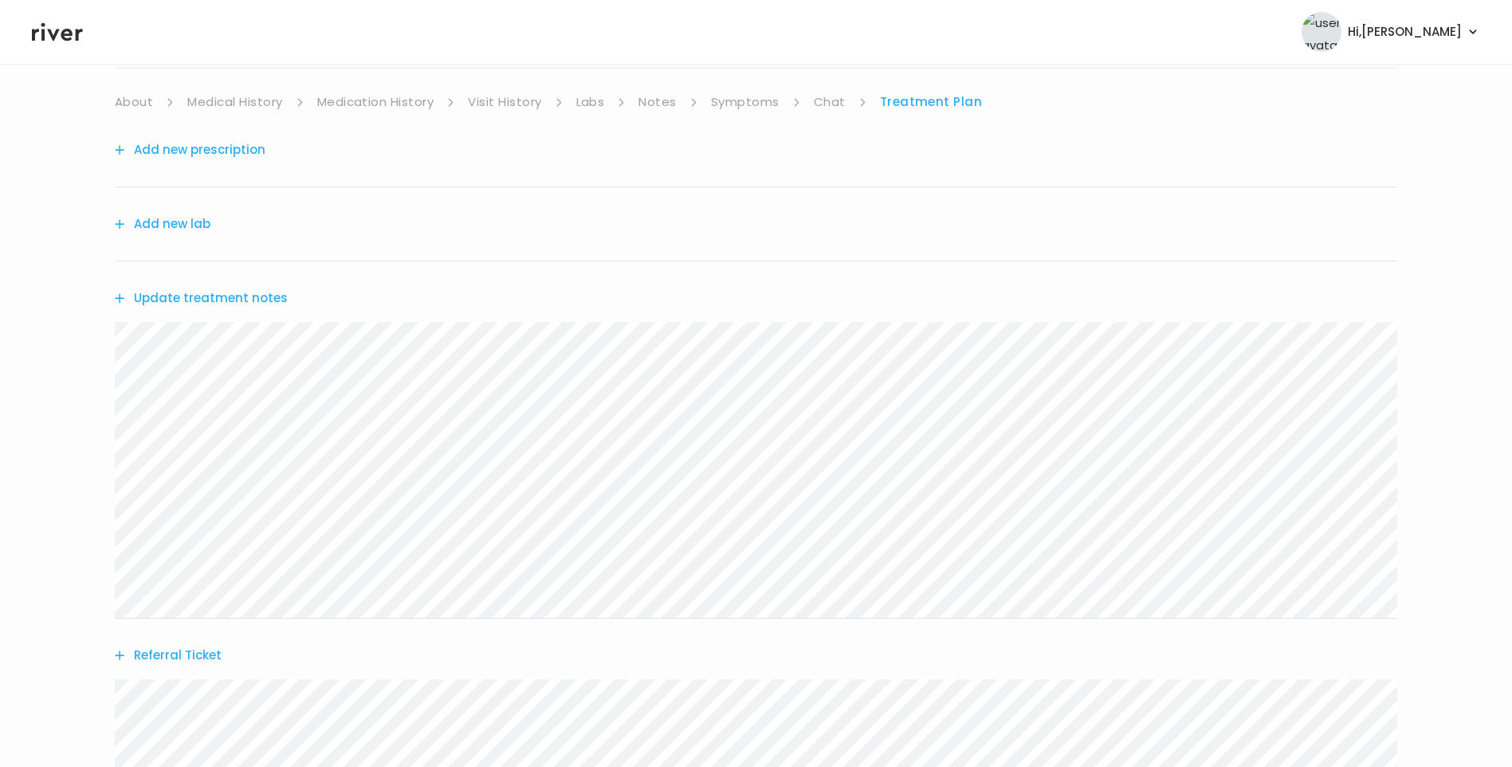
scroll to position [0, 0]
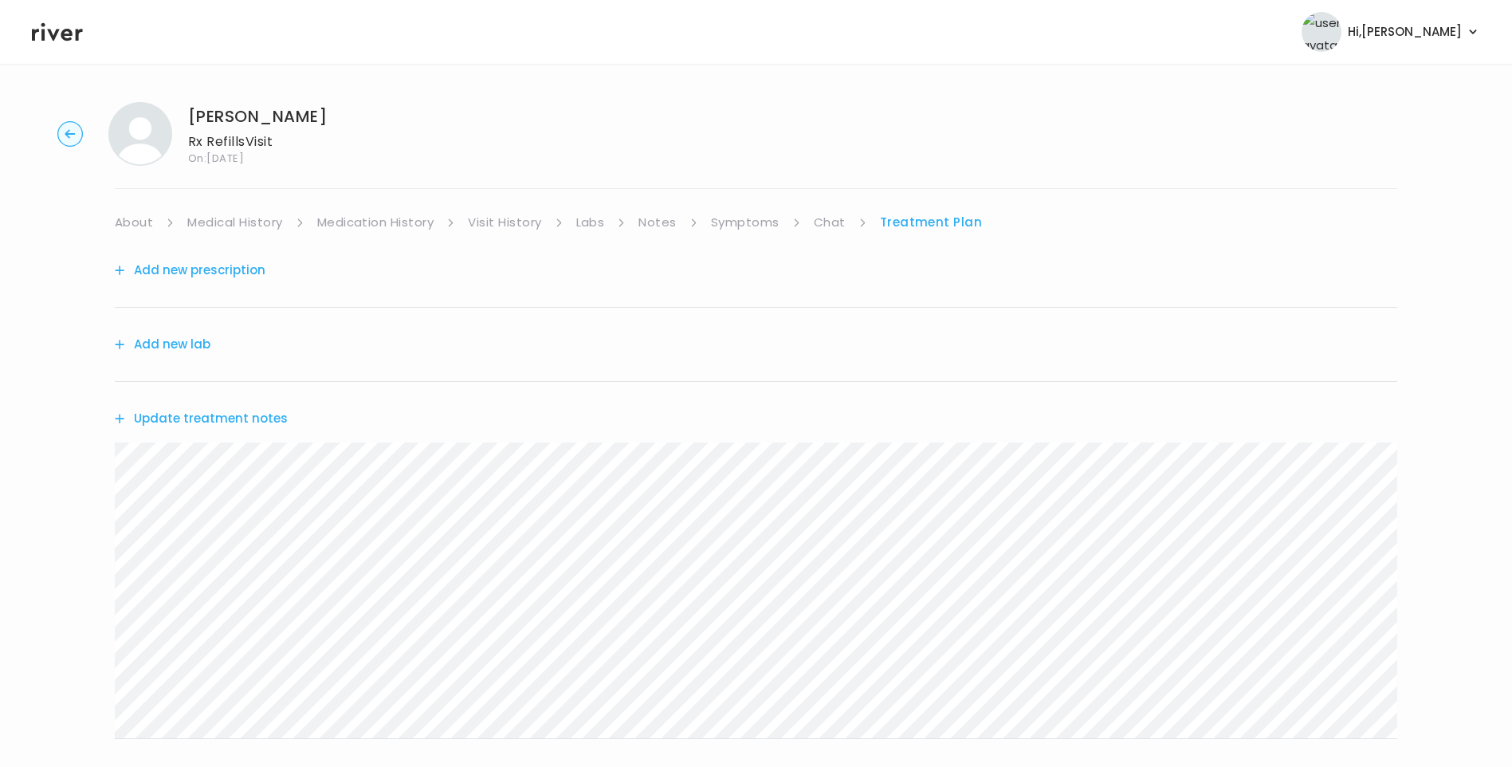
click at [829, 216] on link "Chat" at bounding box center [830, 222] width 32 height 22
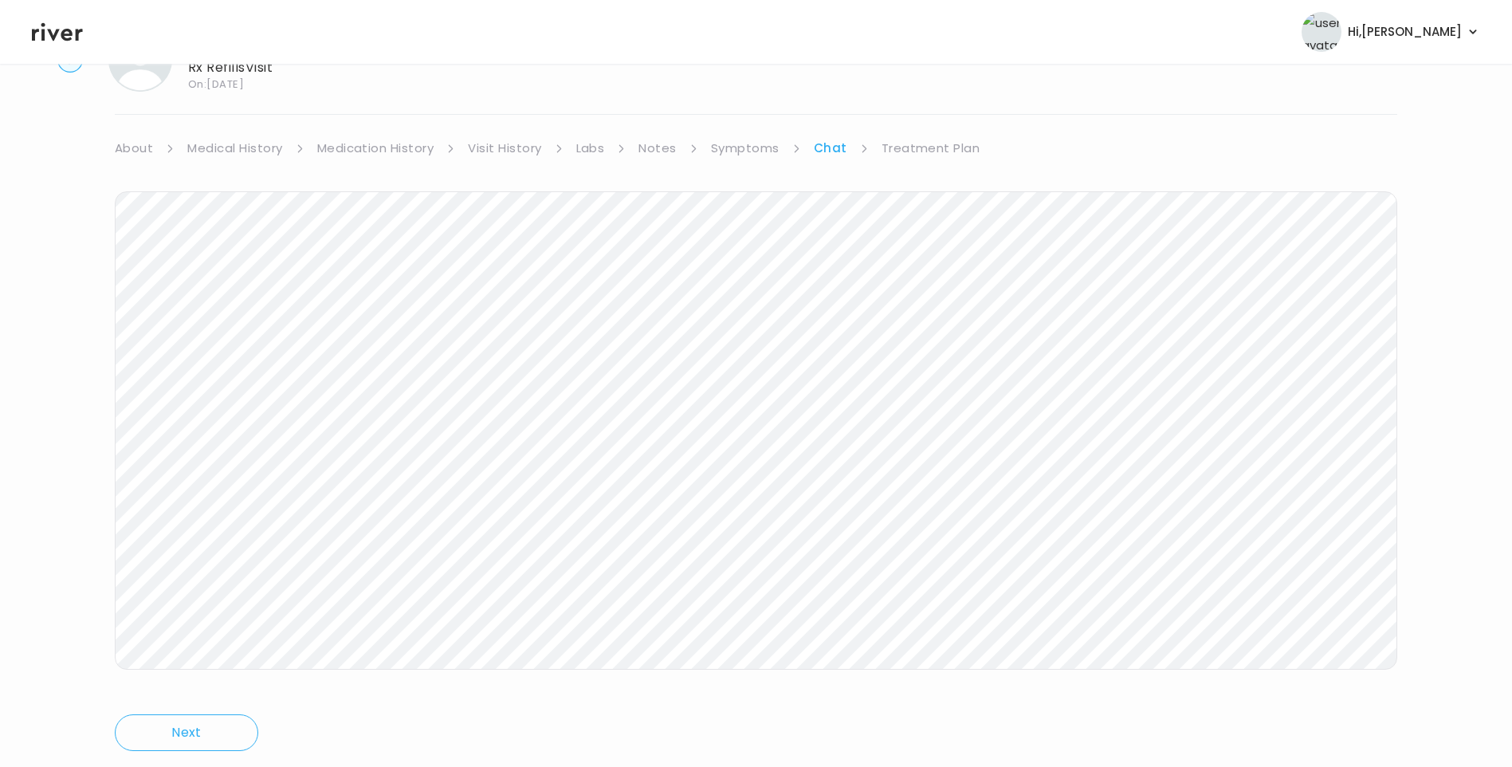
scroll to position [119, 0]
click at [902, 104] on link "Treatment Plan" at bounding box center [930, 103] width 99 height 22
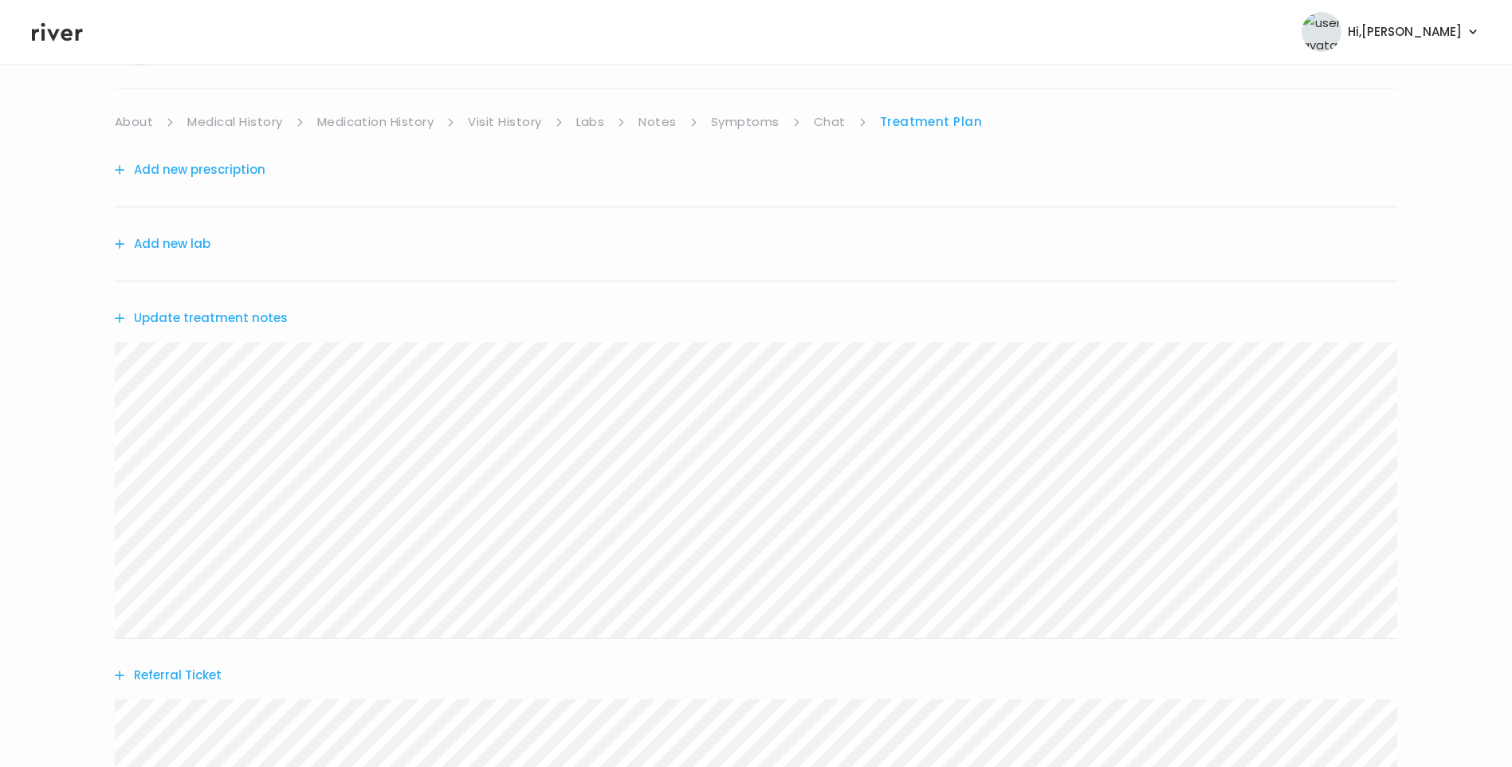
scroll to position [313, 0]
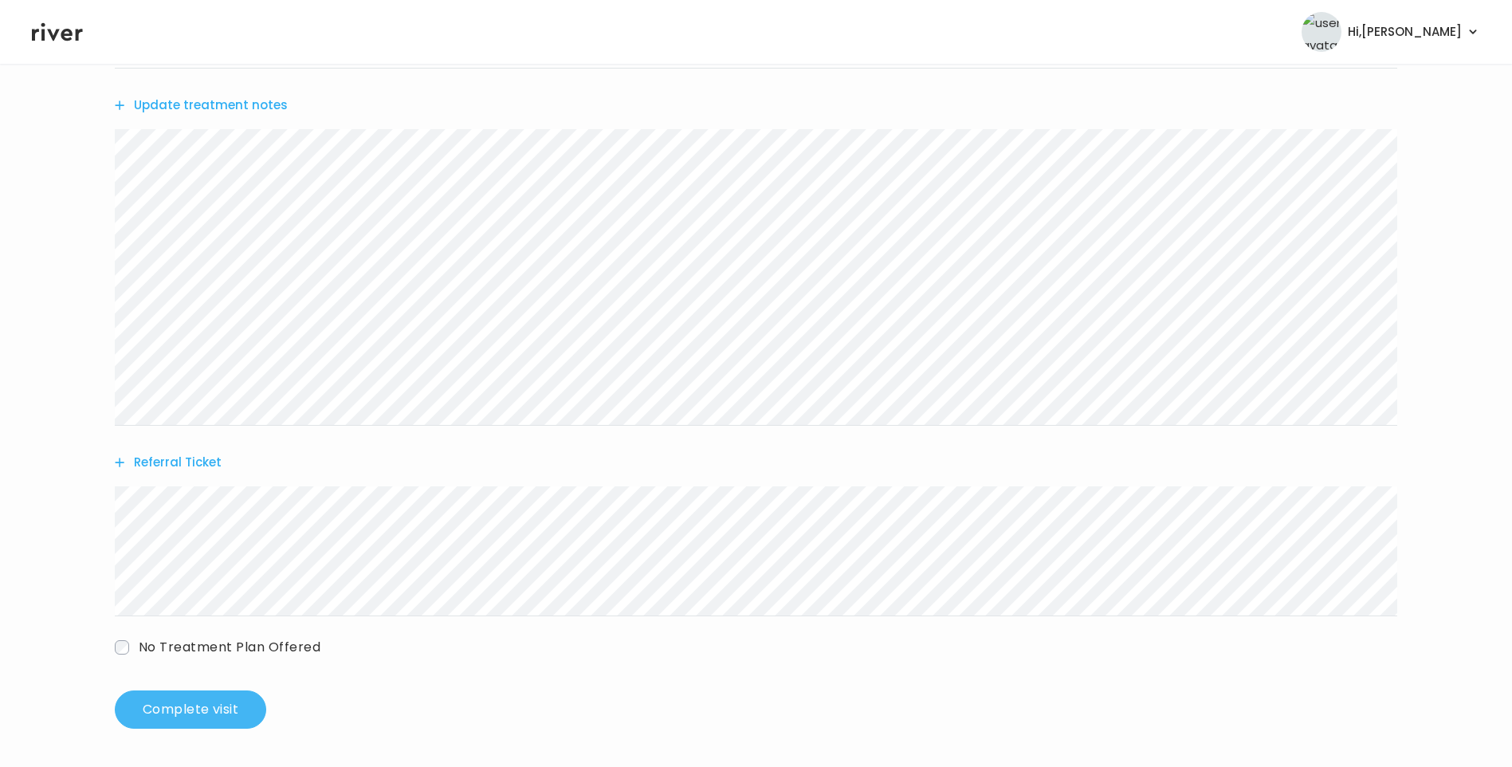
click at [230, 706] on button "Complete visit" at bounding box center [190, 709] width 151 height 38
click at [208, 651] on span "No Treatment Plan Offered" at bounding box center [230, 647] width 182 height 18
drag, startPoint x: 198, startPoint y: 696, endPoint x: 218, endPoint y: 693, distance: 20.1
click at [205, 696] on h3 "Patient unresponsive" at bounding box center [627, 692] width 992 height 22
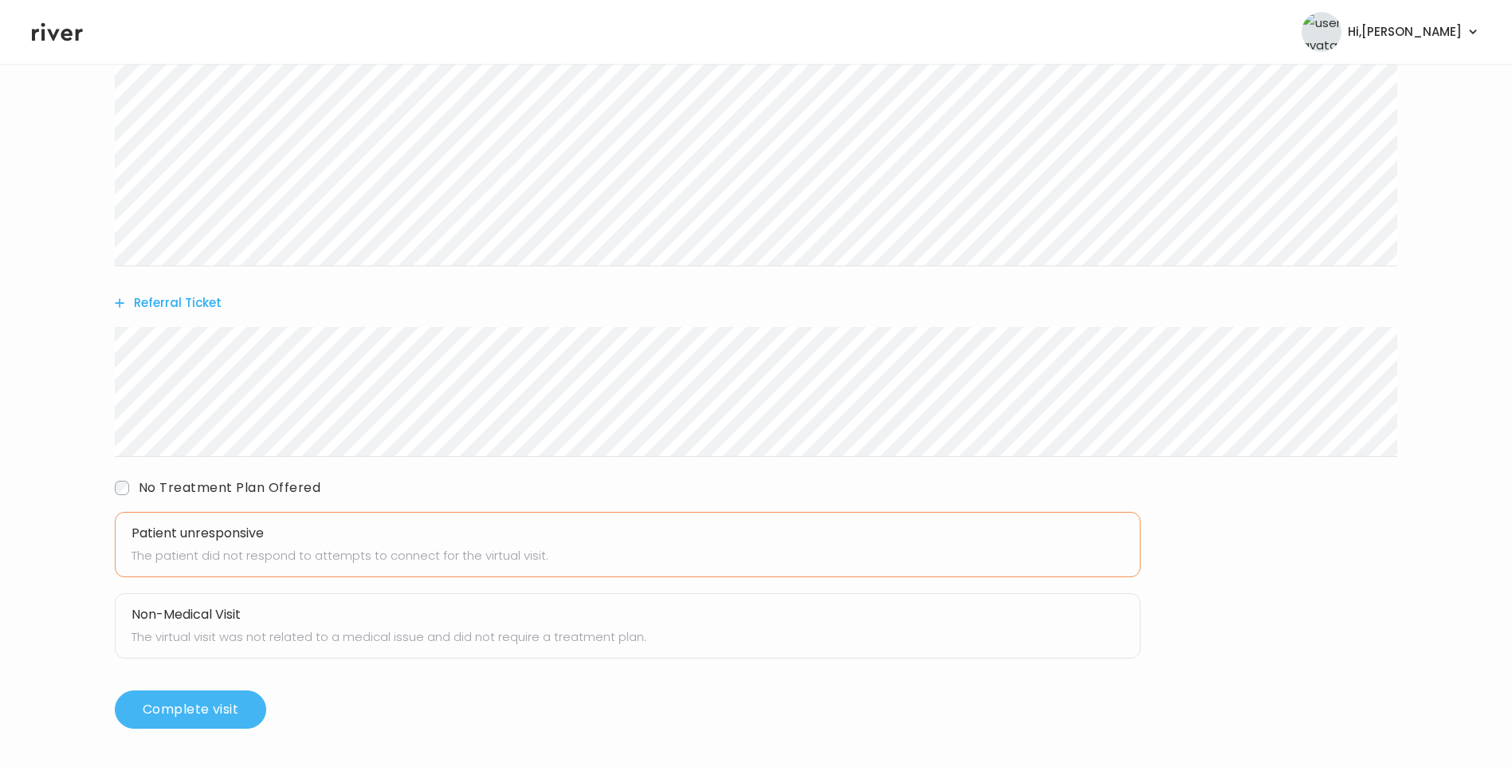
click at [218, 701] on button "Complete visit" at bounding box center [190, 709] width 151 height 38
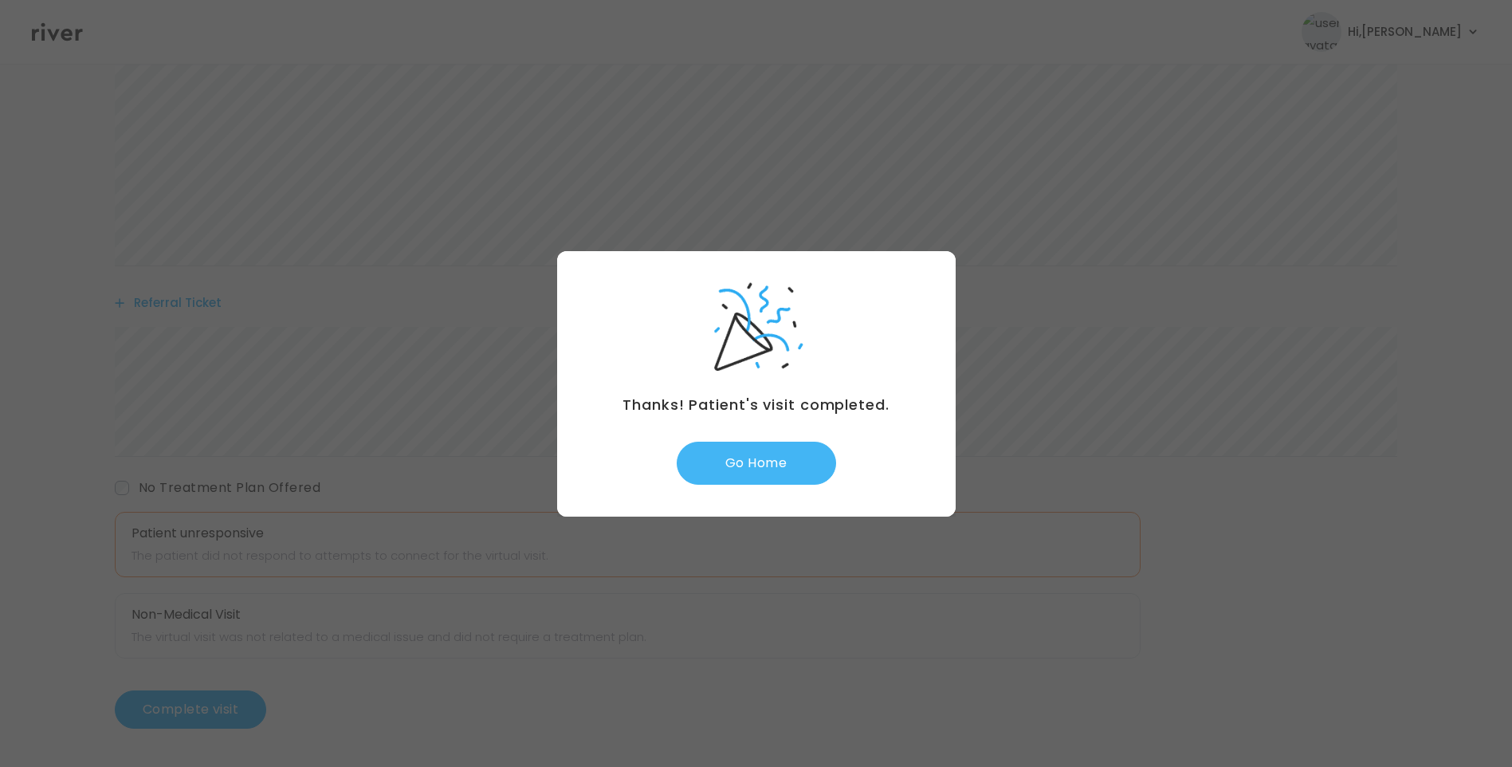
click at [736, 458] on button "Go Home" at bounding box center [756, 463] width 159 height 43
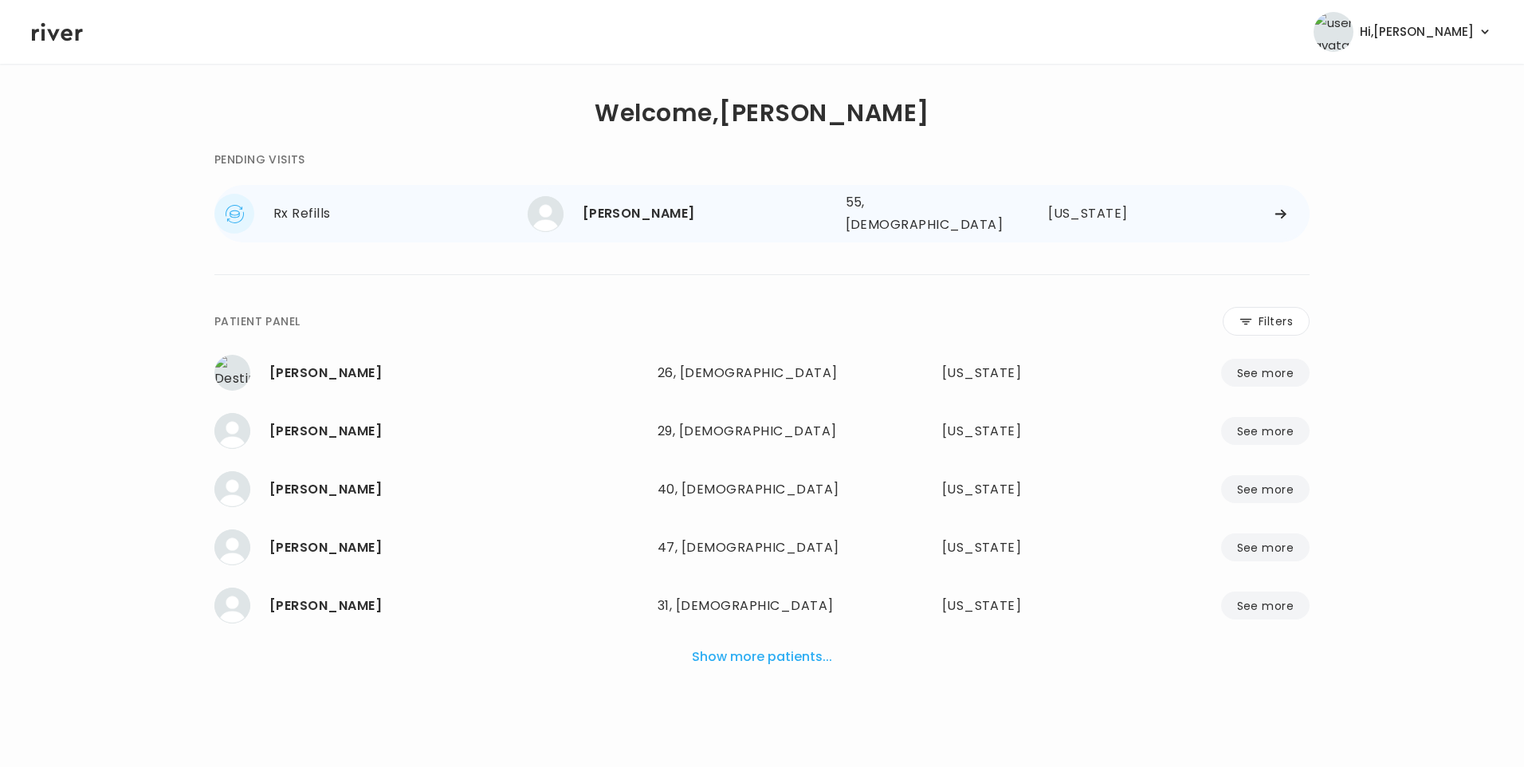
click at [684, 214] on div "[PERSON_NAME]" at bounding box center [708, 213] width 250 height 22
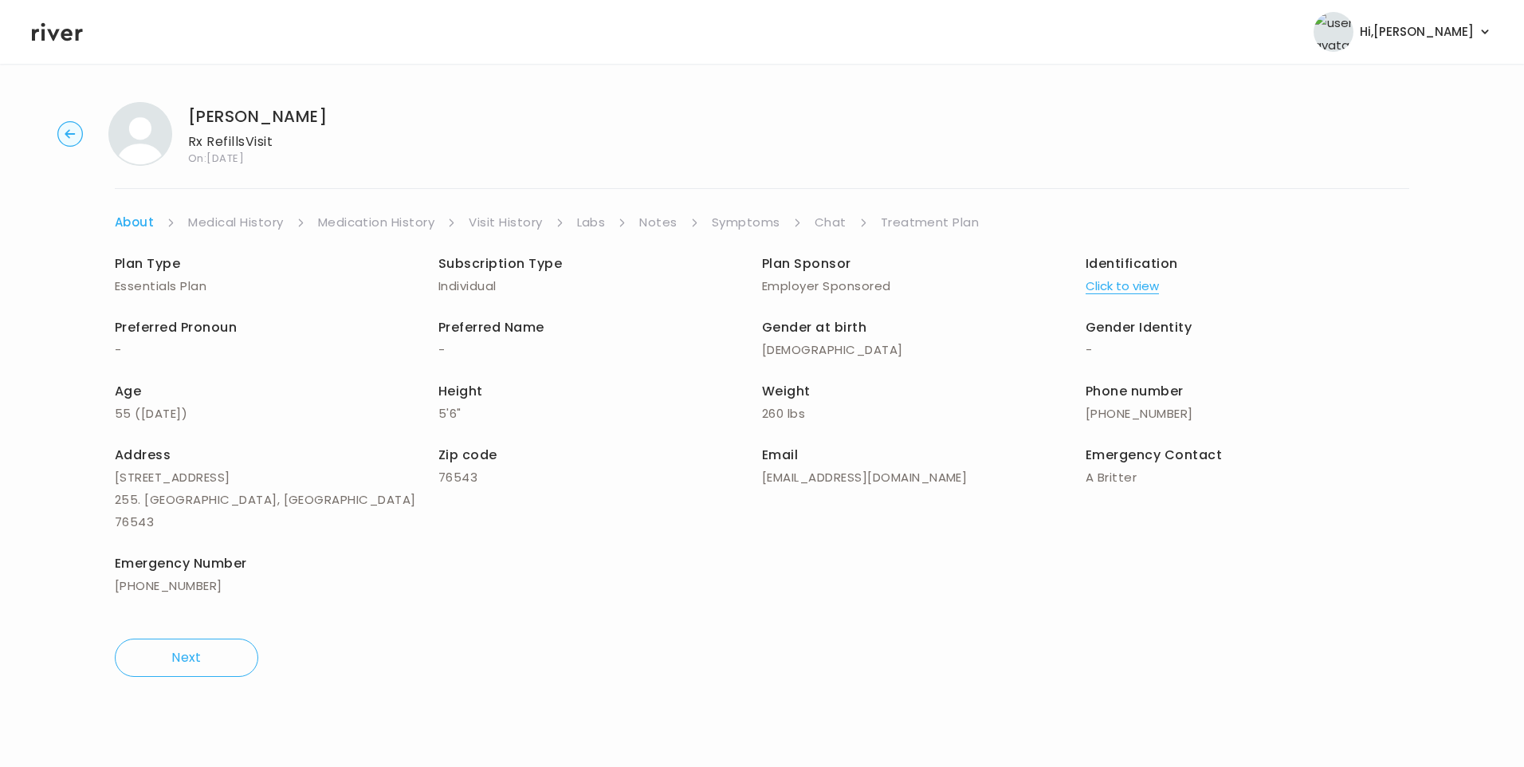
drag, startPoint x: 819, startPoint y: 220, endPoint x: 832, endPoint y: 229, distance: 15.5
click at [818, 220] on link "Chat" at bounding box center [830, 222] width 32 height 22
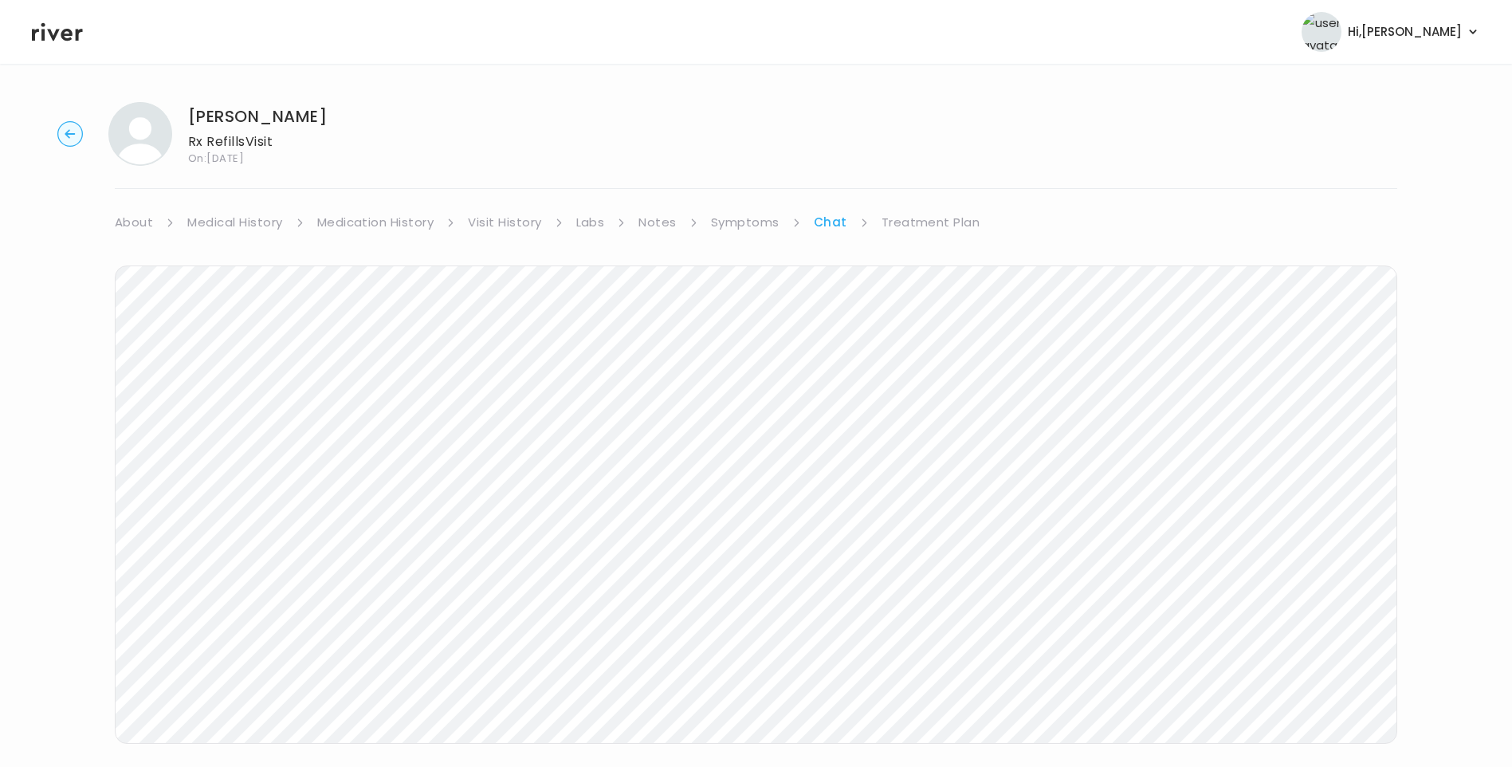
click at [36, 15] on header "Hi, [PERSON_NAME] Profile Logout" at bounding box center [756, 32] width 1512 height 64
click at [48, 26] on icon at bounding box center [57, 32] width 51 height 24
